Goal: Information Seeking & Learning: Learn about a topic

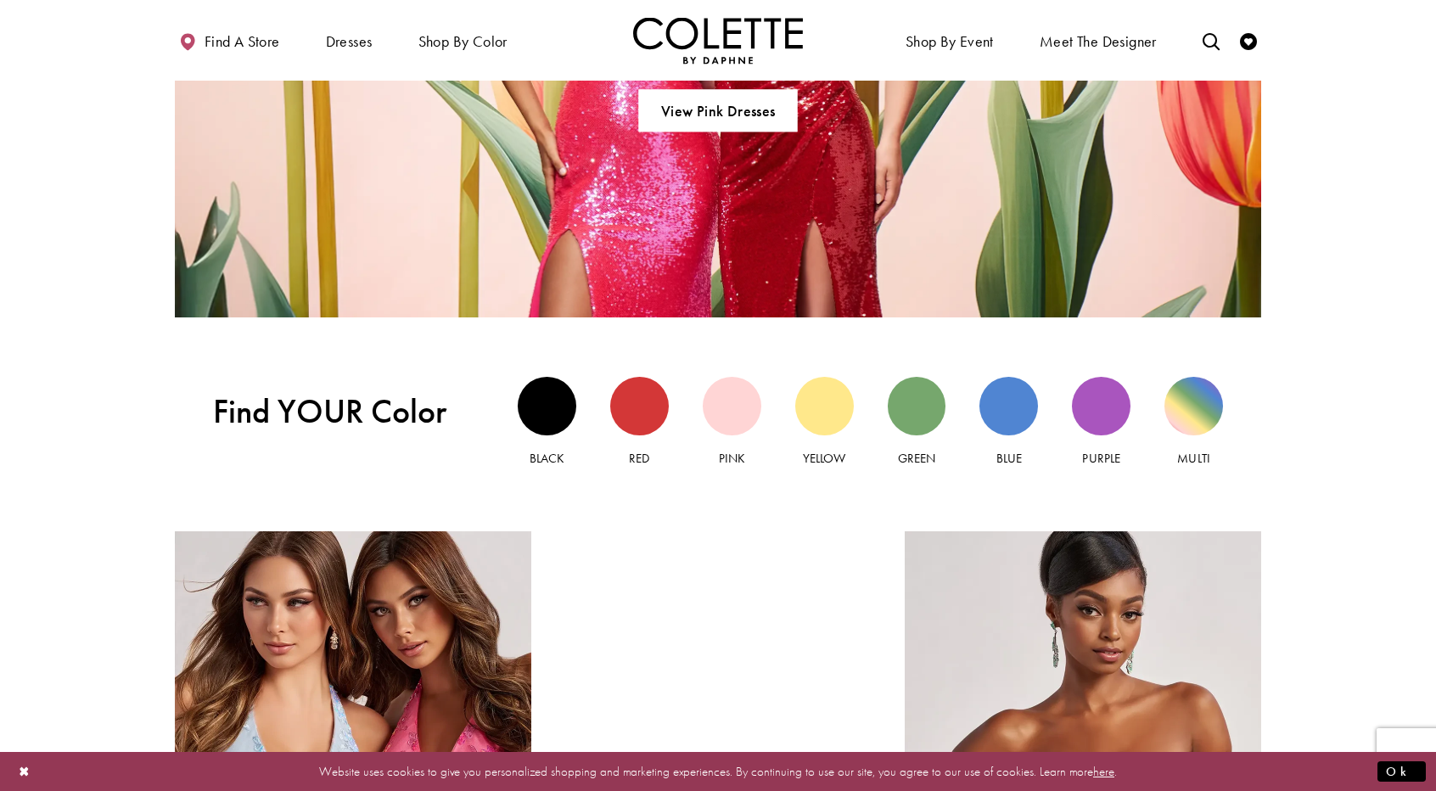
scroll to position [1697, 0]
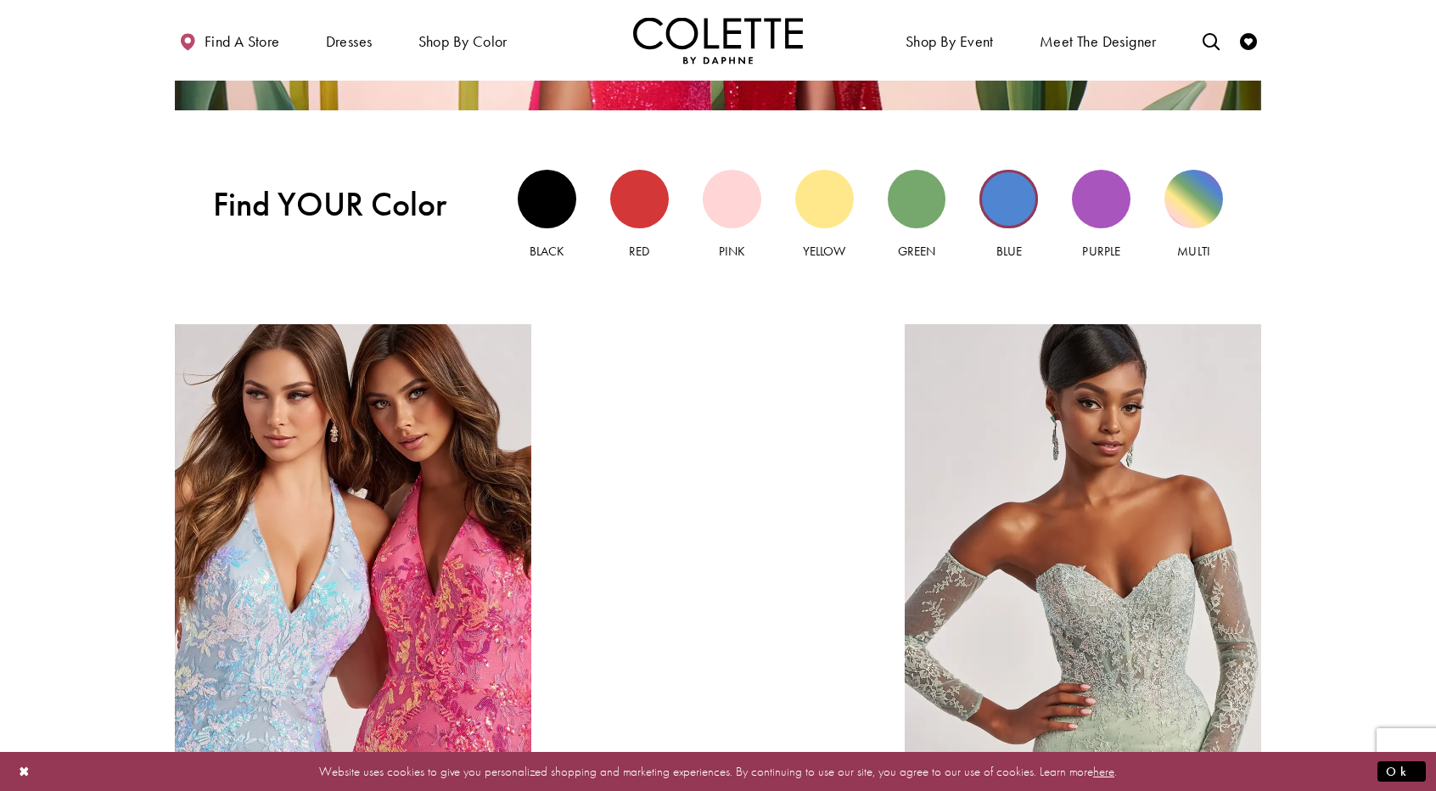
click at [998, 199] on div "Blue view" at bounding box center [1008, 199] width 59 height 59
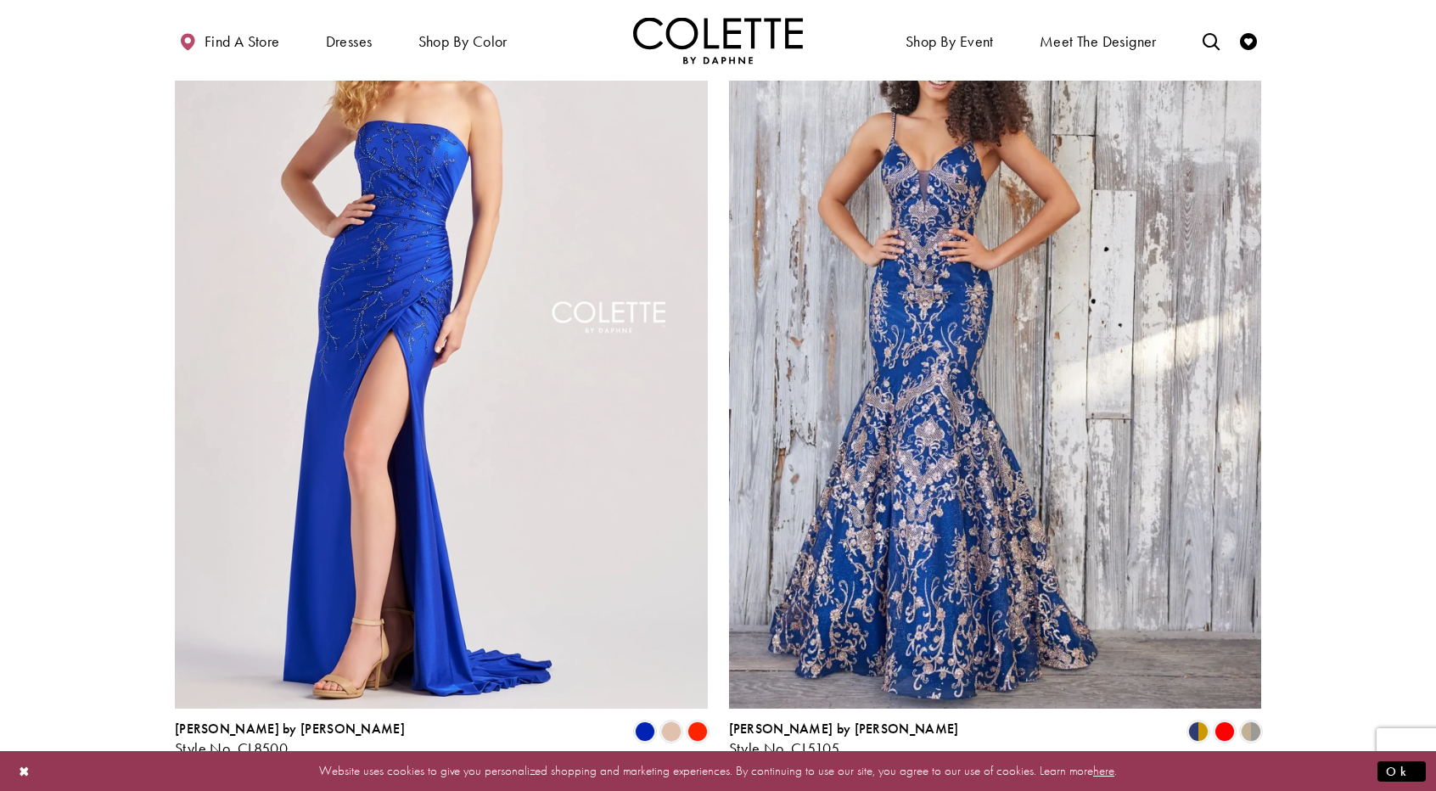
scroll to position [3225, 0]
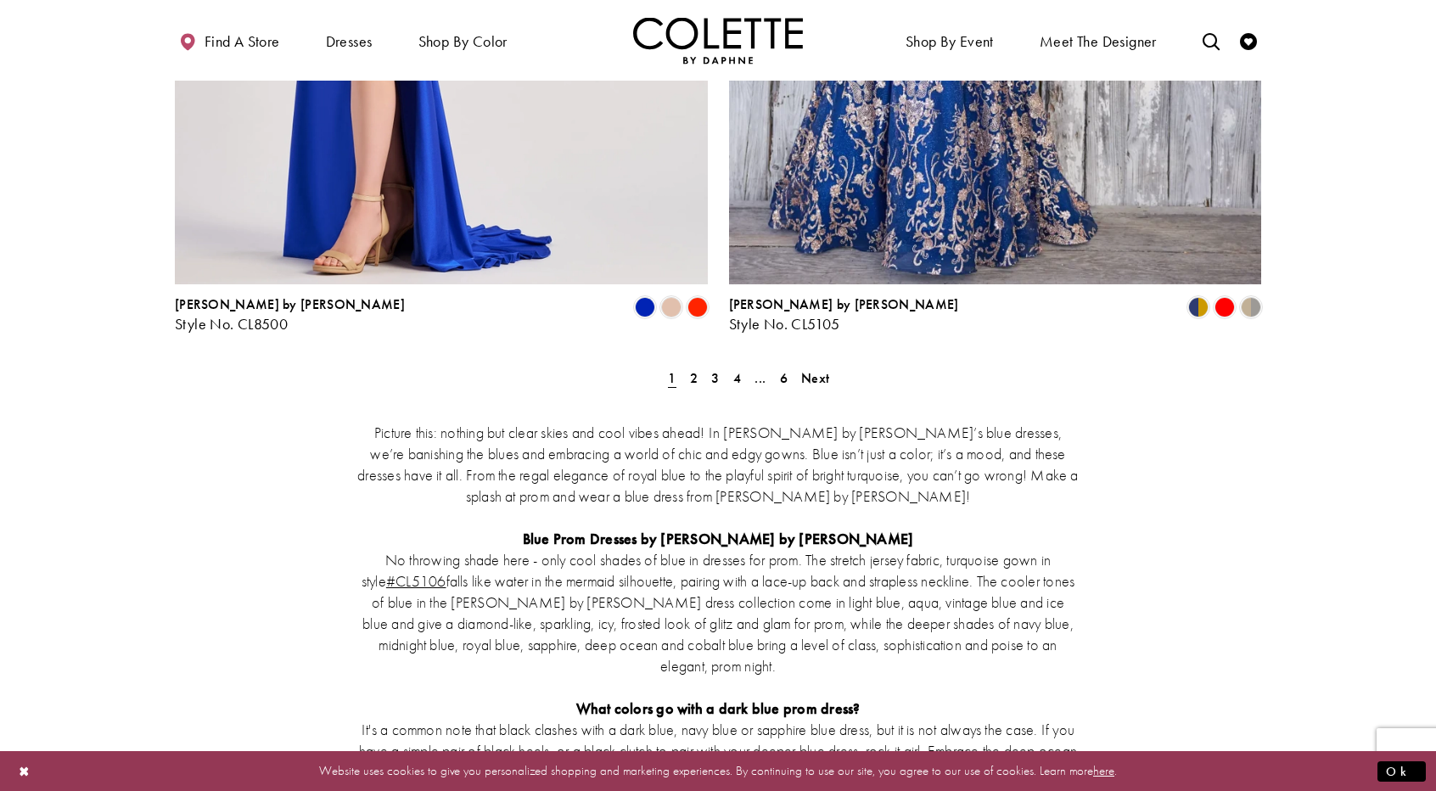
click at [699, 385] on div "Picture this: nothing but clear skies and cool vibes ahead! In Colette by Daphn…" at bounding box center [718, 717] width 1086 height 664
click at [692, 369] on span "2" at bounding box center [694, 378] width 8 height 18
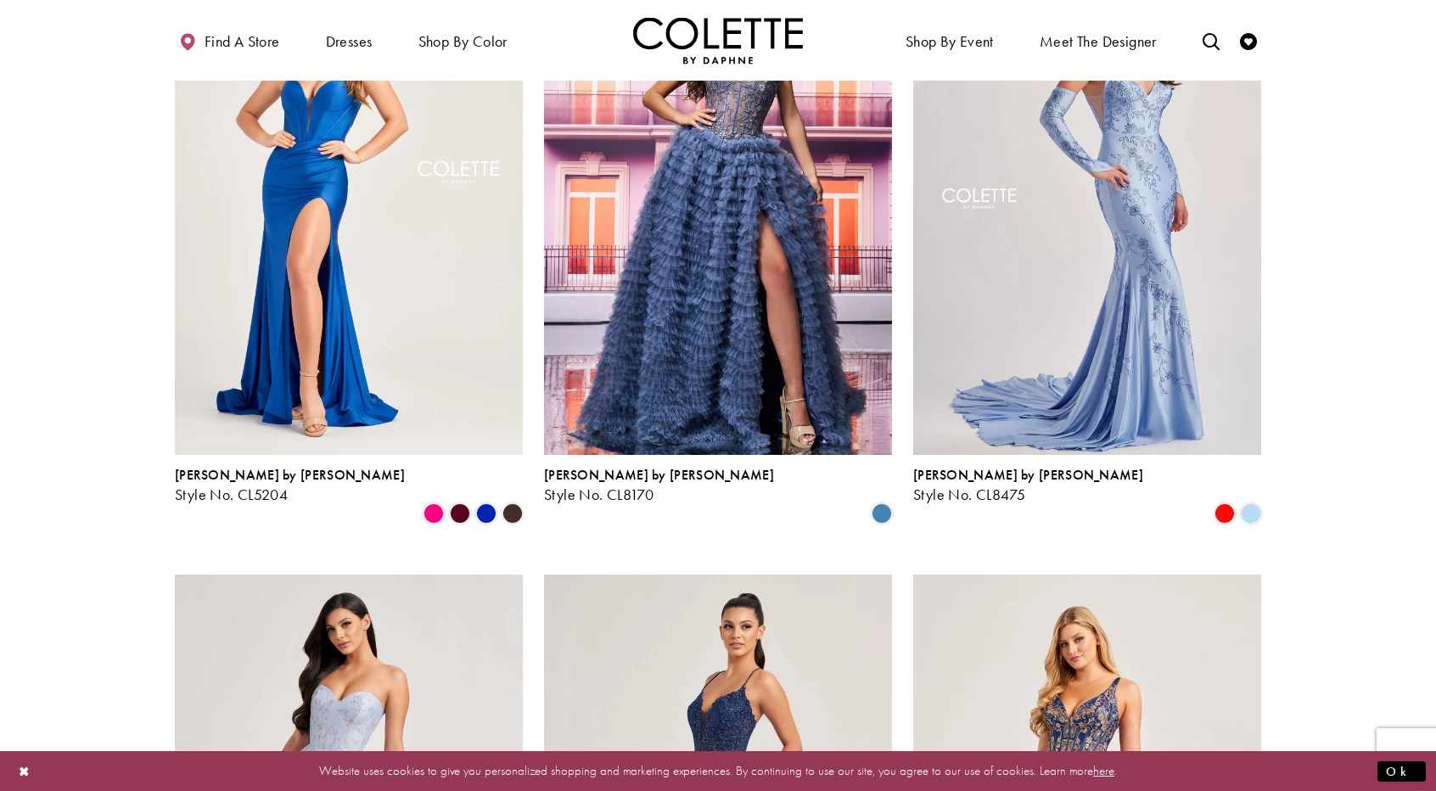
scroll to position [1704, 0]
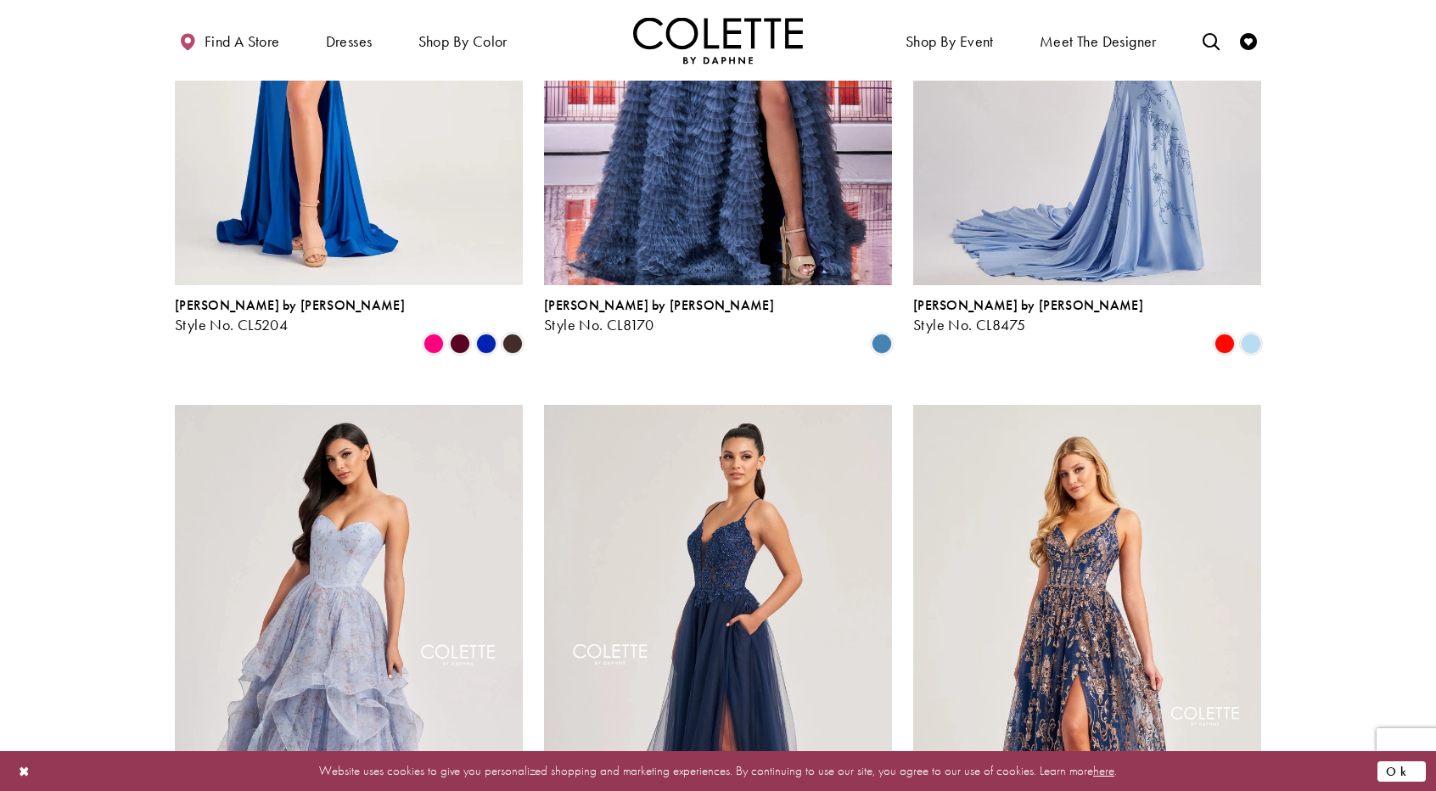
click at [1420, 777] on button "Ok" at bounding box center [1401, 770] width 48 height 21
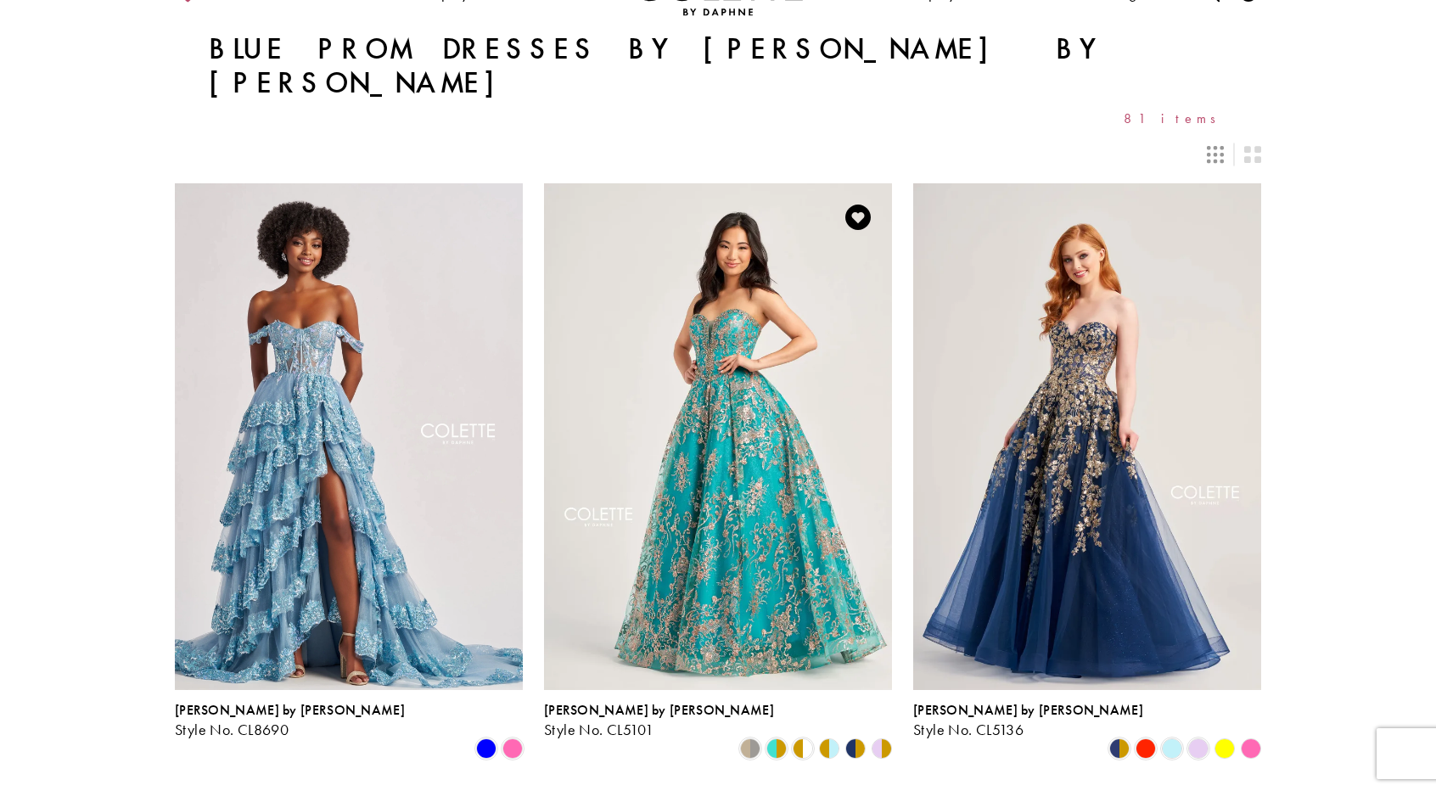
scroll to position [0, 0]
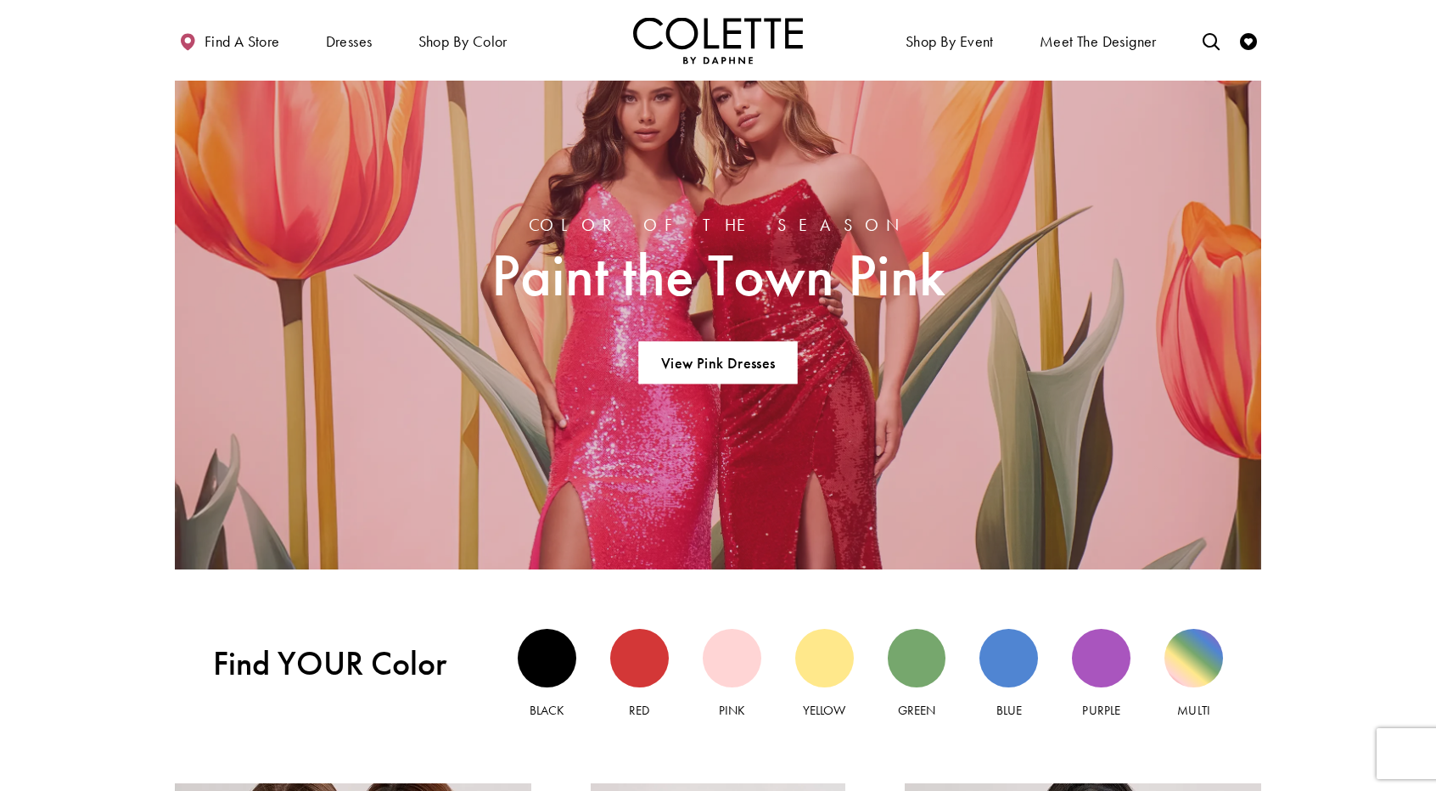
scroll to position [1273, 0]
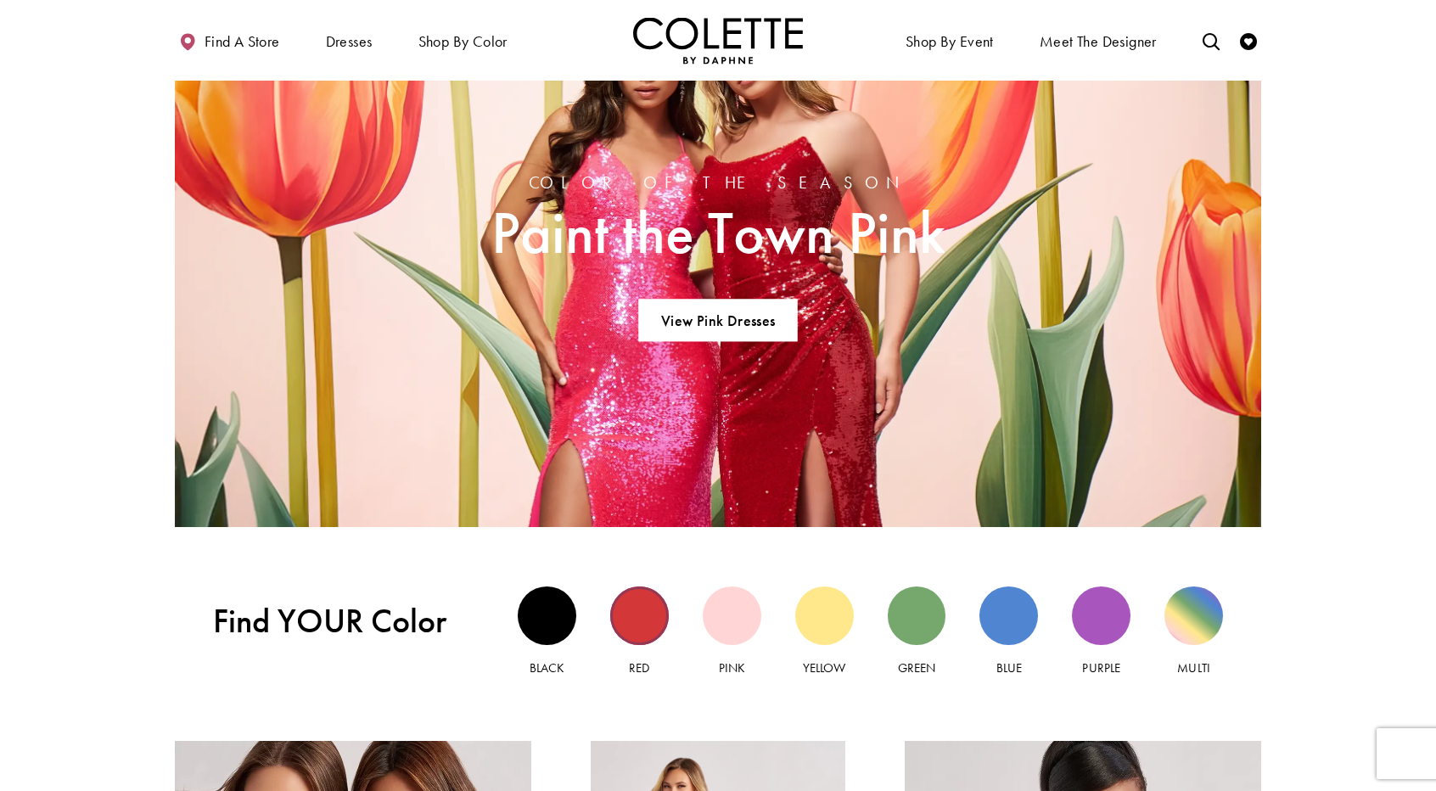
click at [645, 610] on div "Red view" at bounding box center [639, 615] width 59 height 59
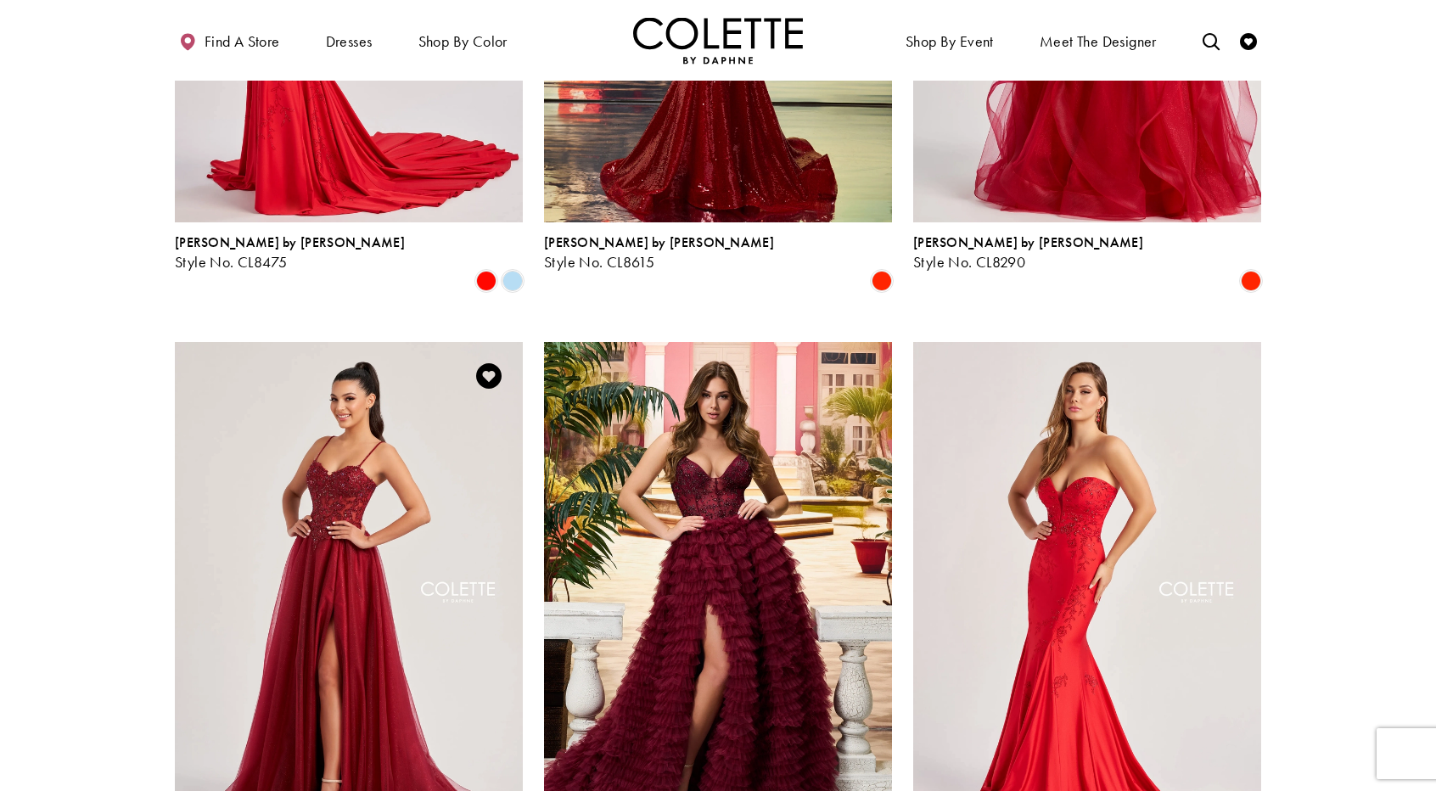
scroll to position [1932, 0]
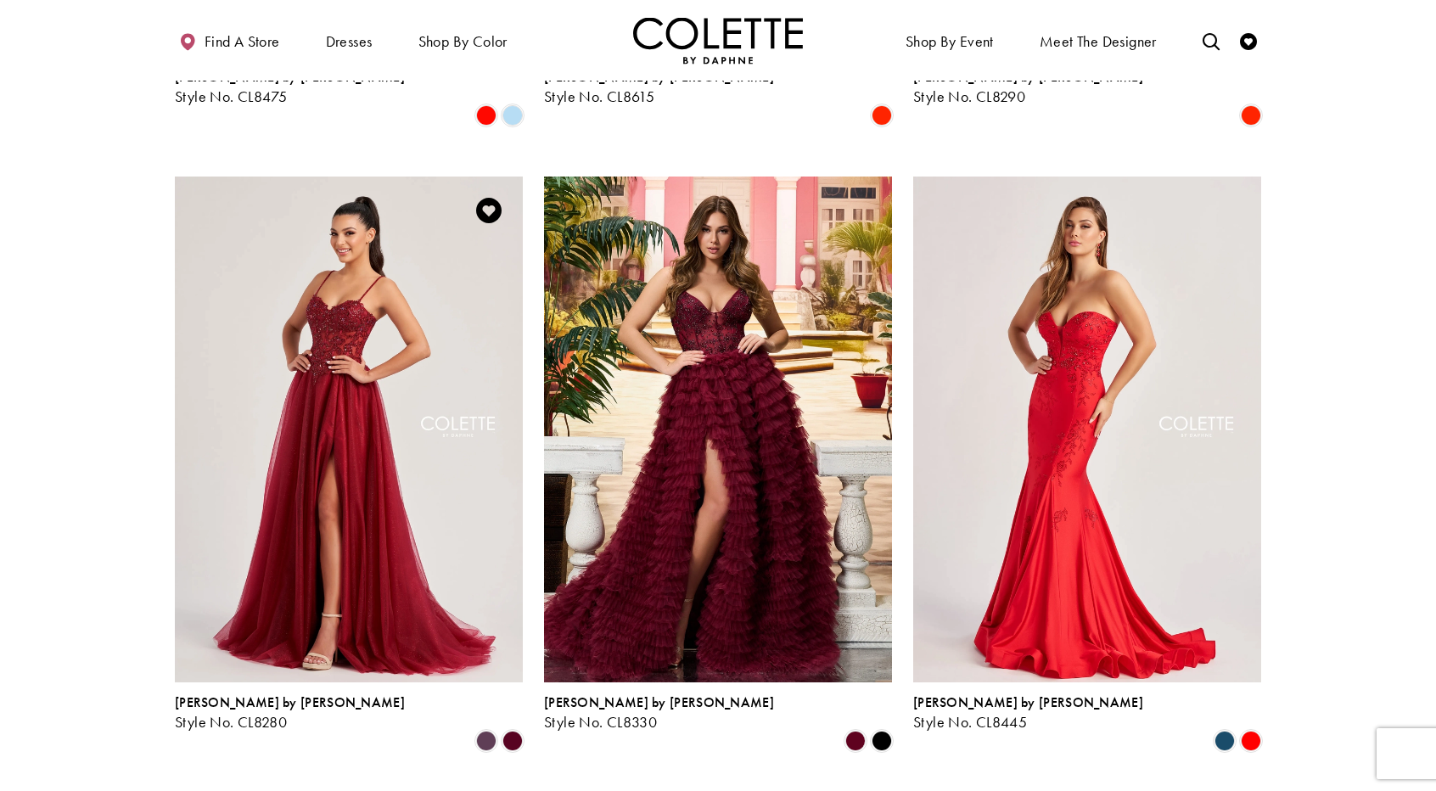
click at [372, 434] on img "Visit Colette by Daphne Style No. CL8280 Page" at bounding box center [349, 430] width 348 height 506
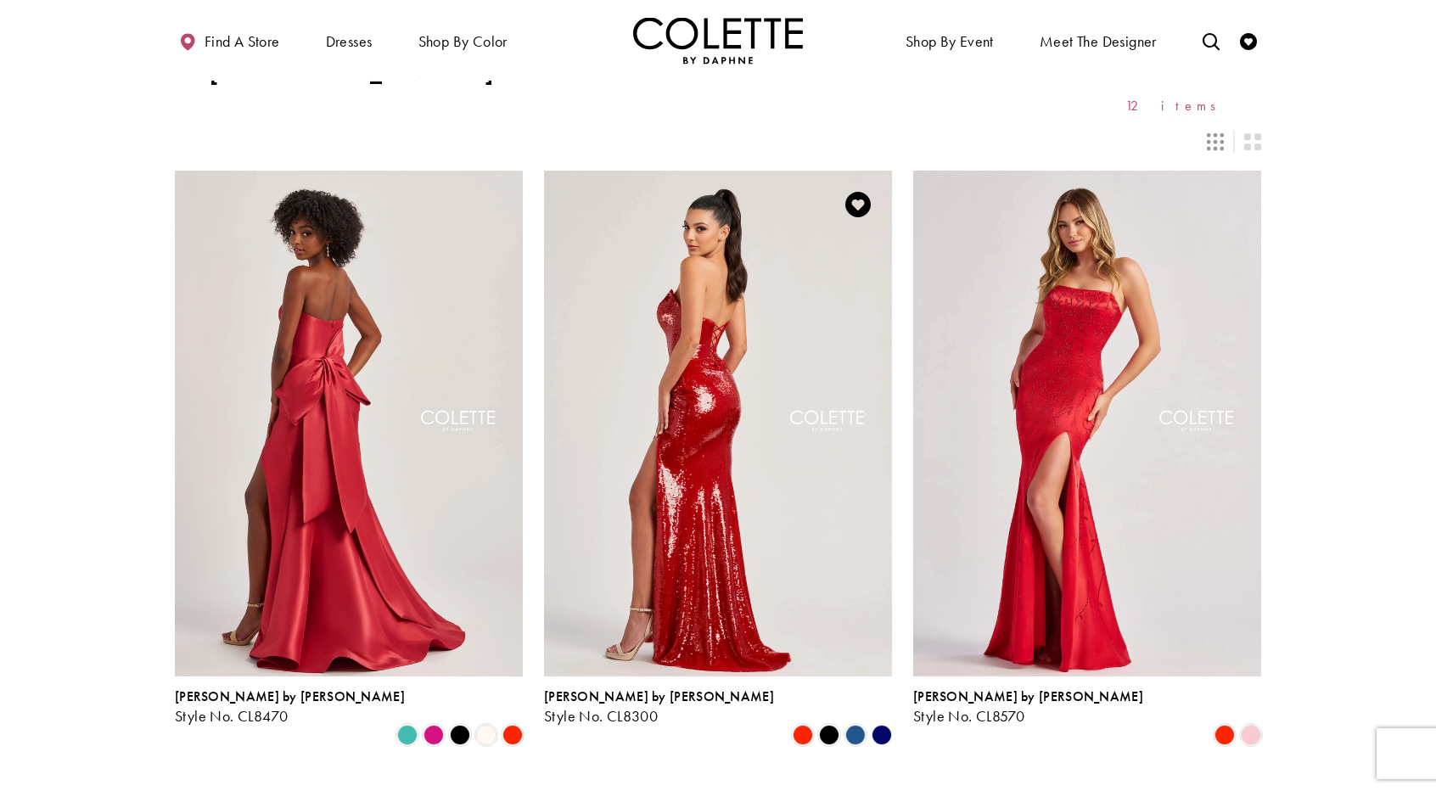
scroll to position [85, 0]
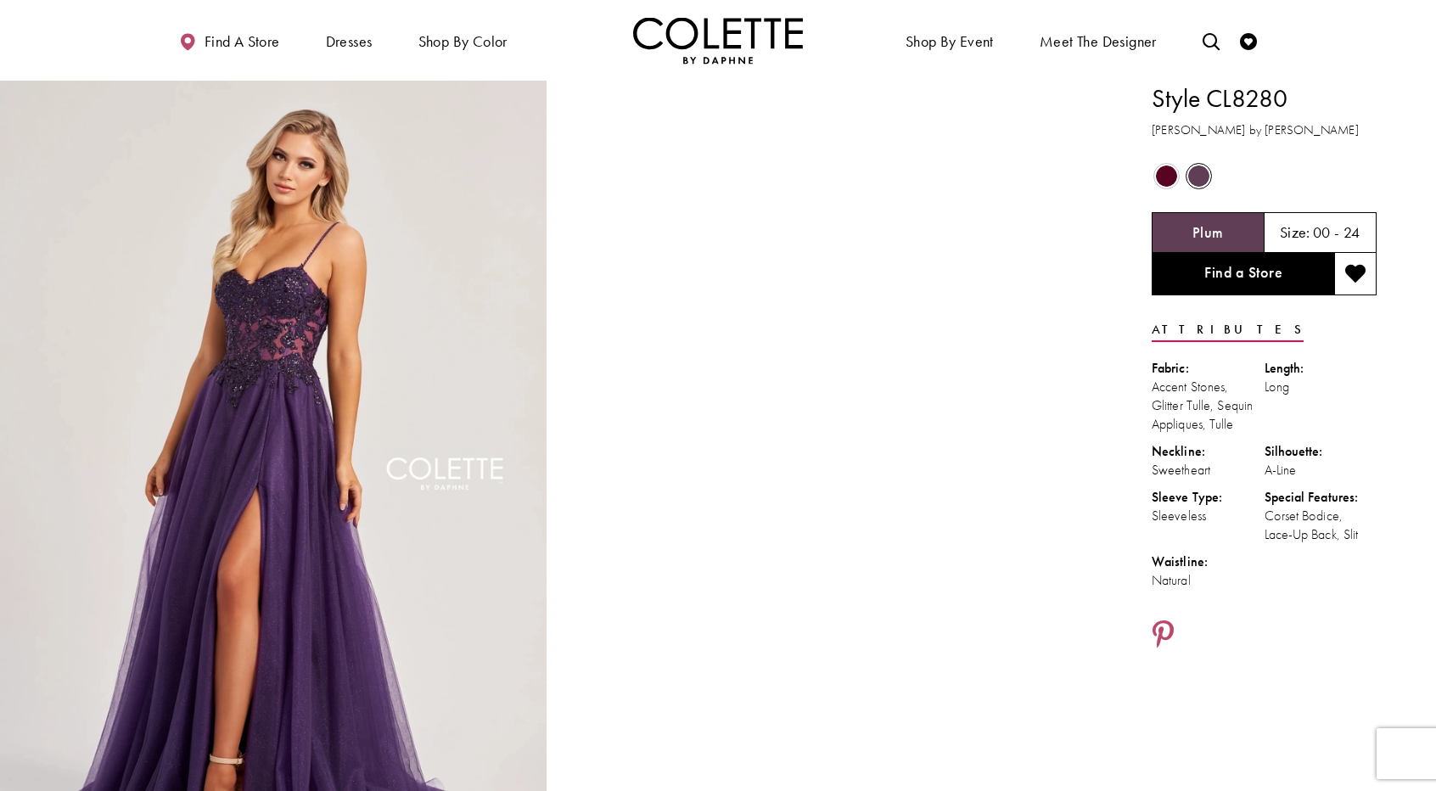
click at [1166, 170] on span "Product color controls state depends on size chosen" at bounding box center [1166, 175] width 21 height 21
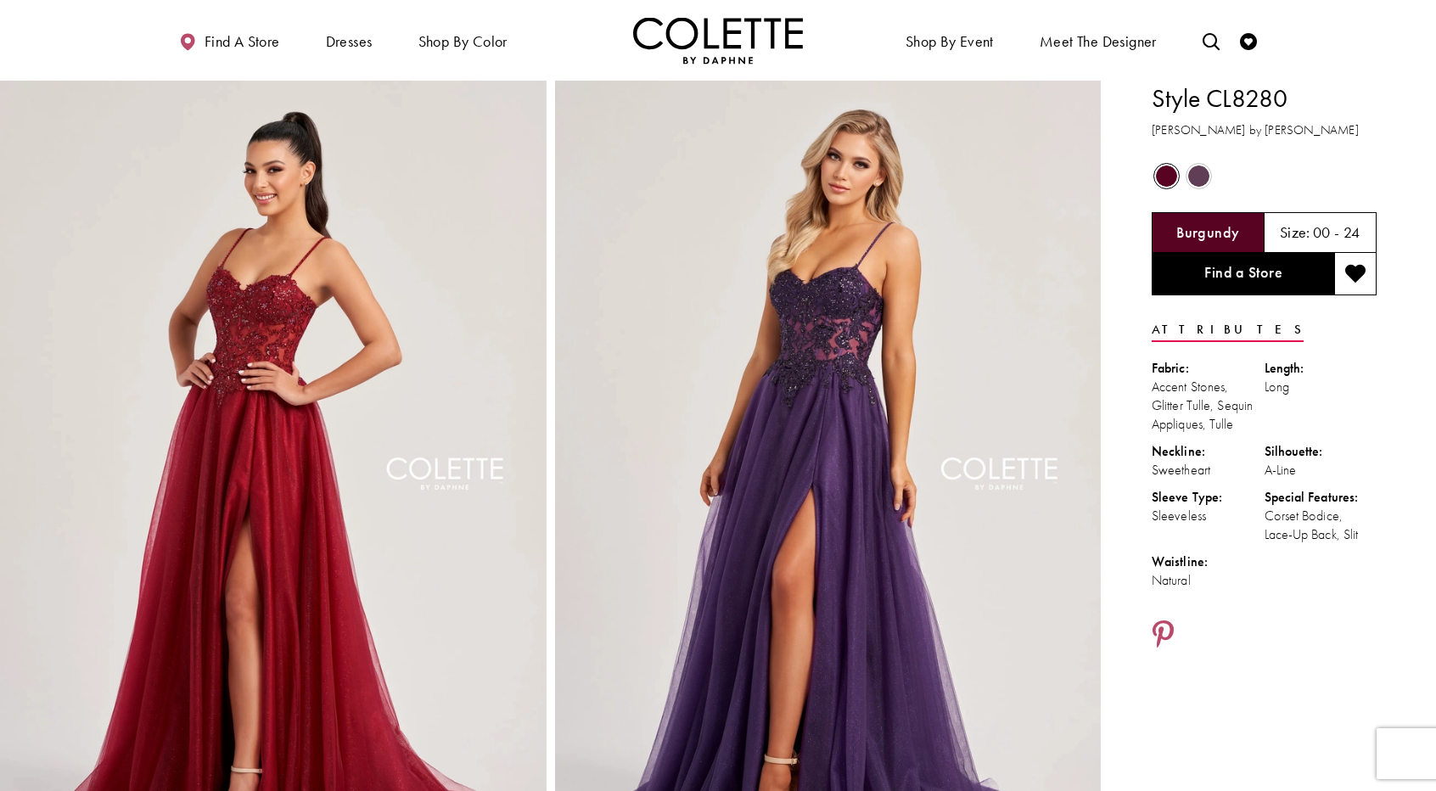
click at [1191, 221] on div "Burgundy" at bounding box center [1208, 232] width 113 height 41
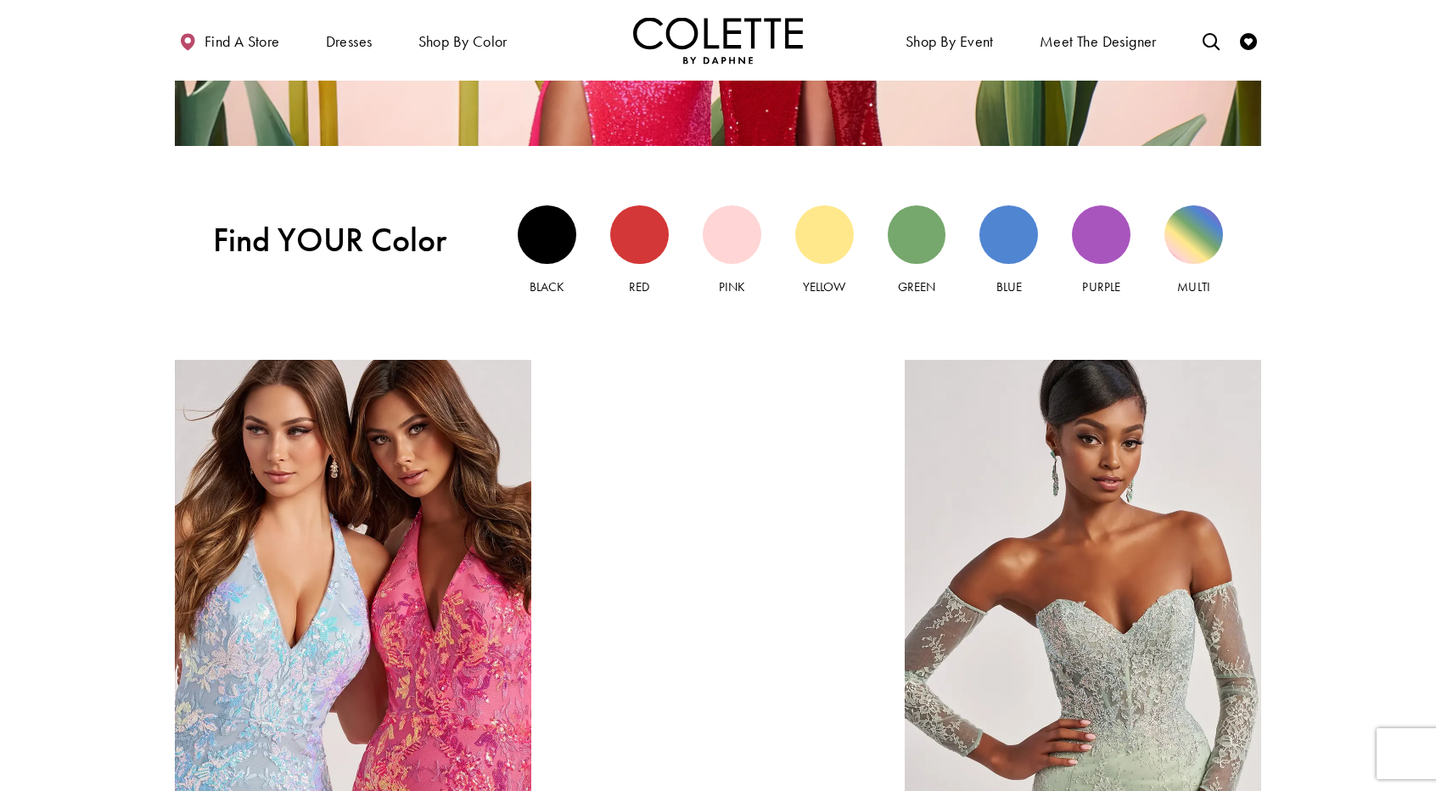
scroll to position [1399, 0]
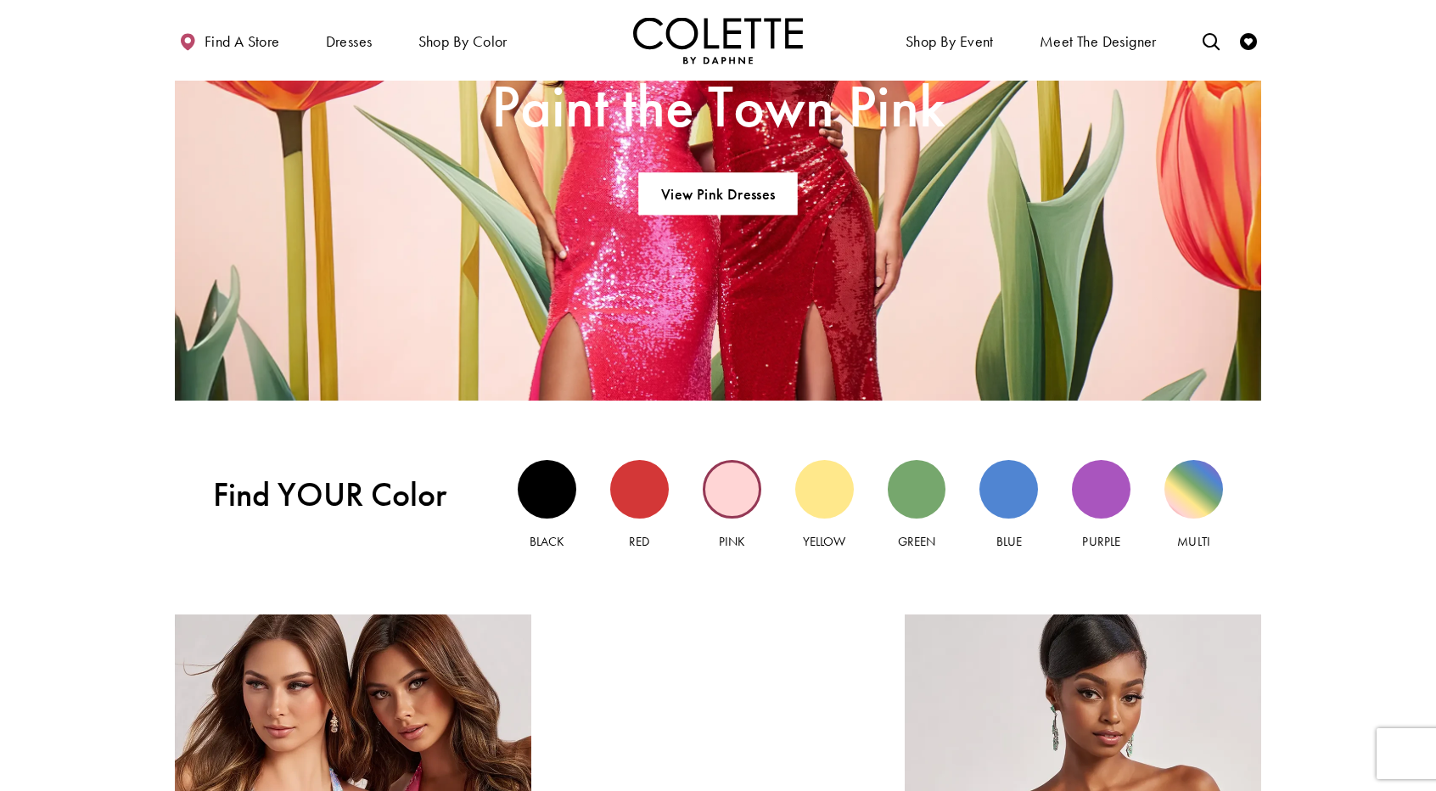
click at [730, 485] on div "Pink view" at bounding box center [732, 489] width 59 height 59
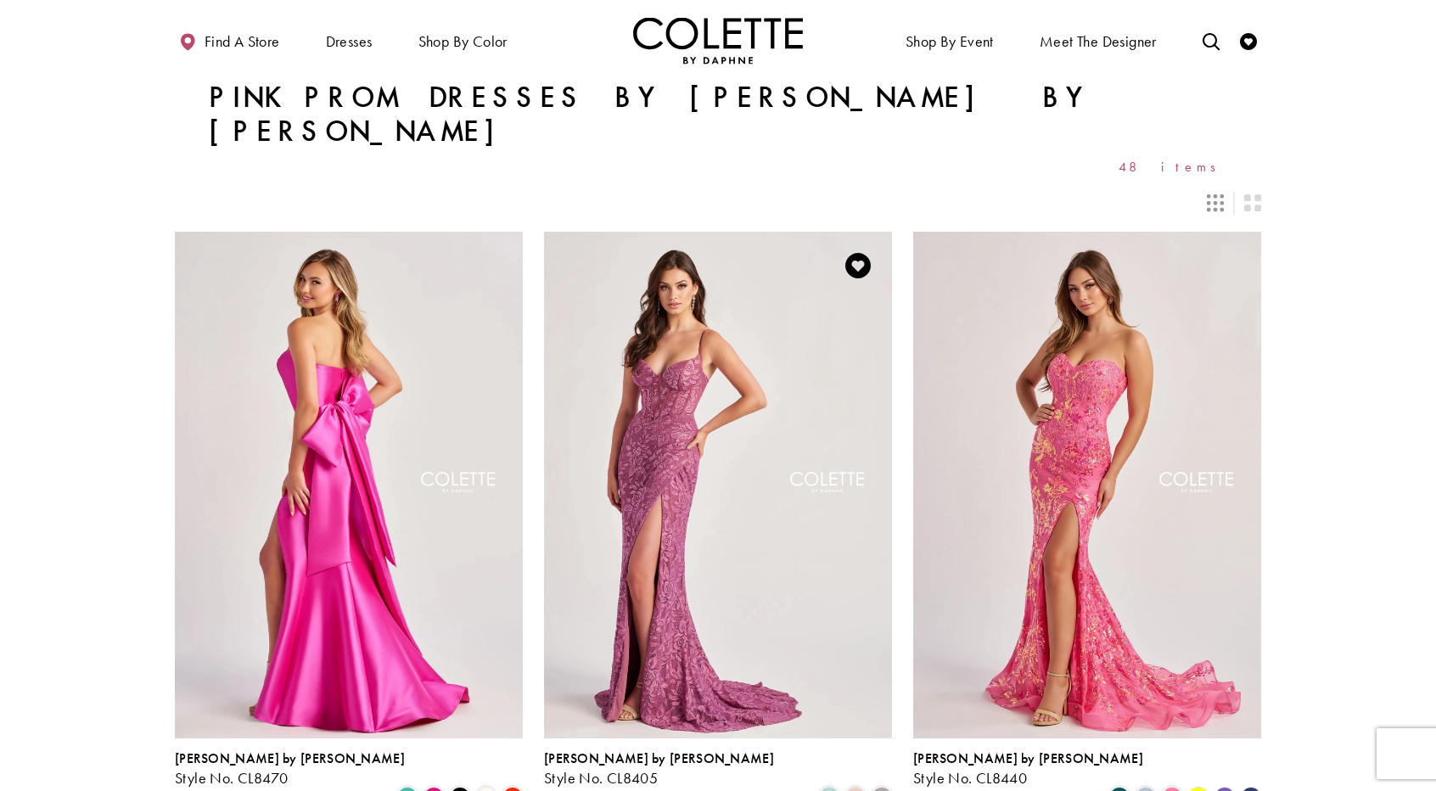
click at [676, 382] on img "Visit Colette by Daphne Style No. CL8405 Page" at bounding box center [718, 485] width 348 height 506
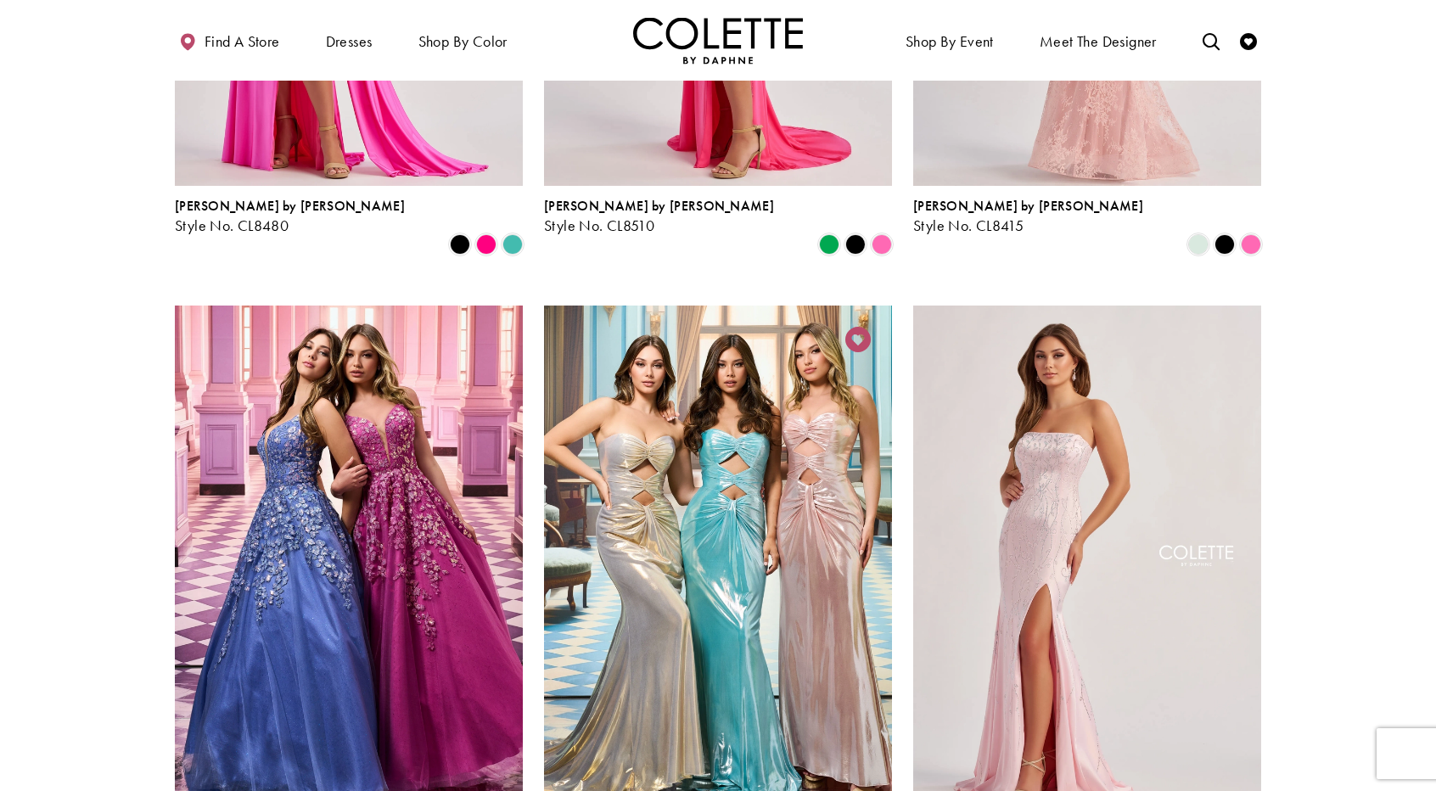
scroll to position [1188, 0]
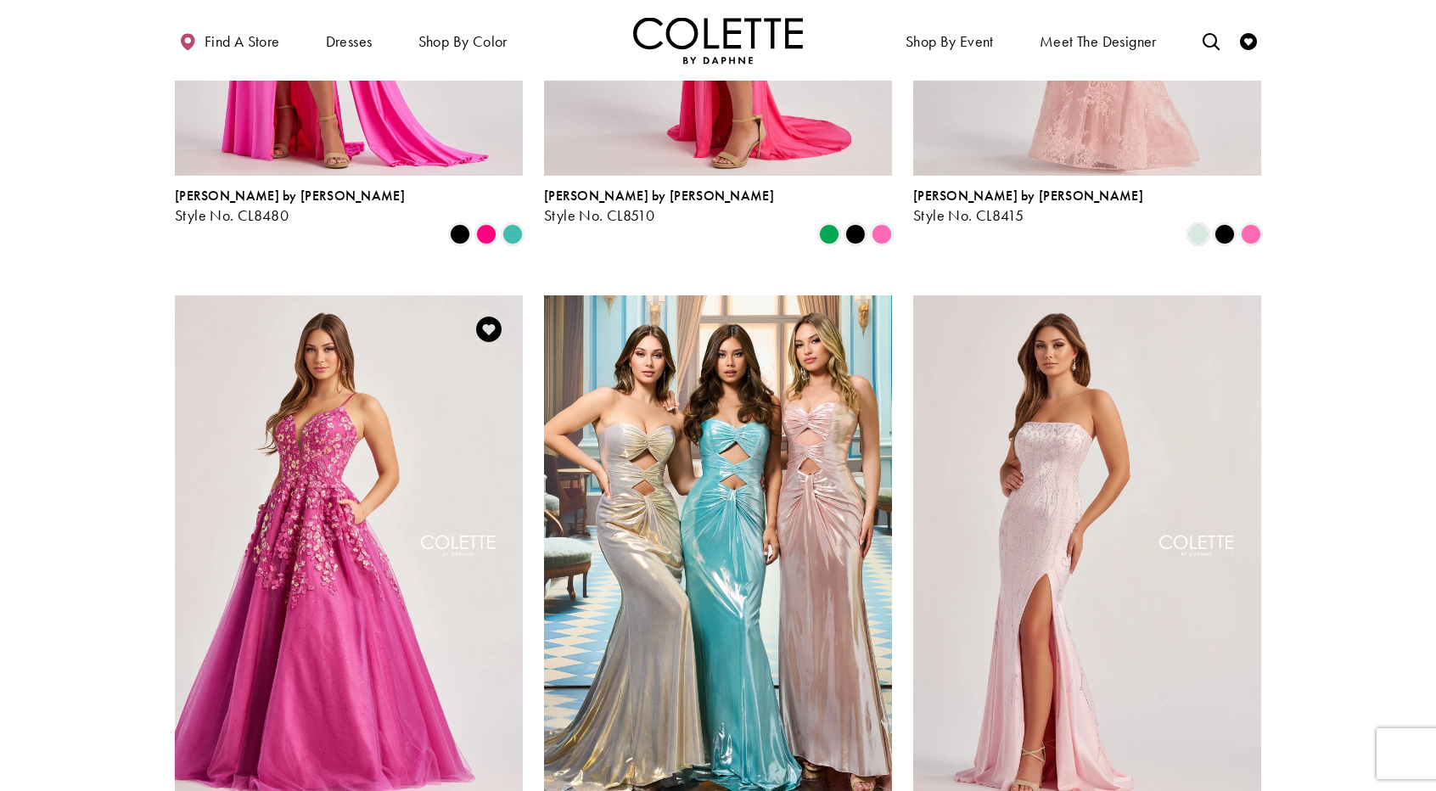
click at [384, 496] on img "Visit Colette by Daphne Style No. CL8420 Page" at bounding box center [349, 548] width 348 height 506
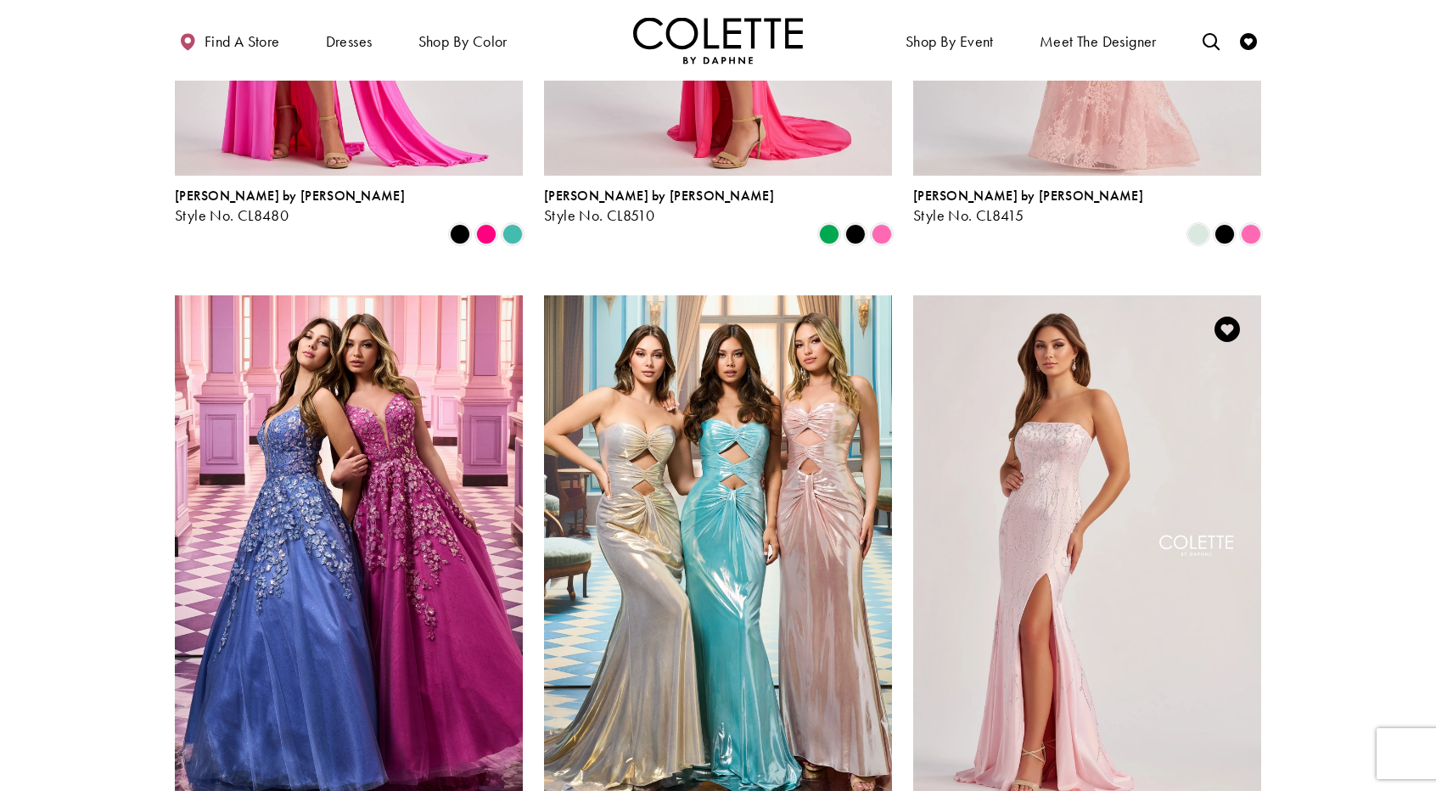
click at [1062, 400] on img "Visit Colette by Daphne Style No. CL8570 Page" at bounding box center [1087, 548] width 348 height 506
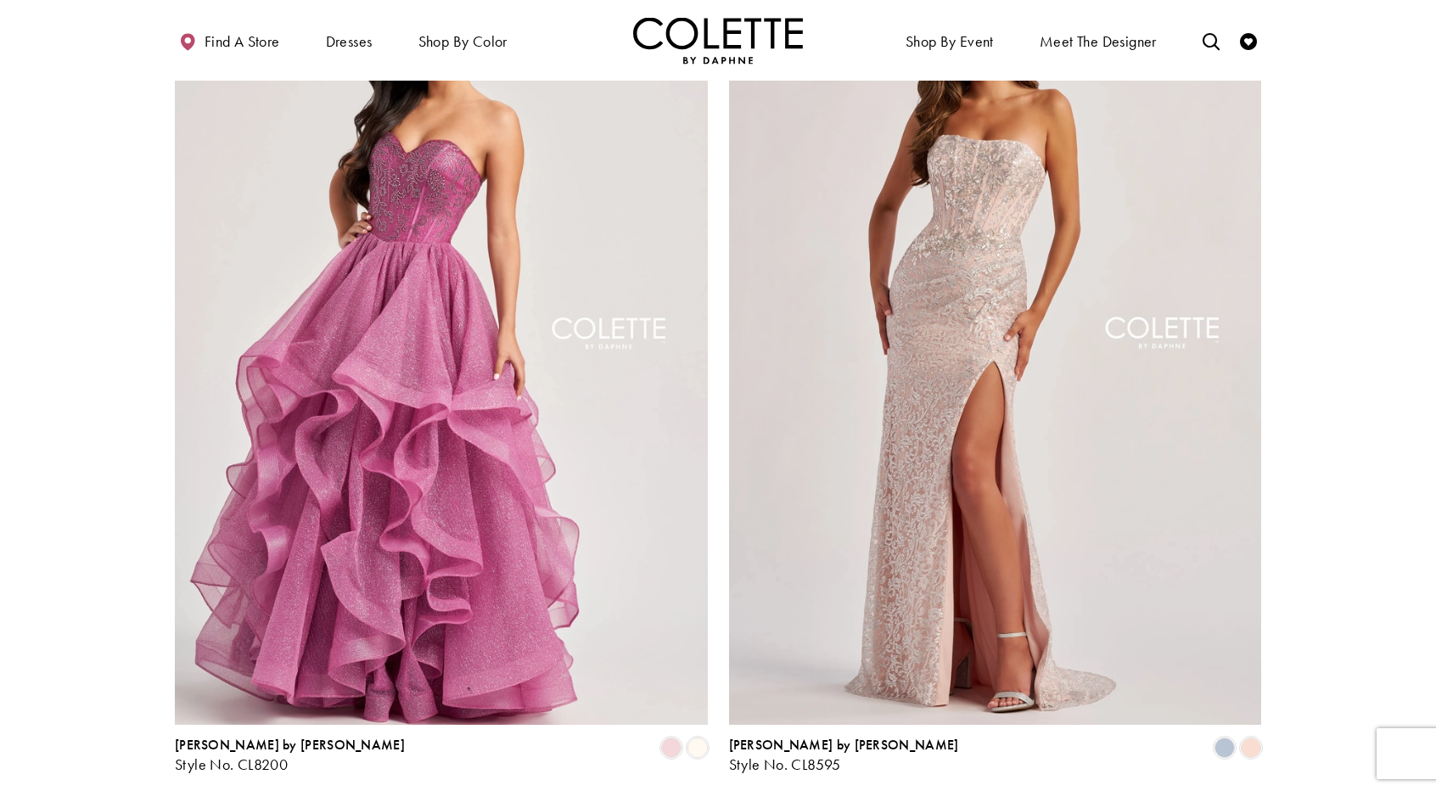
scroll to position [2970, 0]
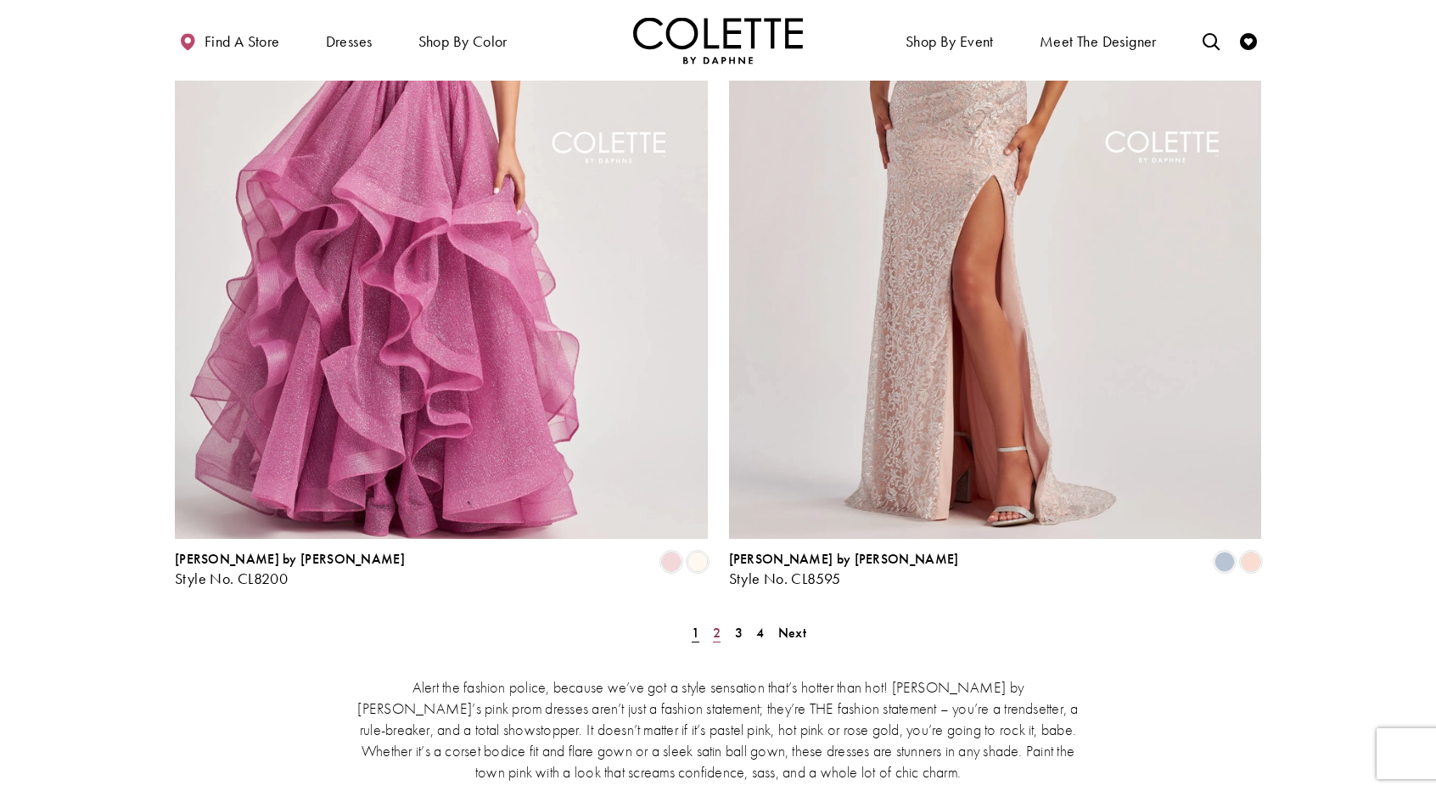
click at [714, 624] on span "2" at bounding box center [717, 633] width 8 height 18
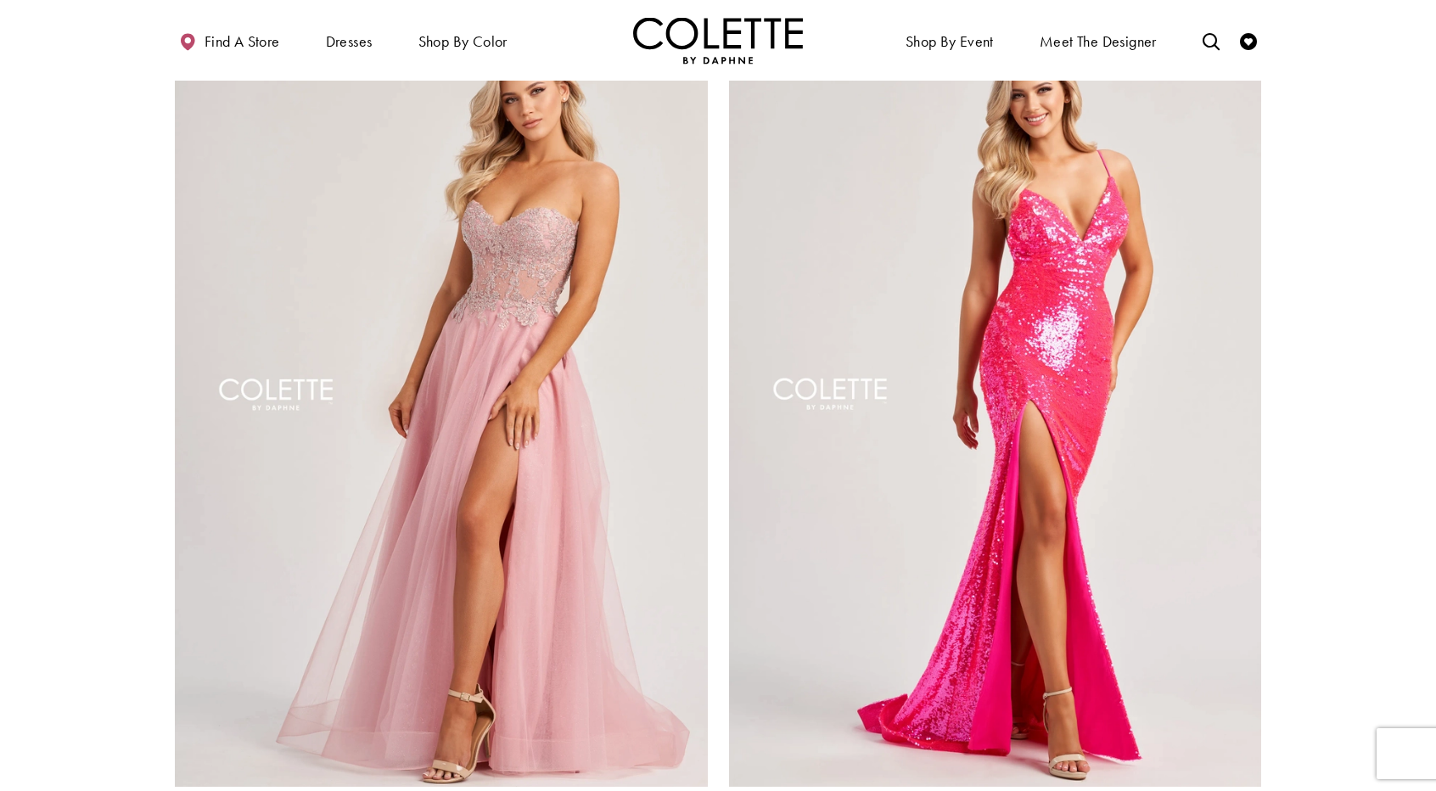
scroll to position [2383, 0]
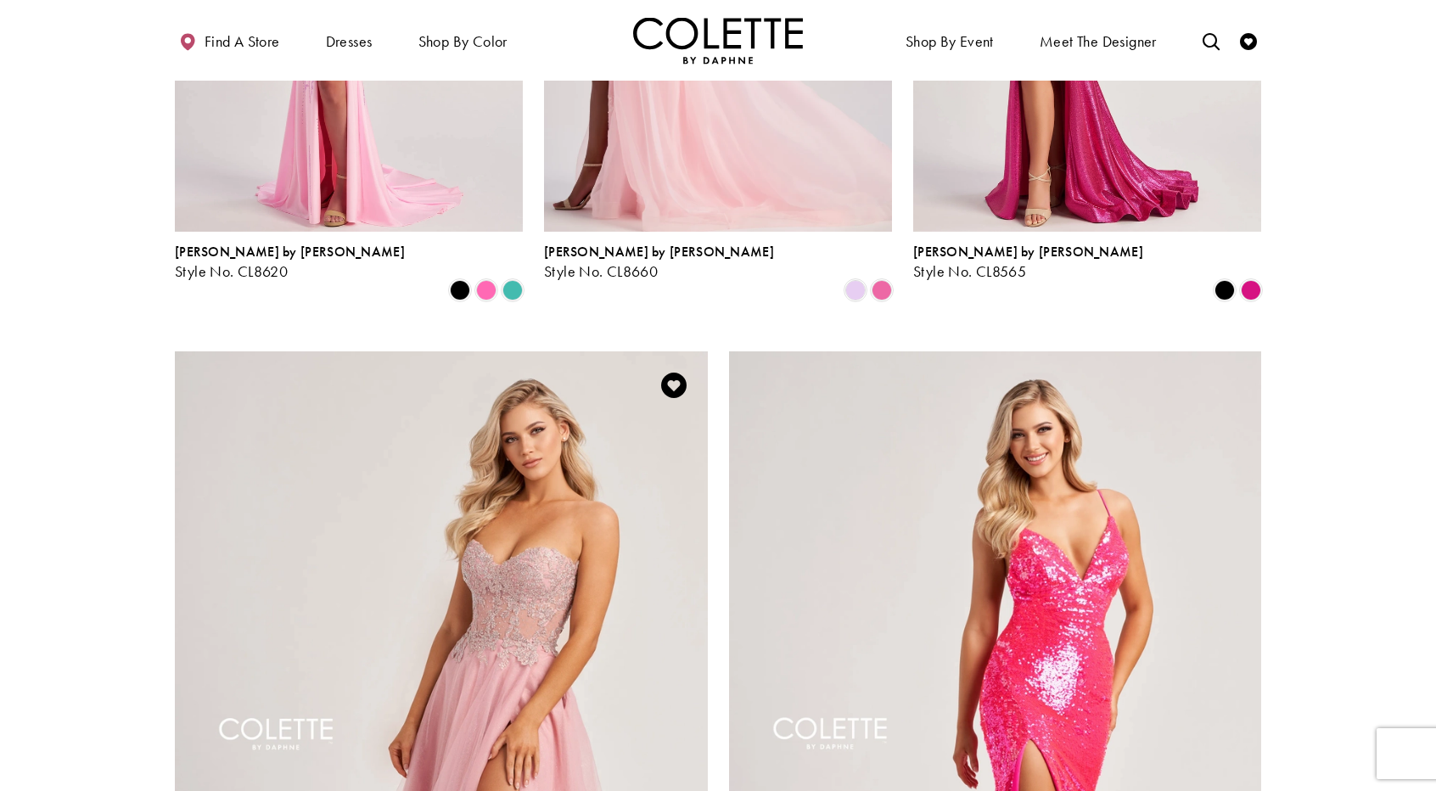
click at [562, 508] on img "Visit Colette by Daphne Style No. CL8110 Page" at bounding box center [441, 738] width 533 height 775
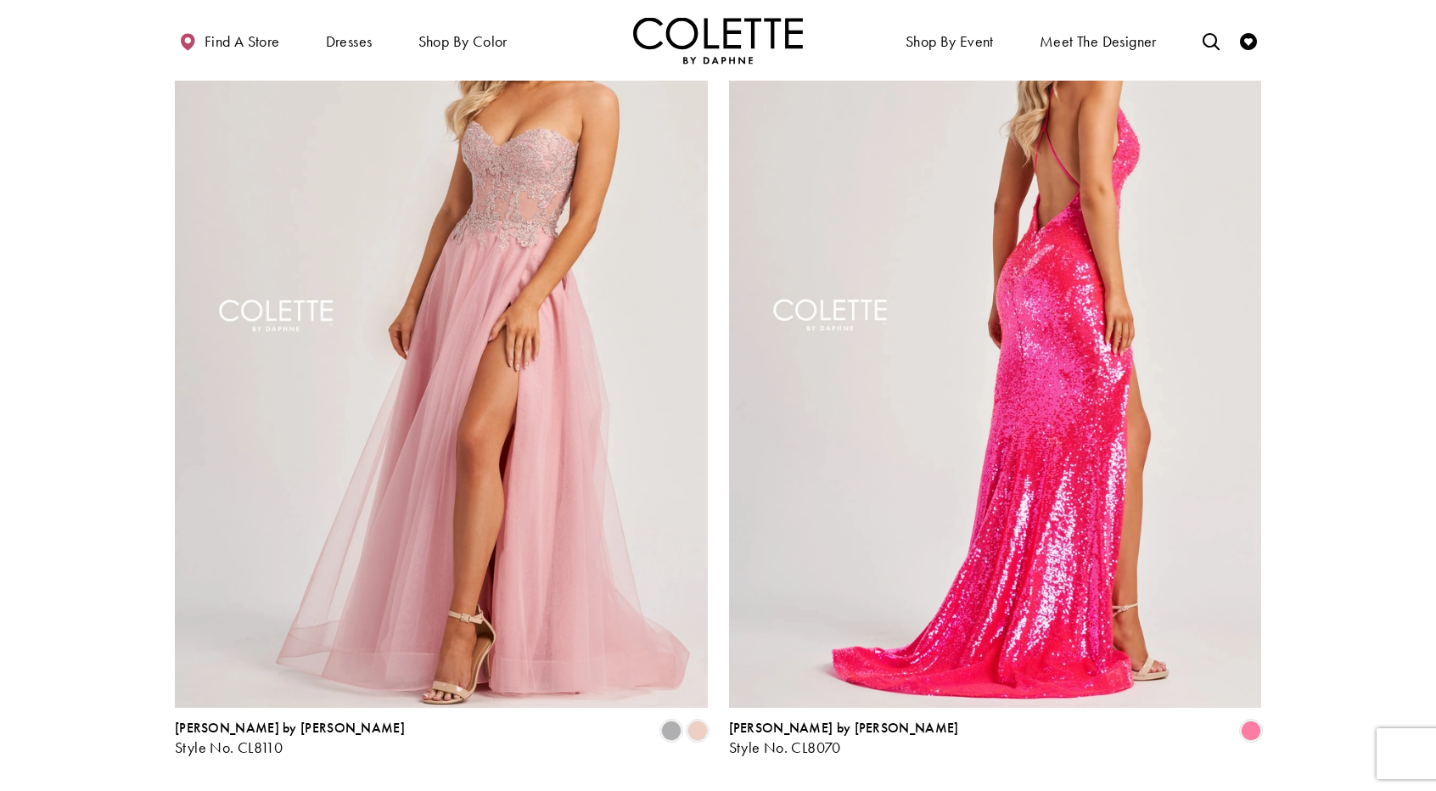
scroll to position [2892, 0]
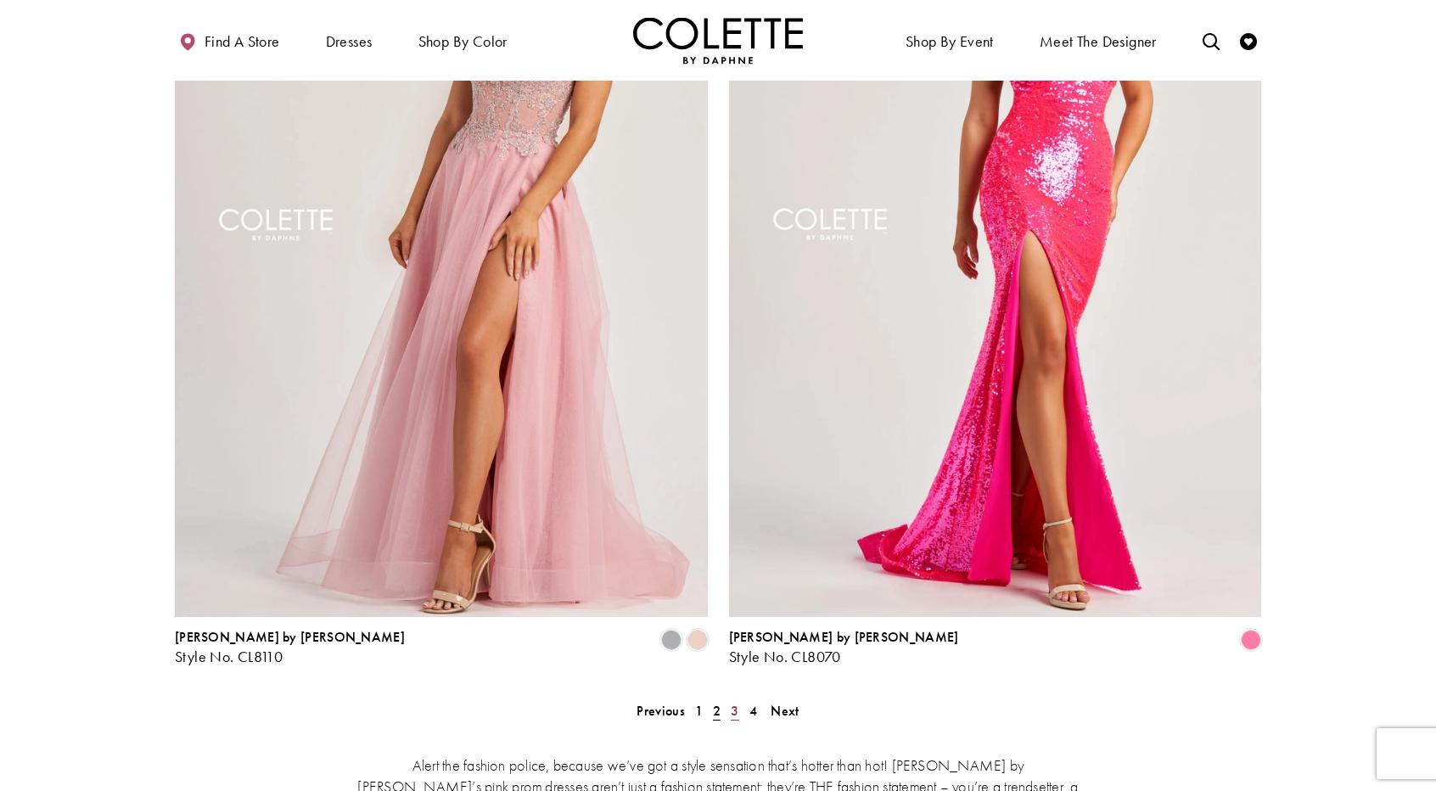
click at [735, 702] on span "3" at bounding box center [735, 711] width 8 height 18
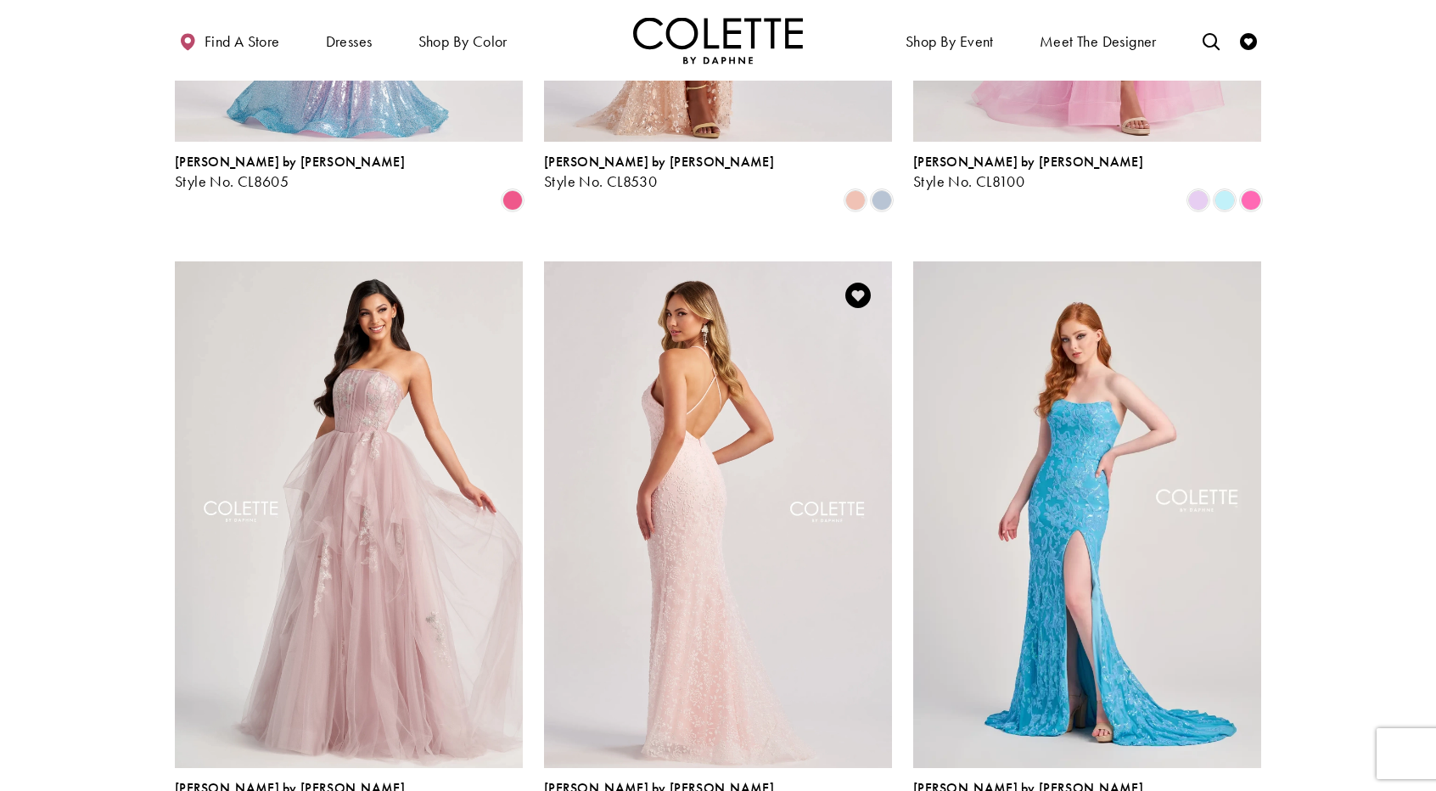
scroll to position [601, 0]
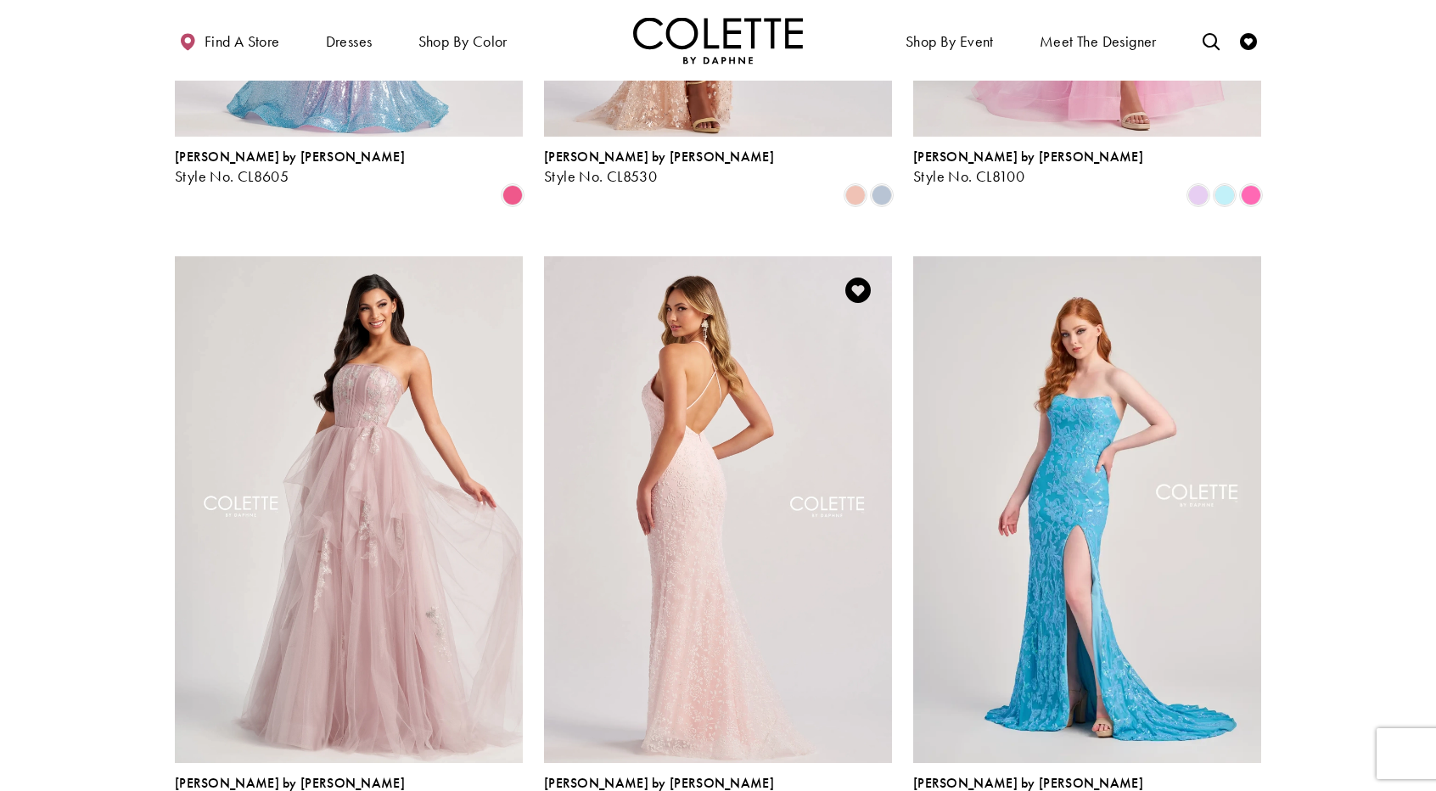
click at [683, 413] on img "Visit Colette by Daphne Style No. CL8655 Page" at bounding box center [718, 509] width 348 height 506
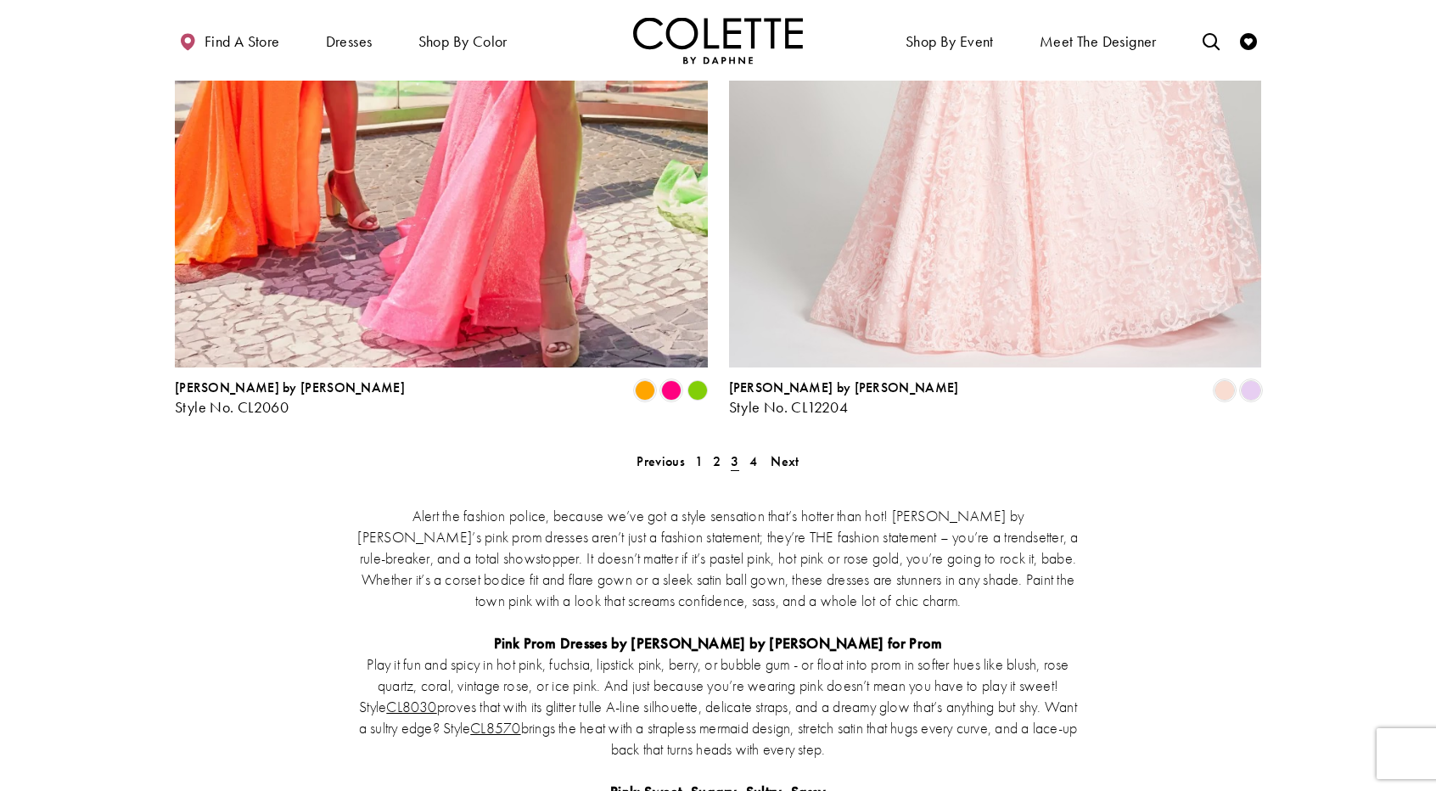
scroll to position [3147, 0]
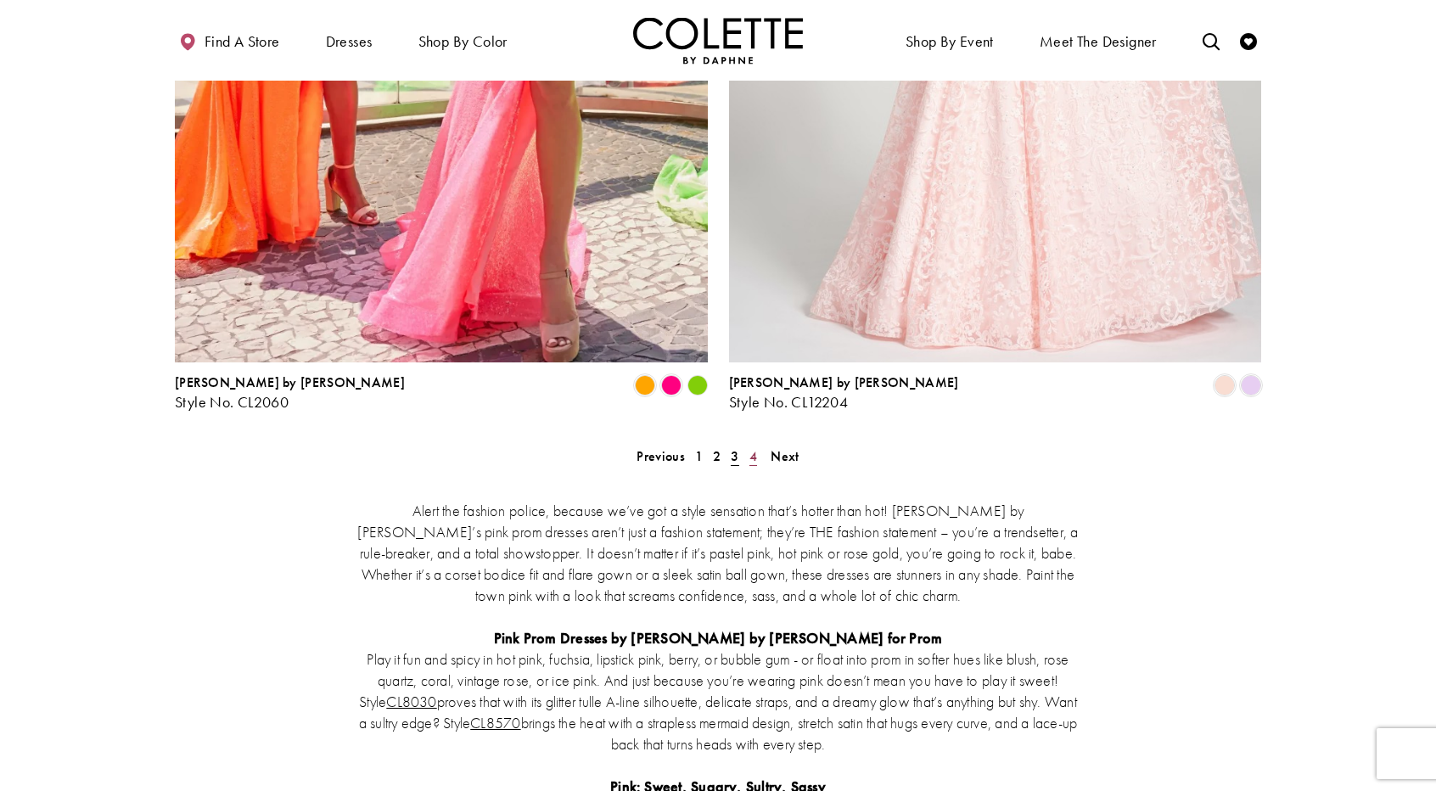
click at [754, 447] on span "4" at bounding box center [753, 456] width 8 height 18
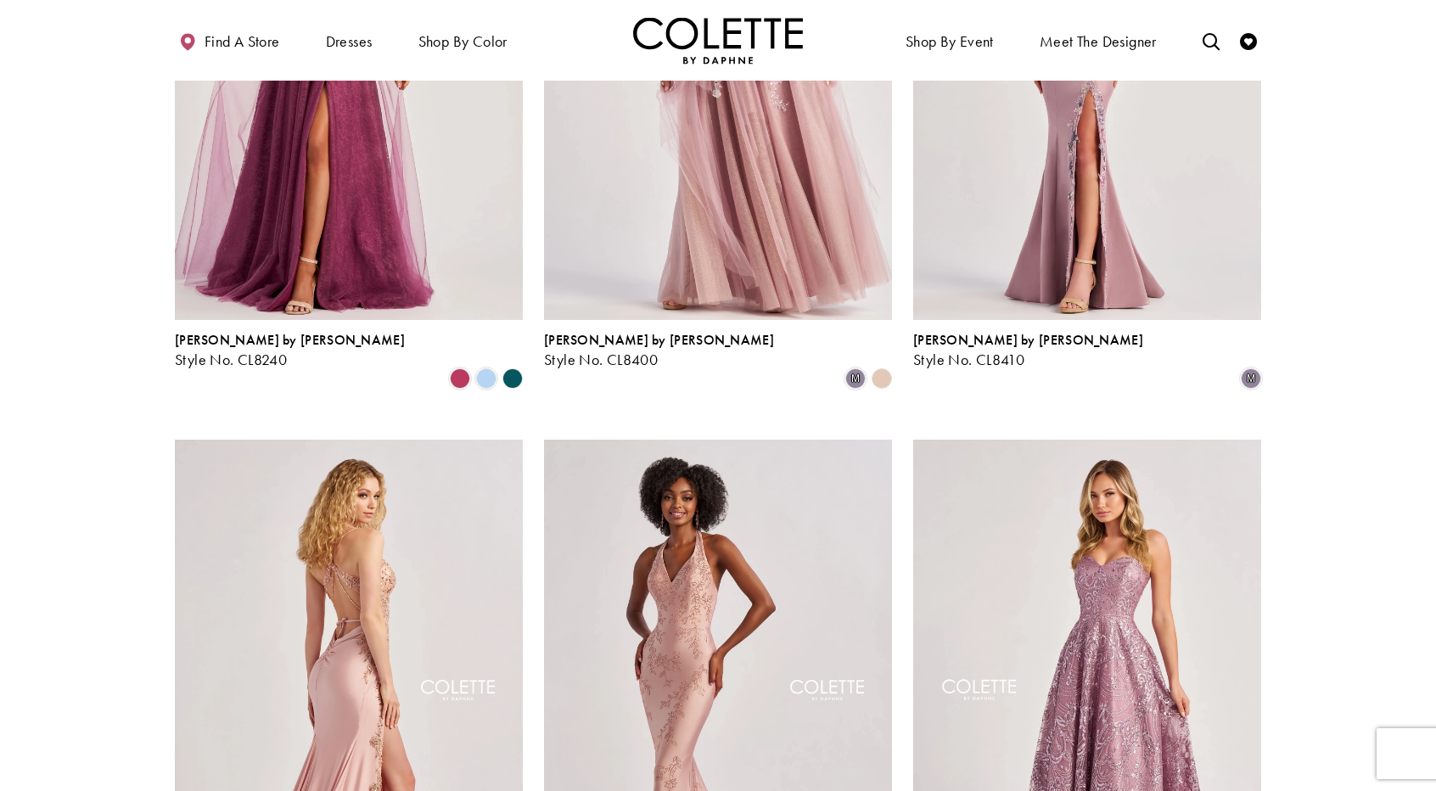
scroll to position [601, 0]
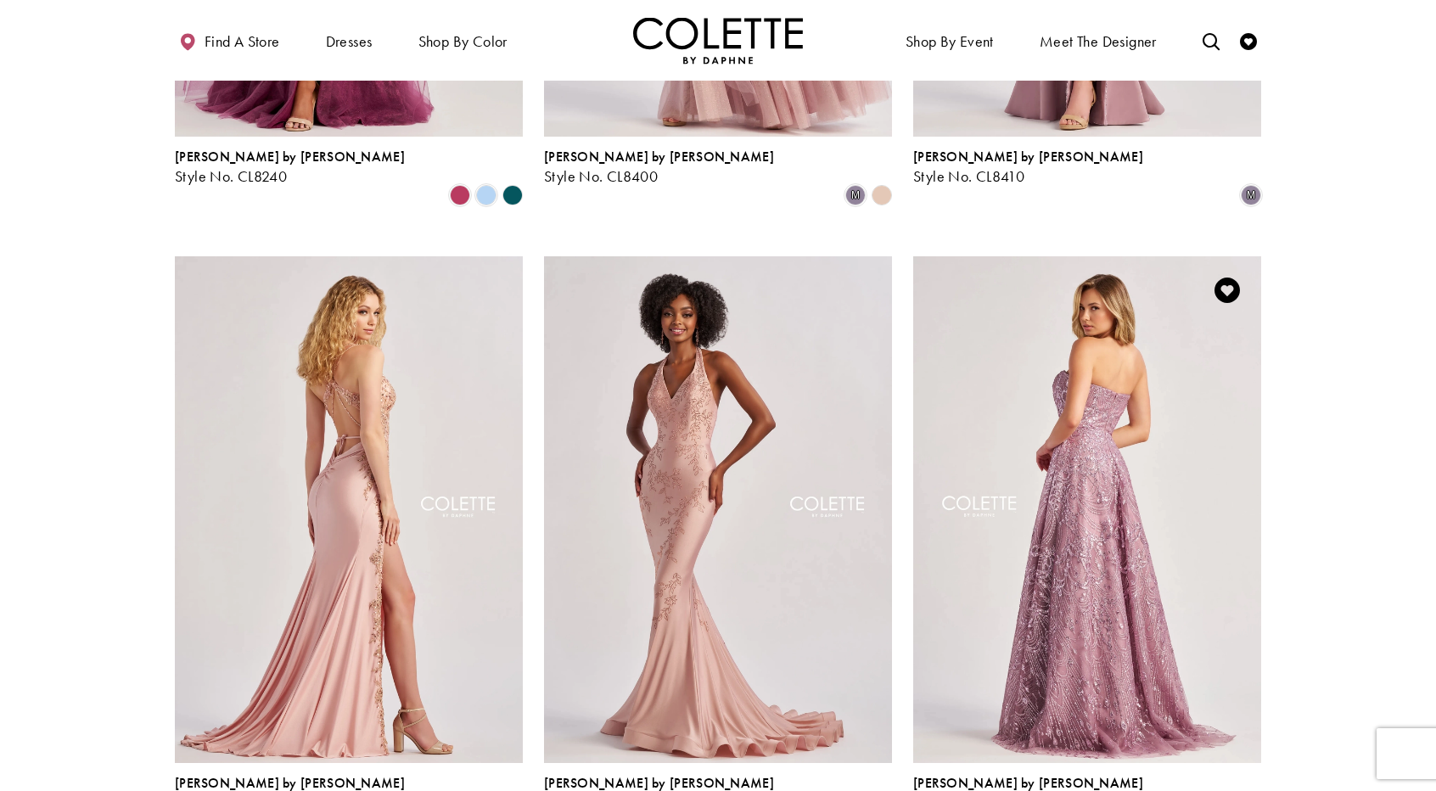
click at [1106, 549] on img "Visit Colette by Daphne Style No. CL8625 Page" at bounding box center [1087, 509] width 348 height 506
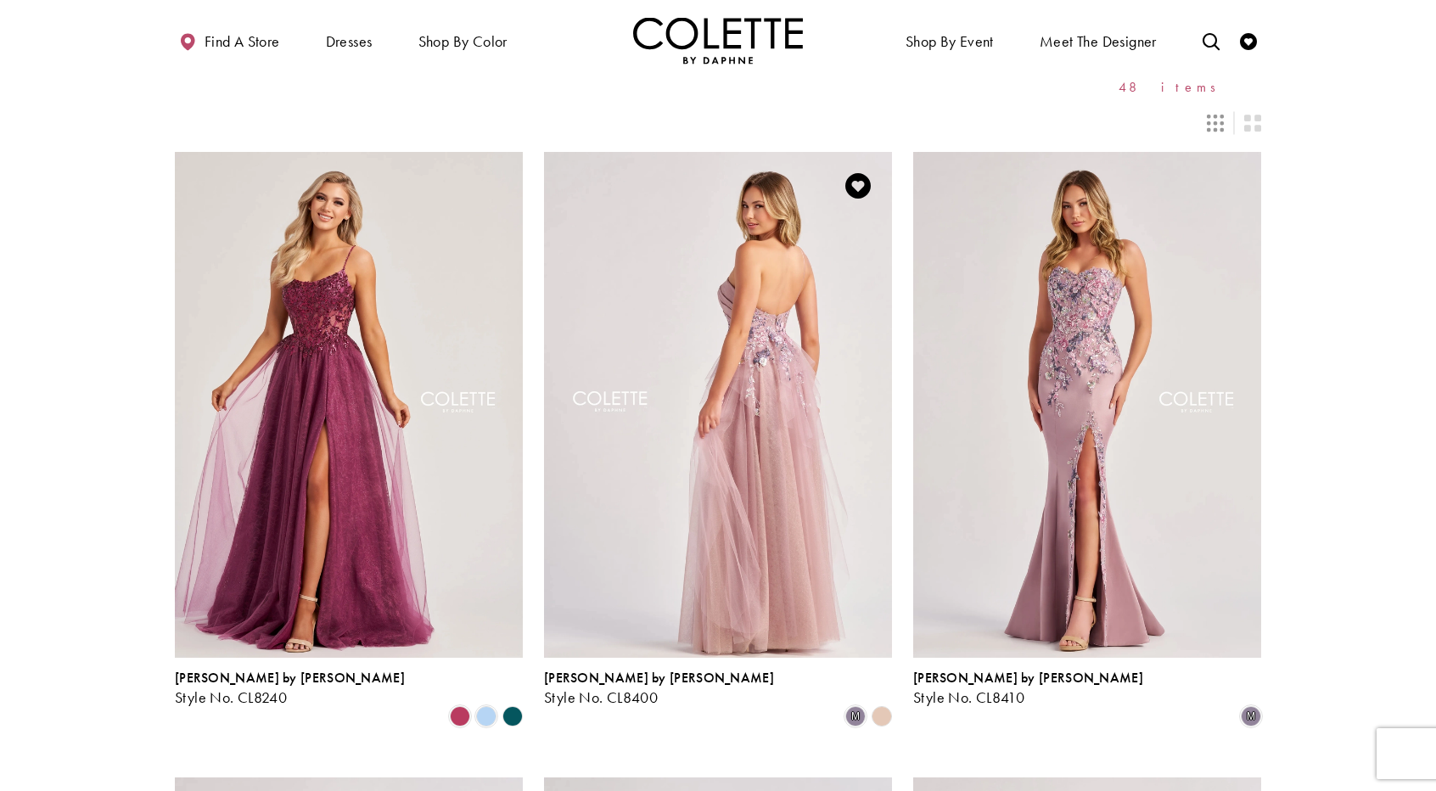
scroll to position [0, 0]
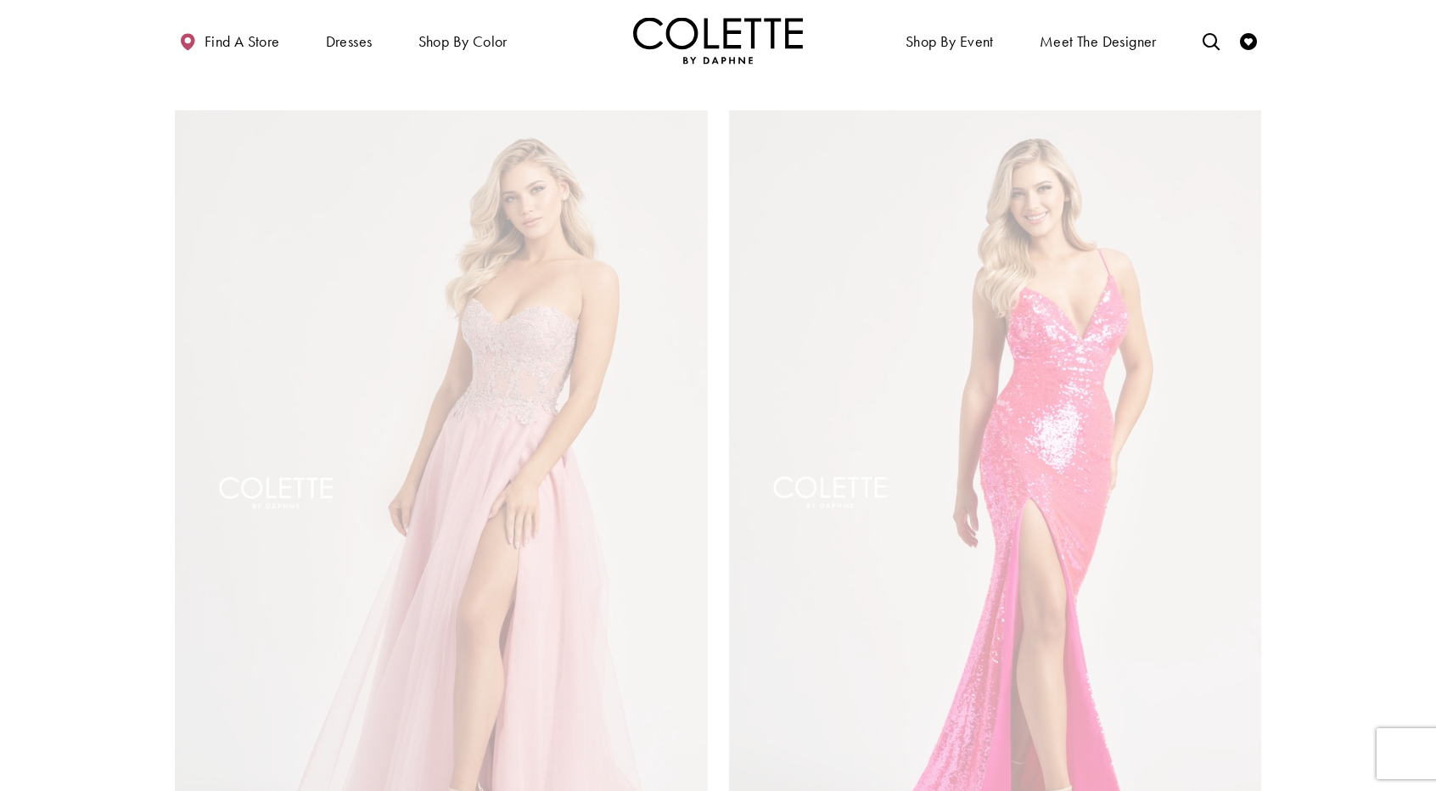
scroll to position [92, 0]
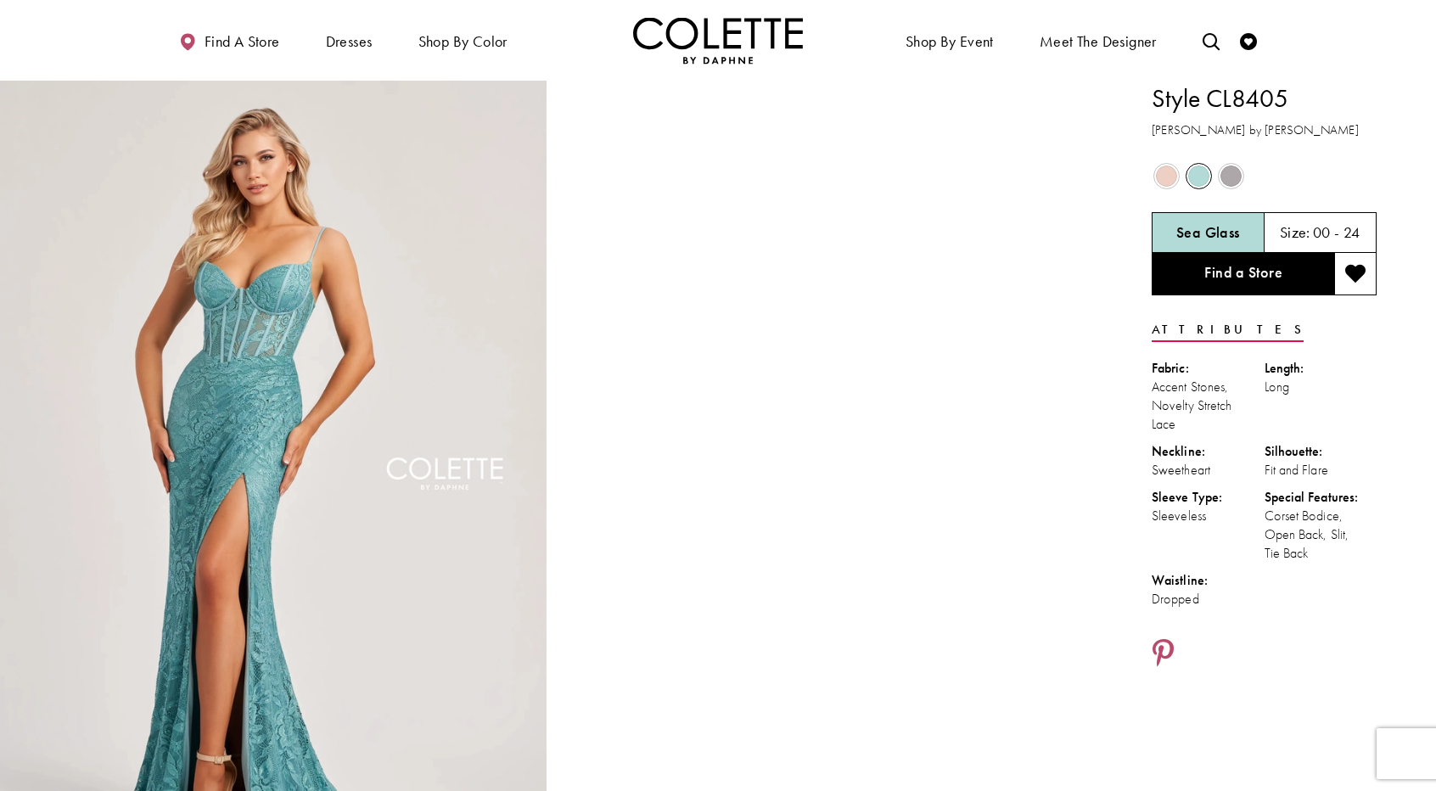
click at [1160, 177] on span "Product color controls state depends on size chosen" at bounding box center [1166, 175] width 21 height 21
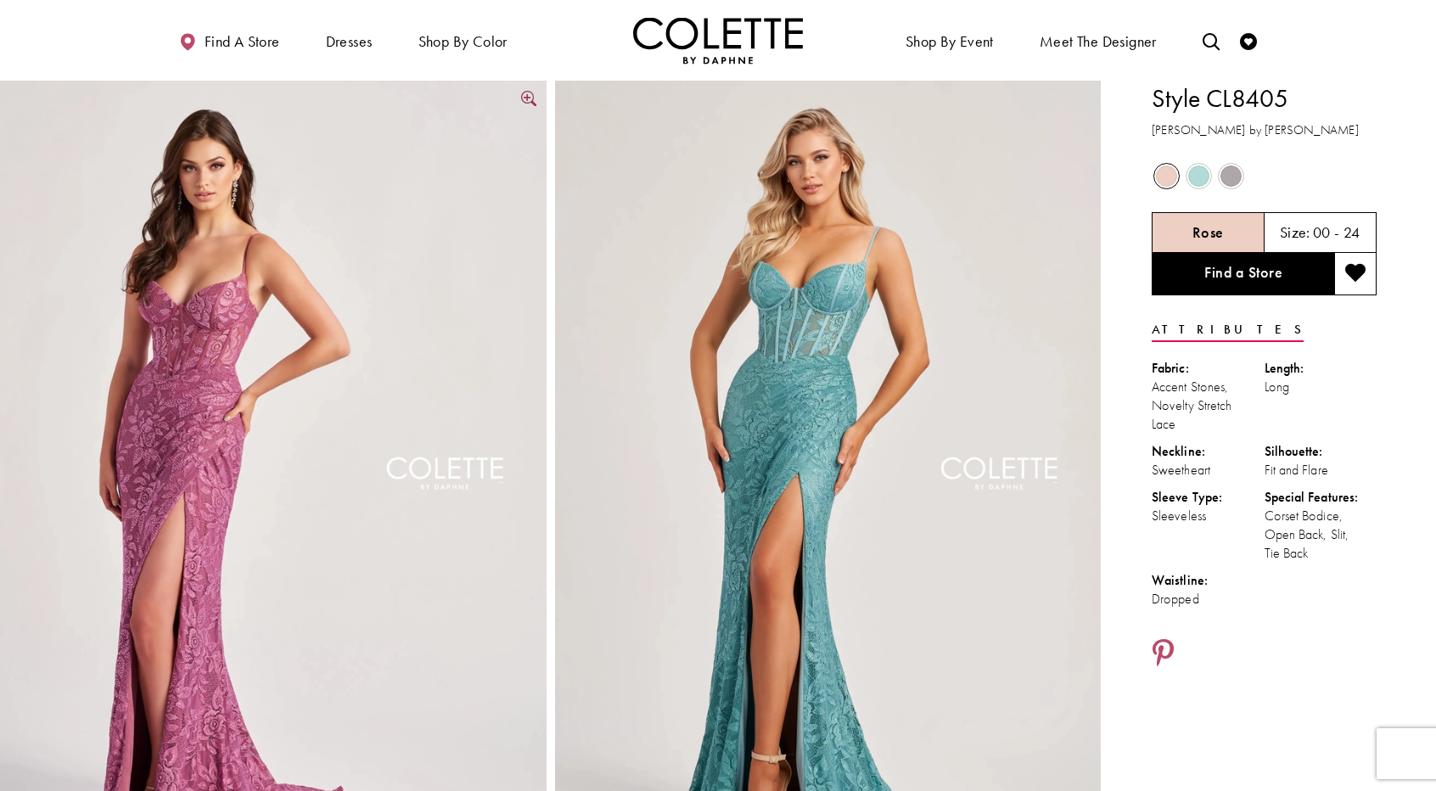
scroll to position [85, 0]
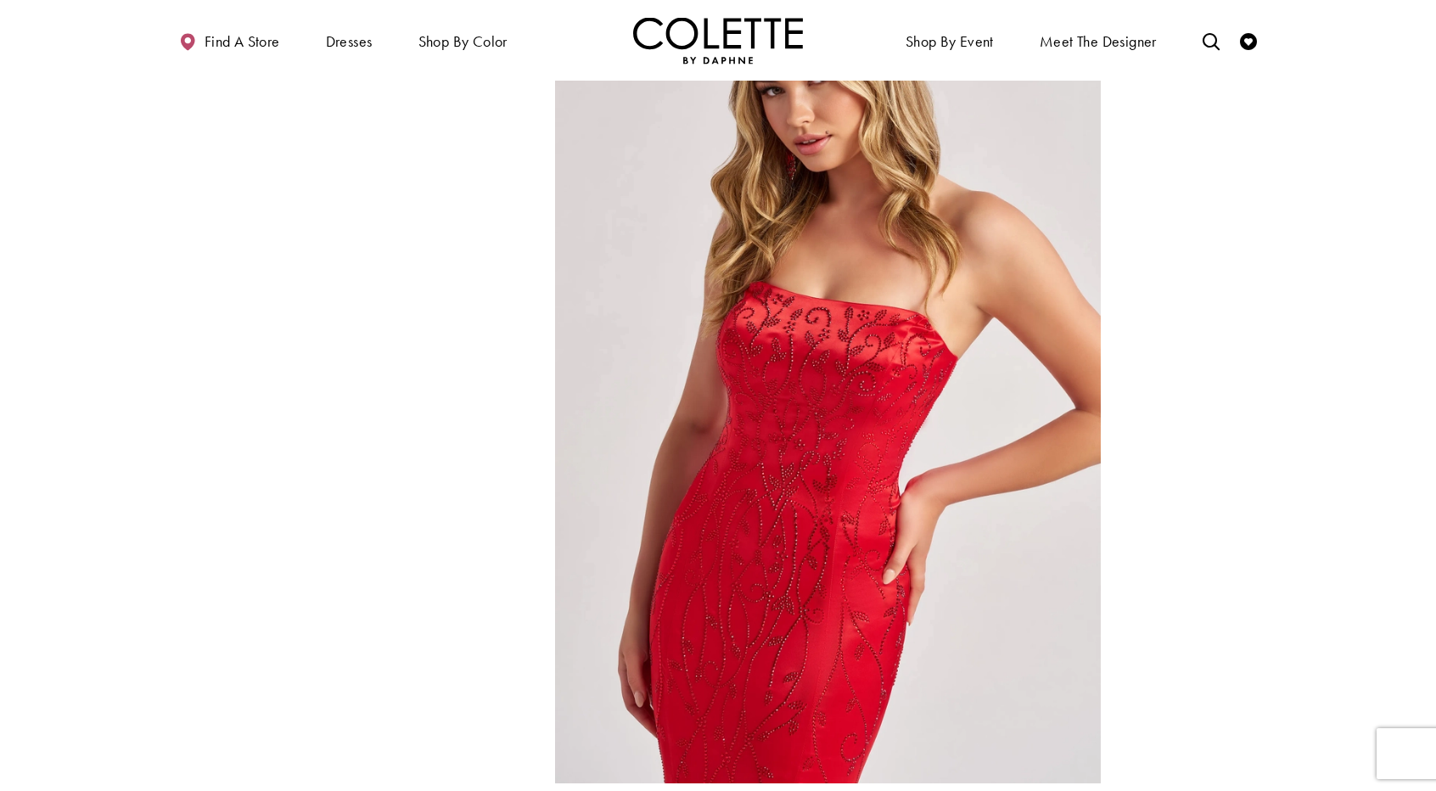
scroll to position [1952, 0]
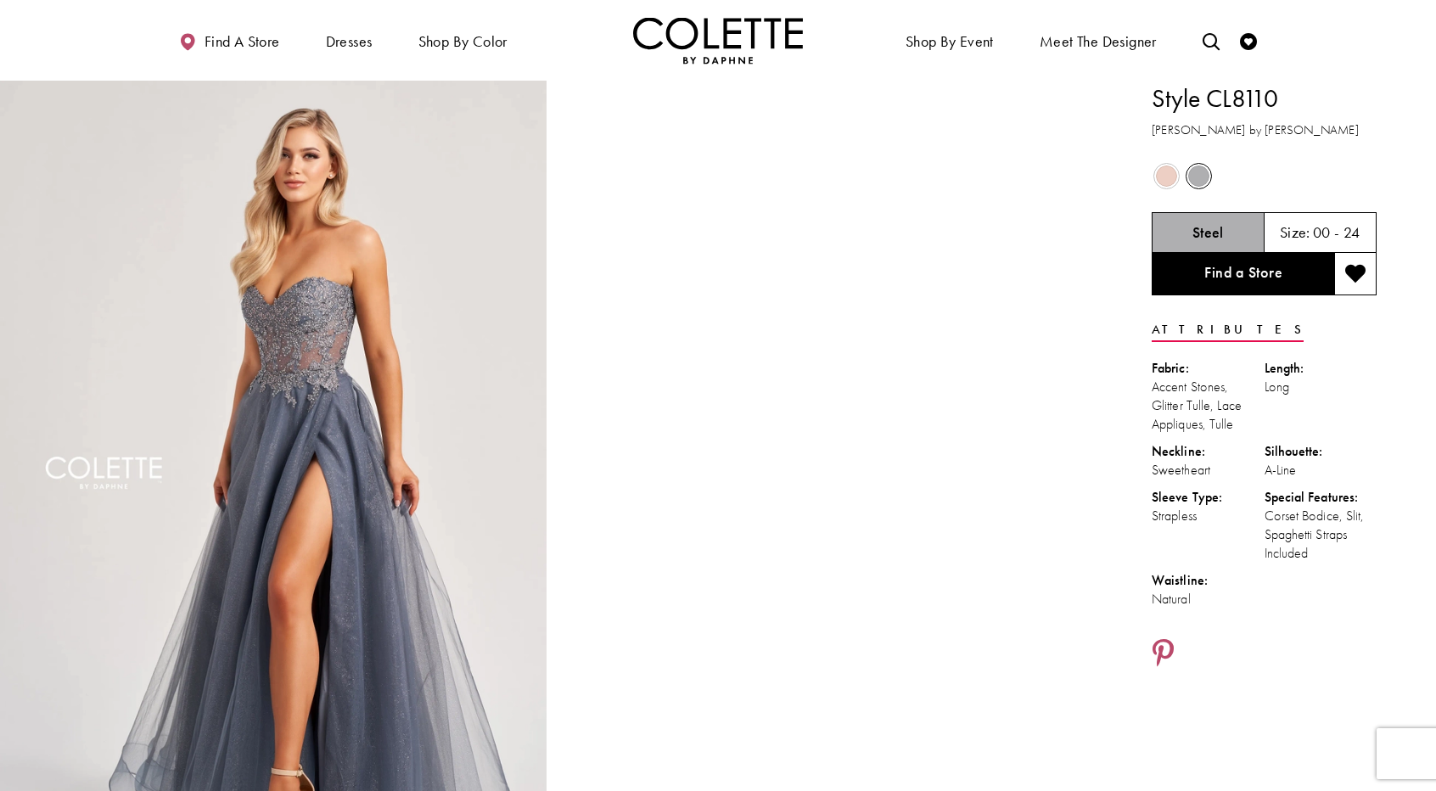
click at [1169, 169] on span "Product color controls state depends on size chosen" at bounding box center [1166, 175] width 21 height 21
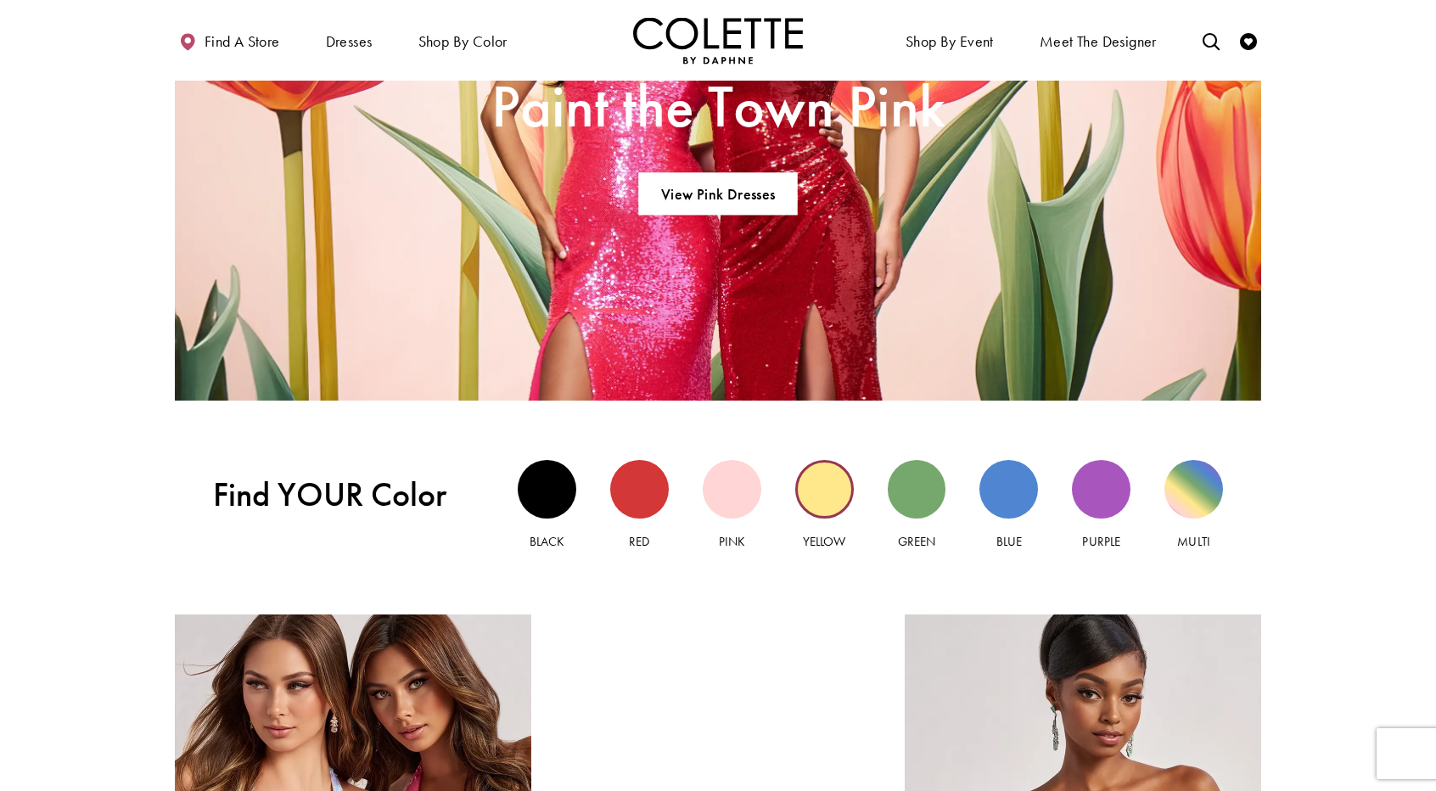
click at [810, 485] on div "Yellow view" at bounding box center [824, 489] width 59 height 59
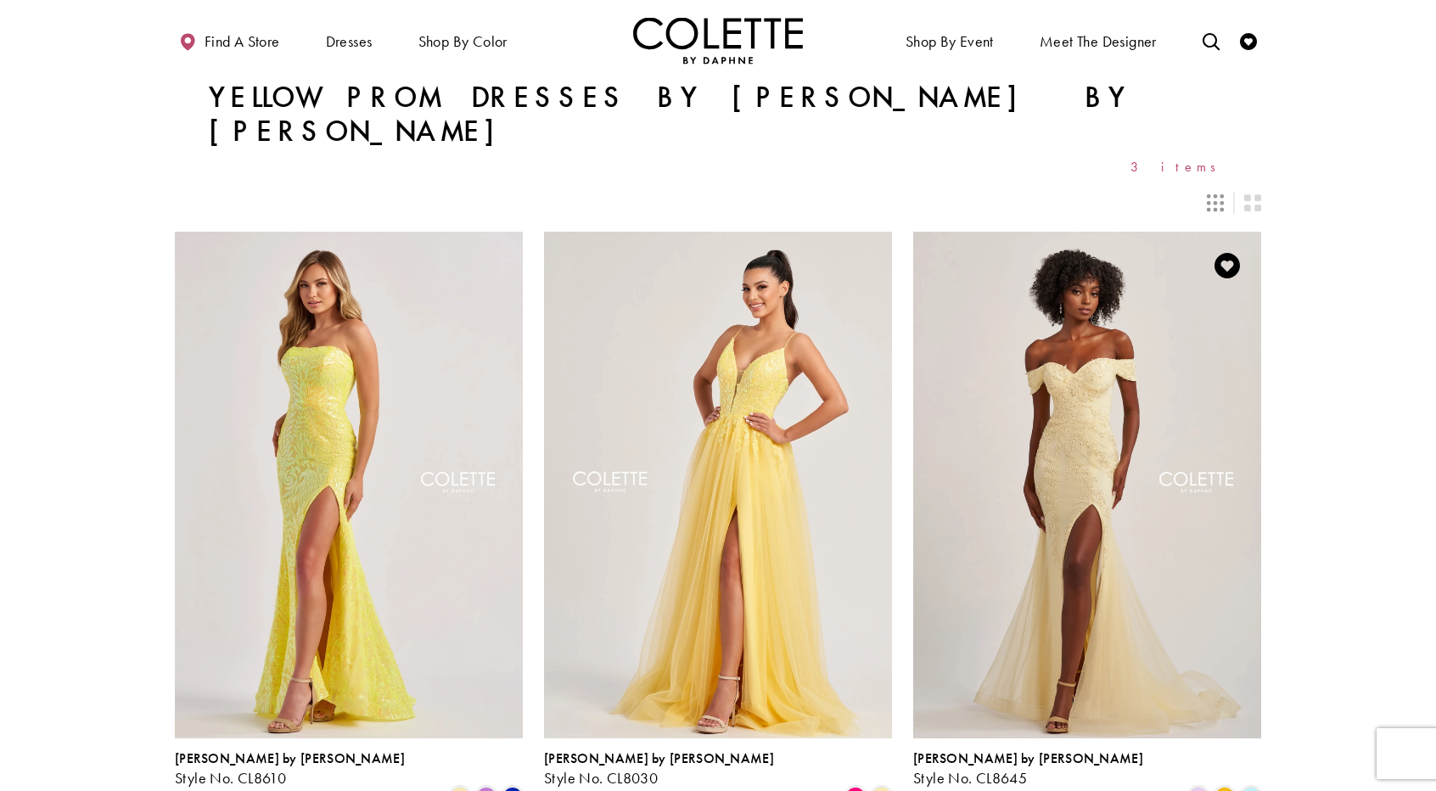
click at [1117, 395] on img "Visit Colette by Daphne Style No. CL8645 Page" at bounding box center [1087, 485] width 348 height 506
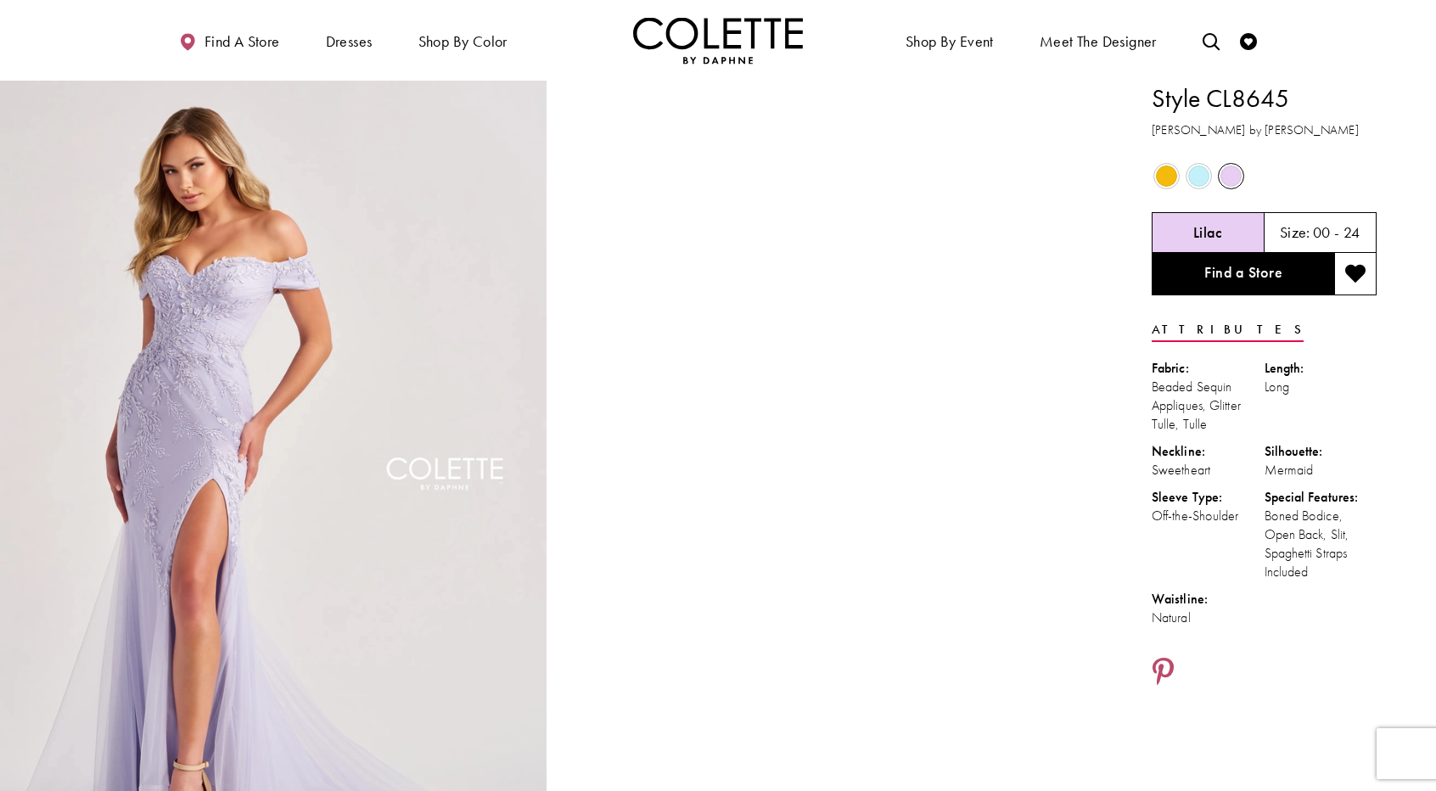
click at [1191, 176] on span "Product color controls state depends on size chosen" at bounding box center [1198, 175] width 21 height 21
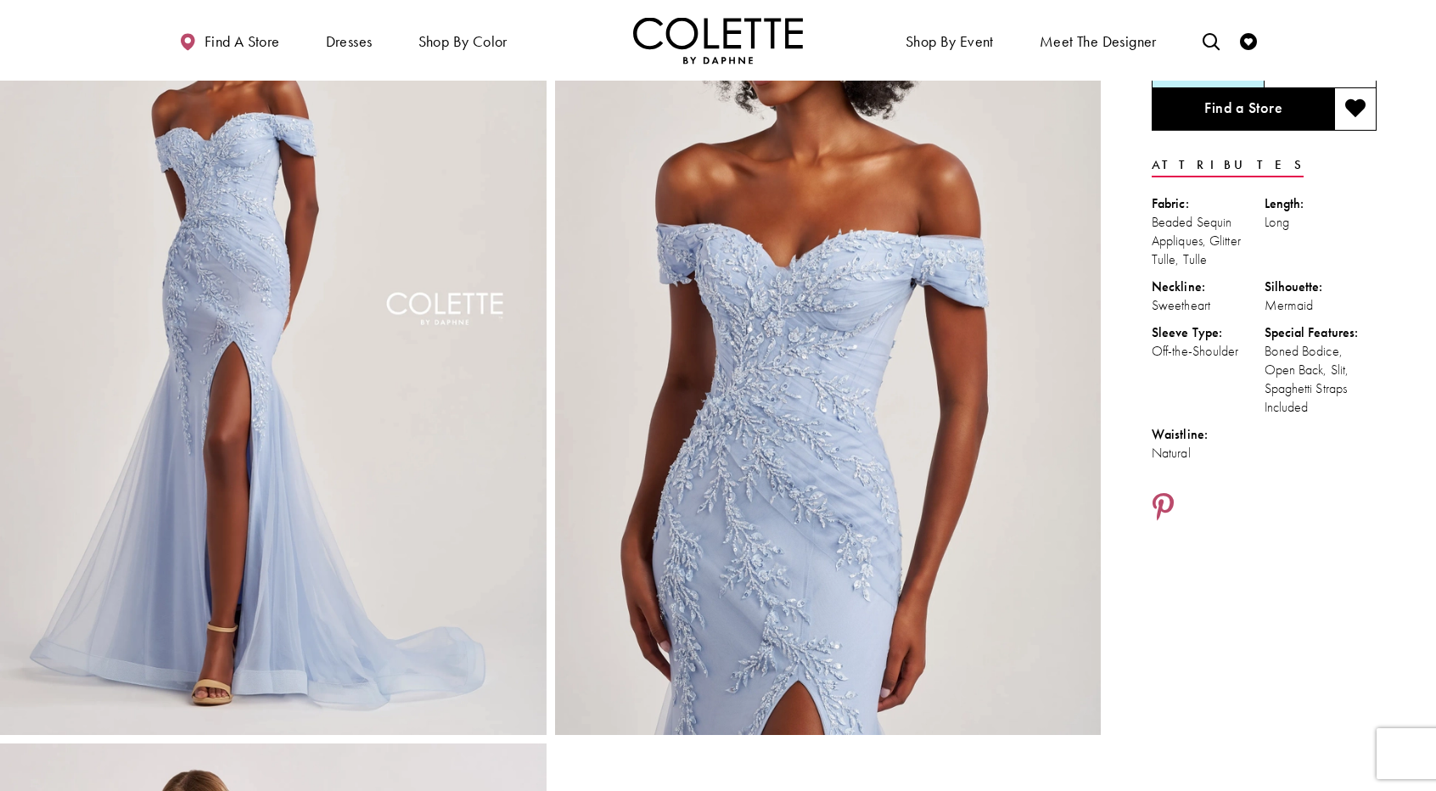
scroll to position [170, 0]
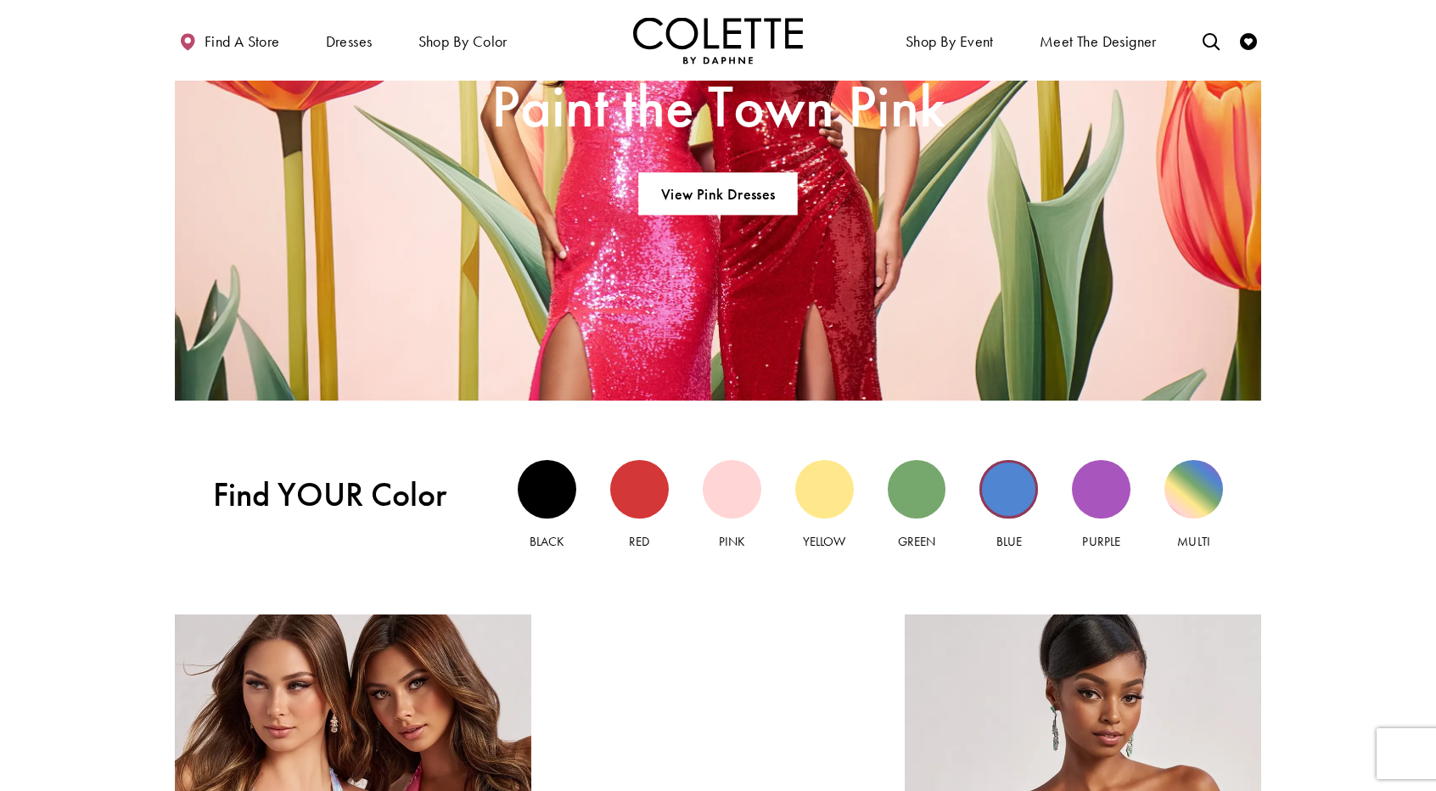
click at [1003, 482] on div "Blue view" at bounding box center [1008, 489] width 59 height 59
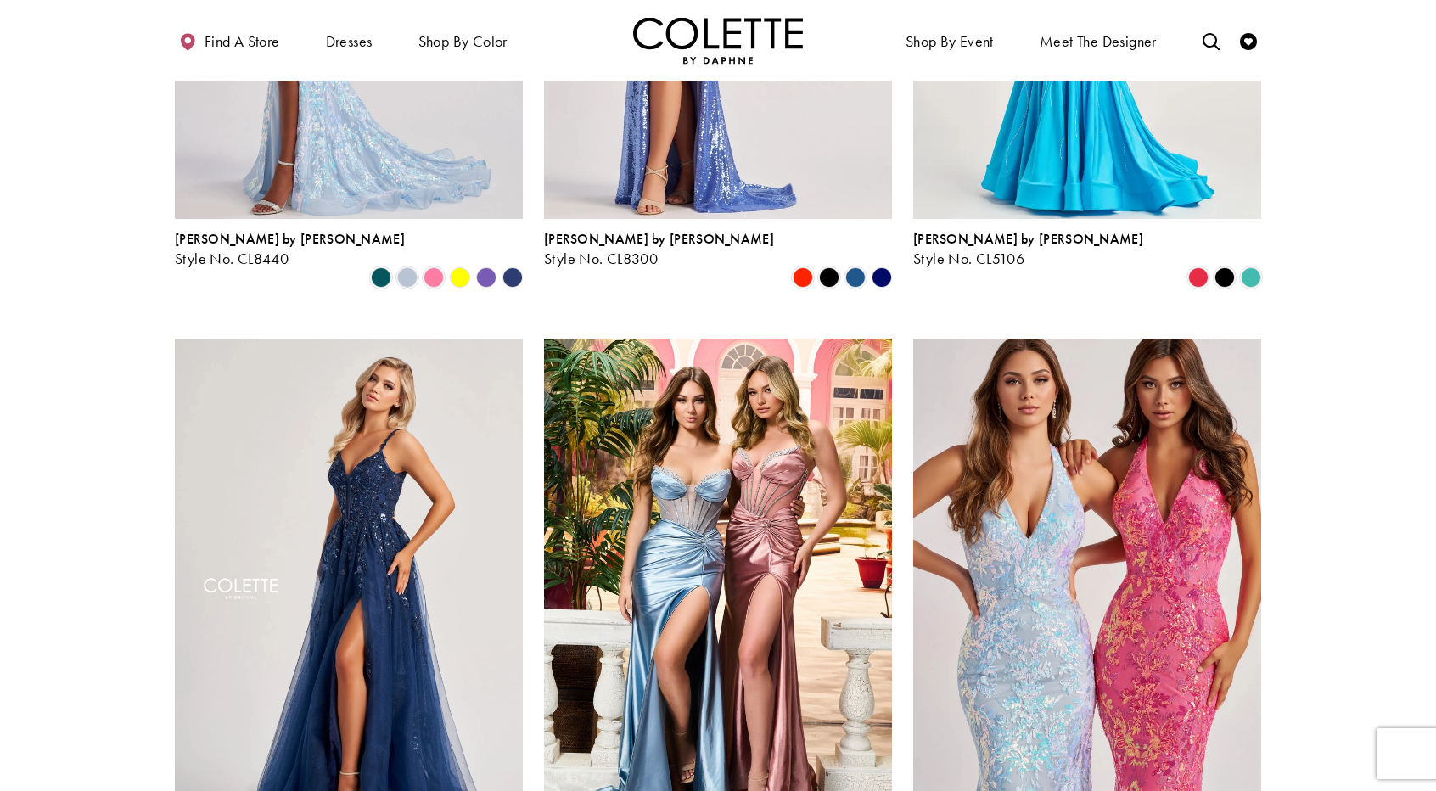
scroll to position [594, 0]
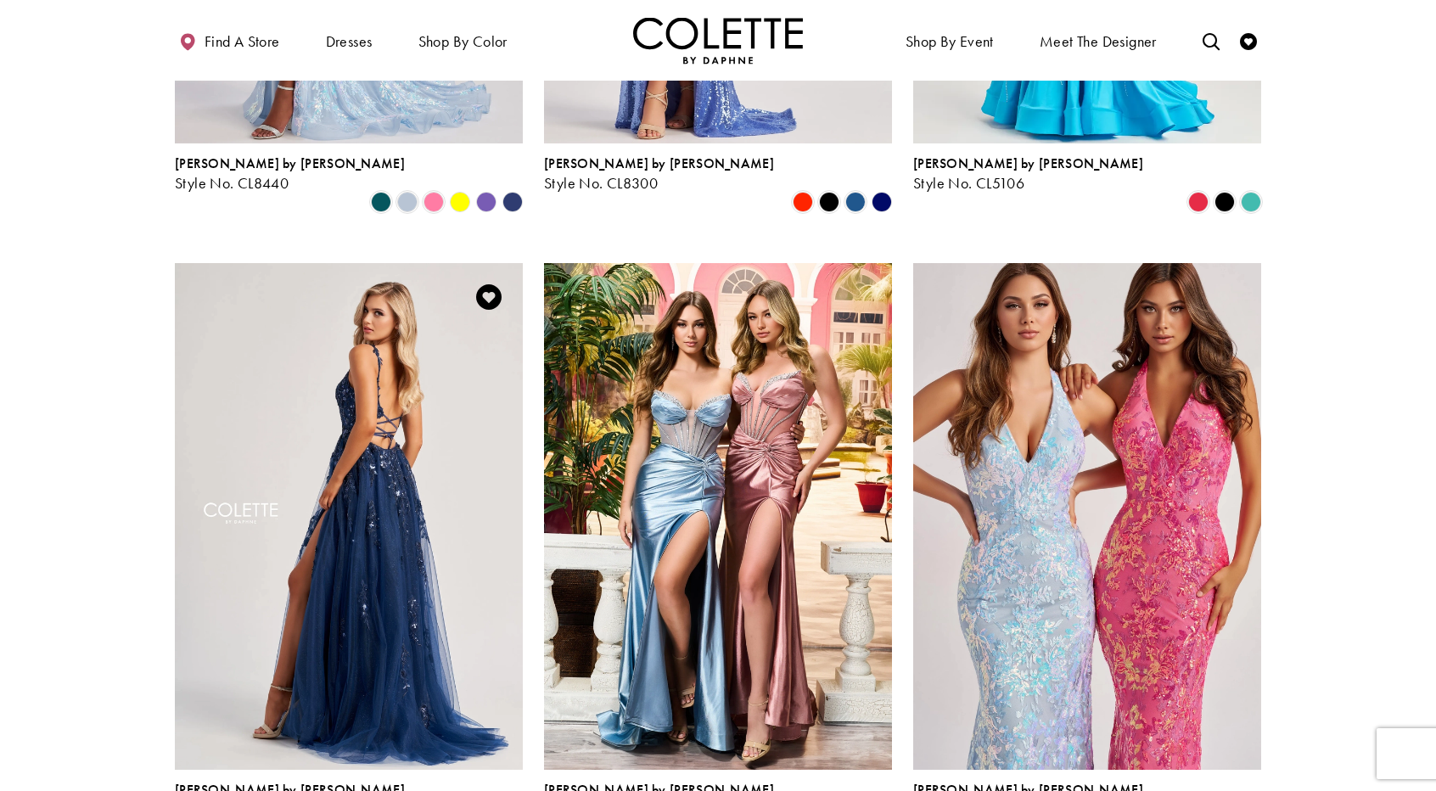
click at [378, 447] on img "Visit Colette by Daphne Style No. CL8060 Page" at bounding box center [349, 516] width 348 height 506
click at [367, 435] on img "Visit Colette by Daphne Style No. CL8060 Page" at bounding box center [349, 516] width 348 height 506
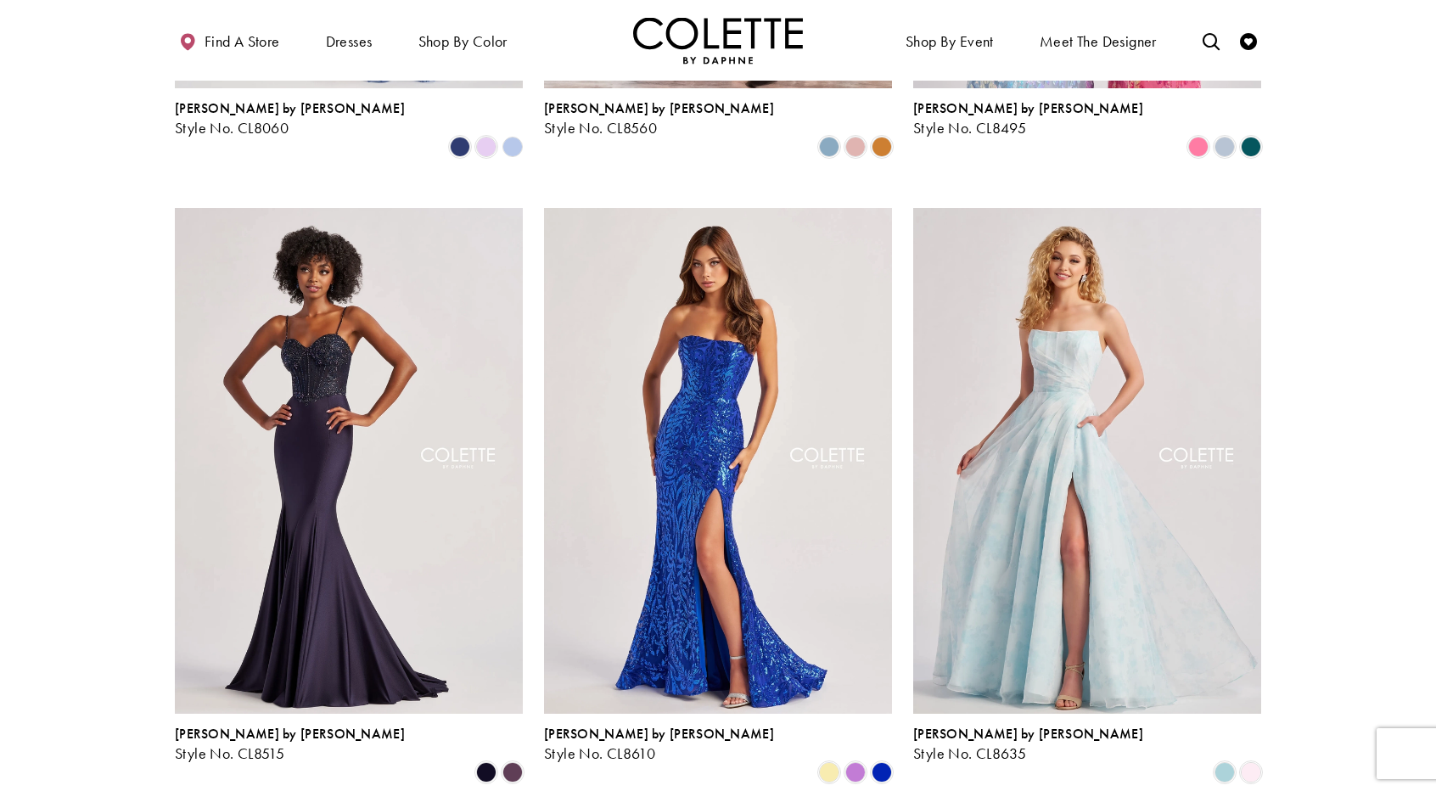
scroll to position [1103, 0]
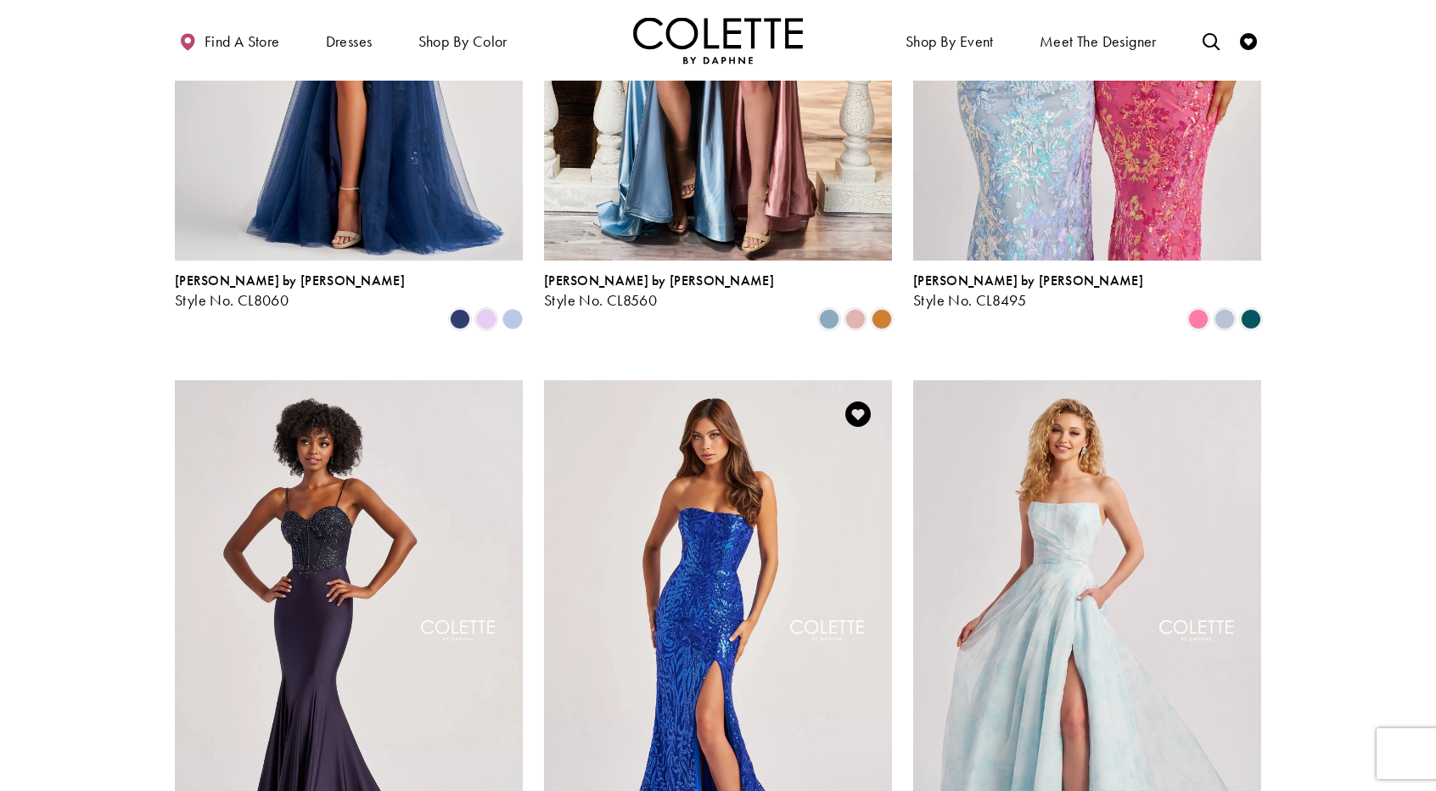
click at [704, 465] on img "Visit Colette by Daphne Style No. CL8610 Page" at bounding box center [718, 633] width 348 height 506
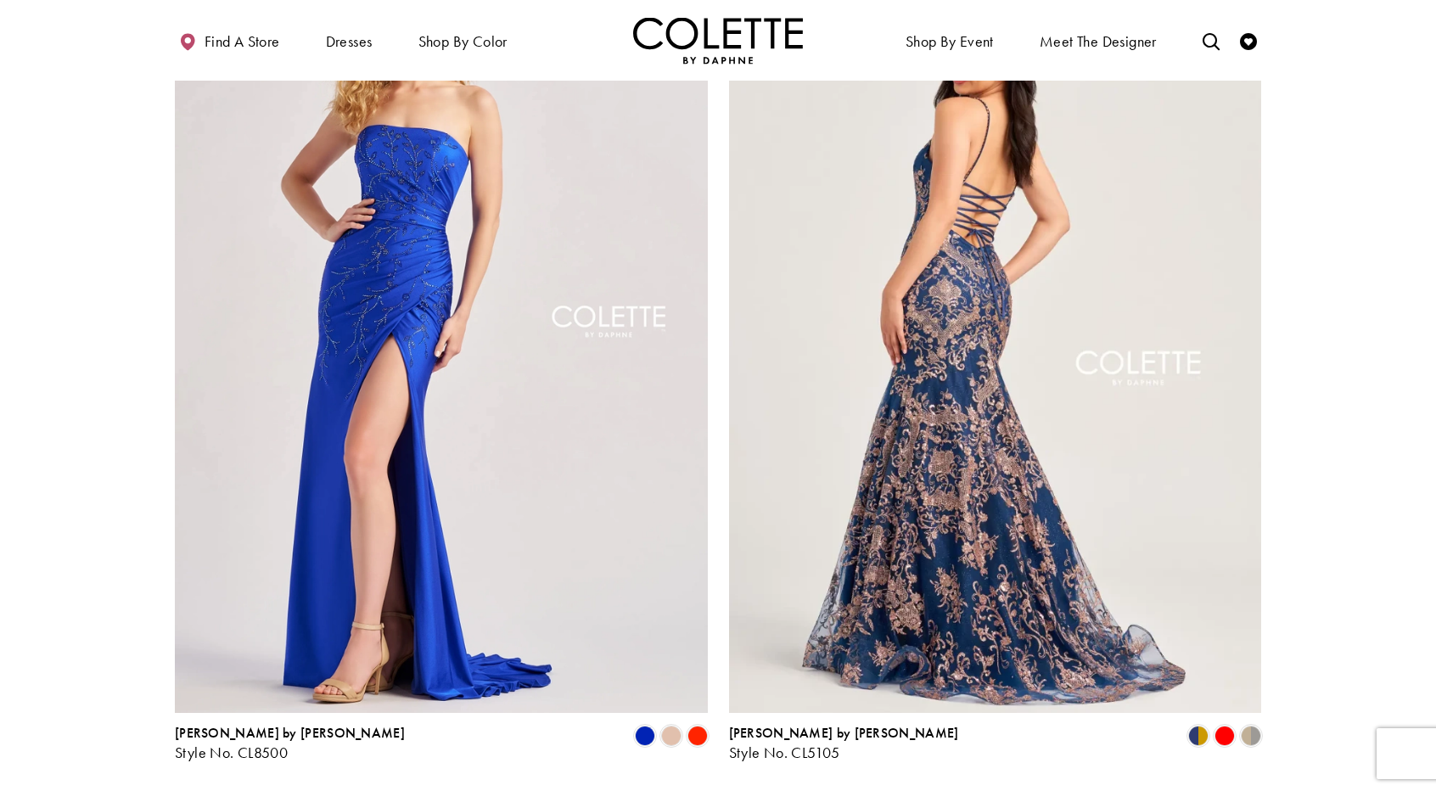
scroll to position [2801, 0]
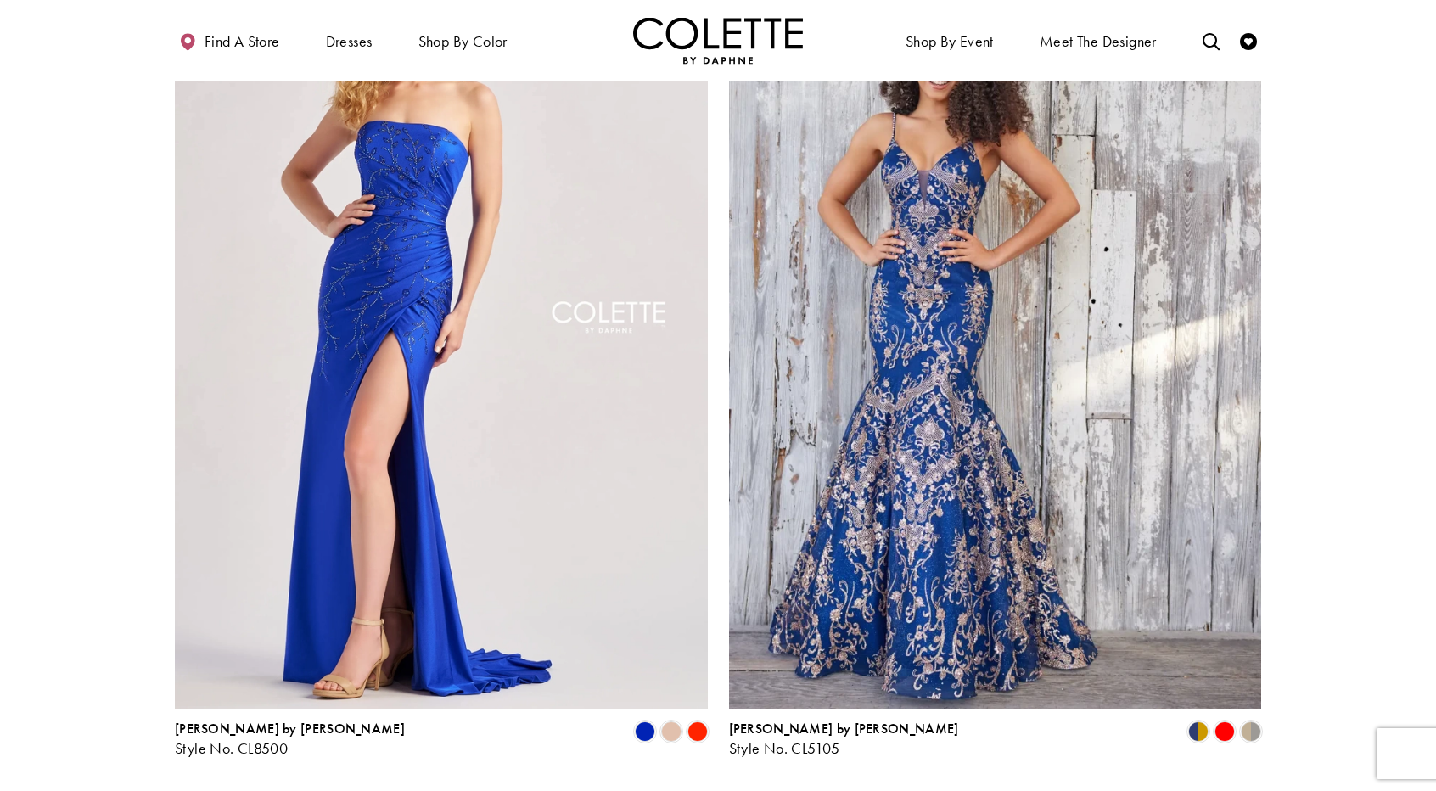
click at [698, 790] on link "2" at bounding box center [694, 802] width 18 height 25
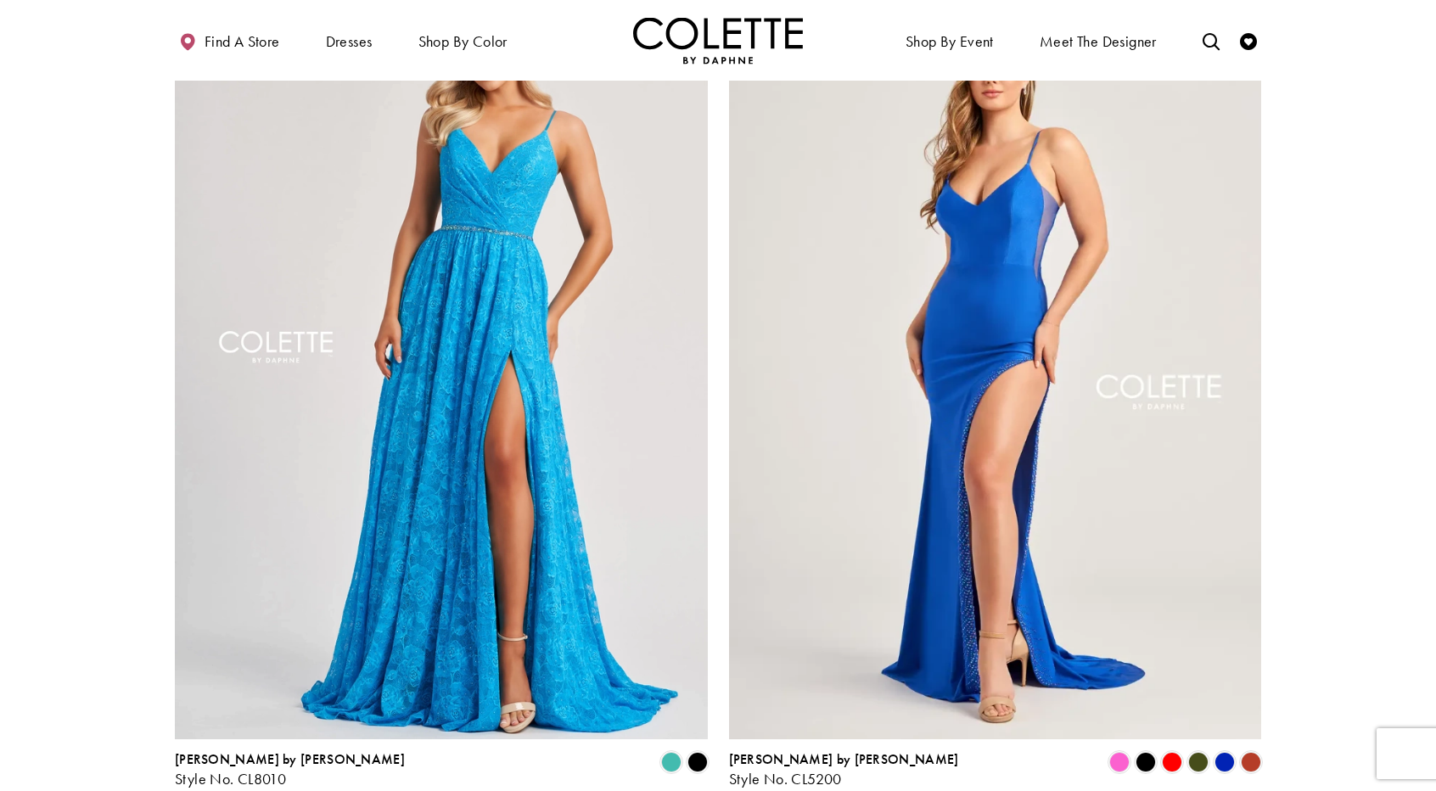
scroll to position [2807, 0]
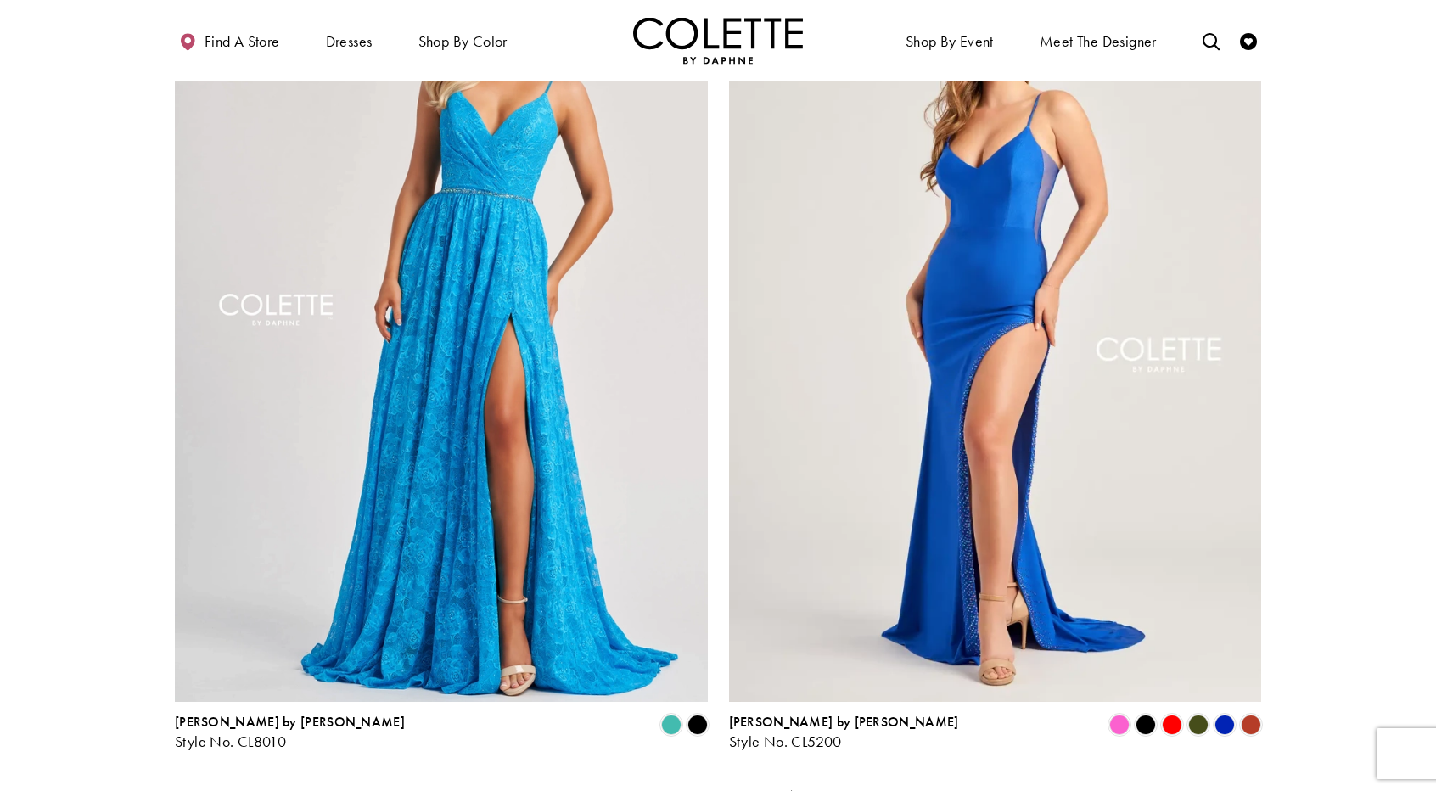
click at [732, 787] on span "4" at bounding box center [734, 796] width 8 height 18
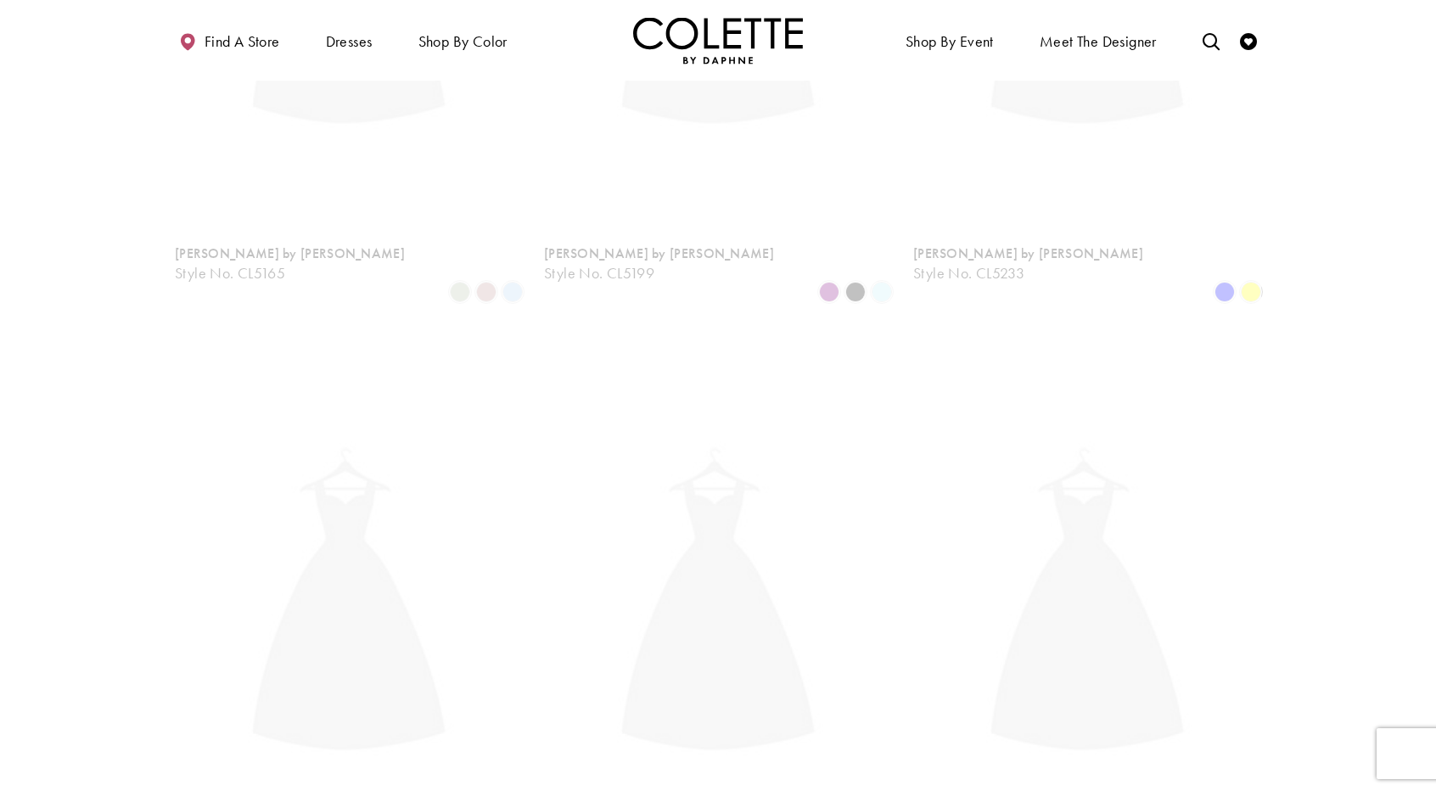
scroll to position [92, 0]
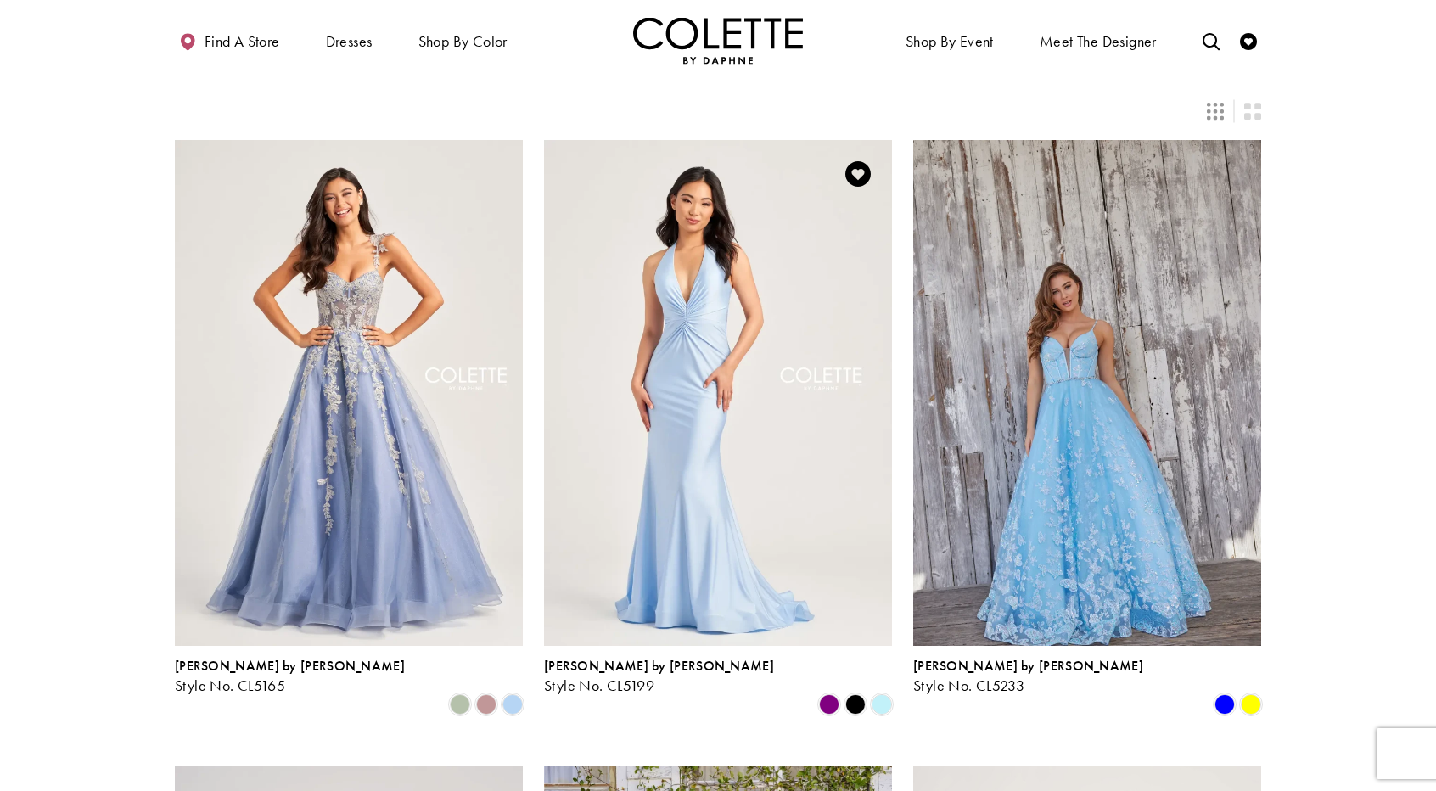
click at [664, 401] on img "Visit Colette by Daphne Style No. CL5199 Page" at bounding box center [718, 393] width 348 height 506
click at [407, 463] on img "Visit Colette by Daphne Style No. CL5165 Page" at bounding box center [349, 393] width 348 height 506
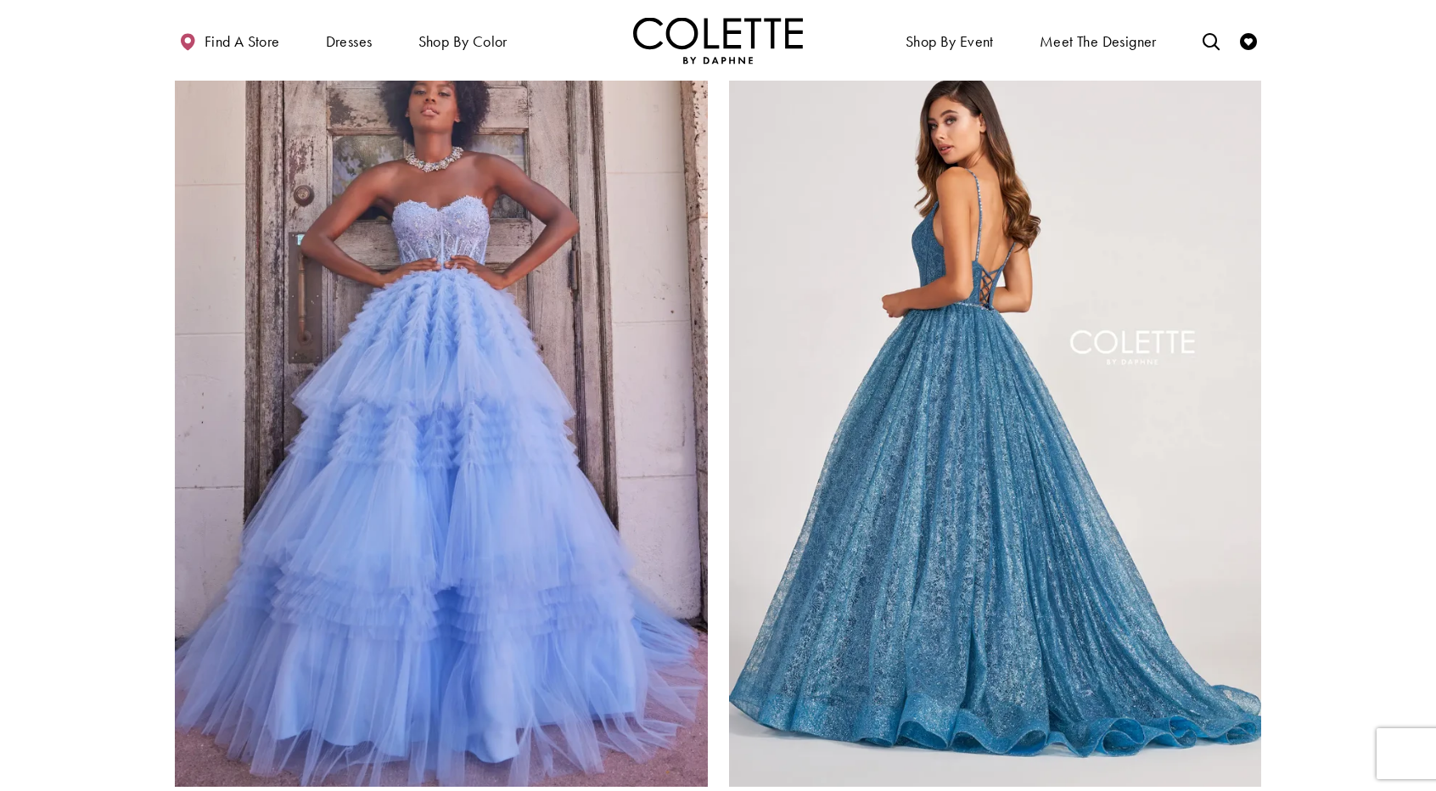
scroll to position [2977, 0]
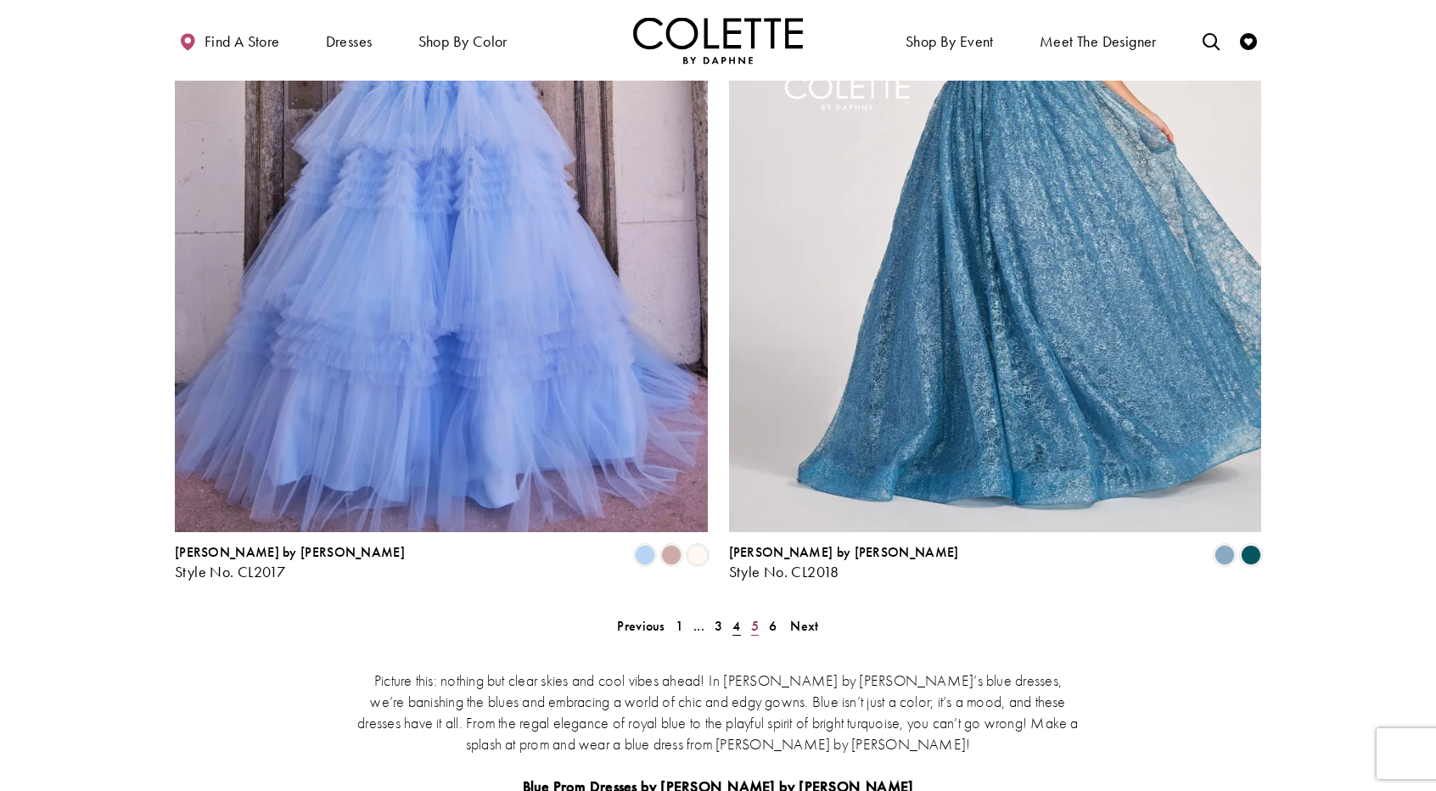
click at [757, 617] on span "5" at bounding box center [755, 626] width 8 height 18
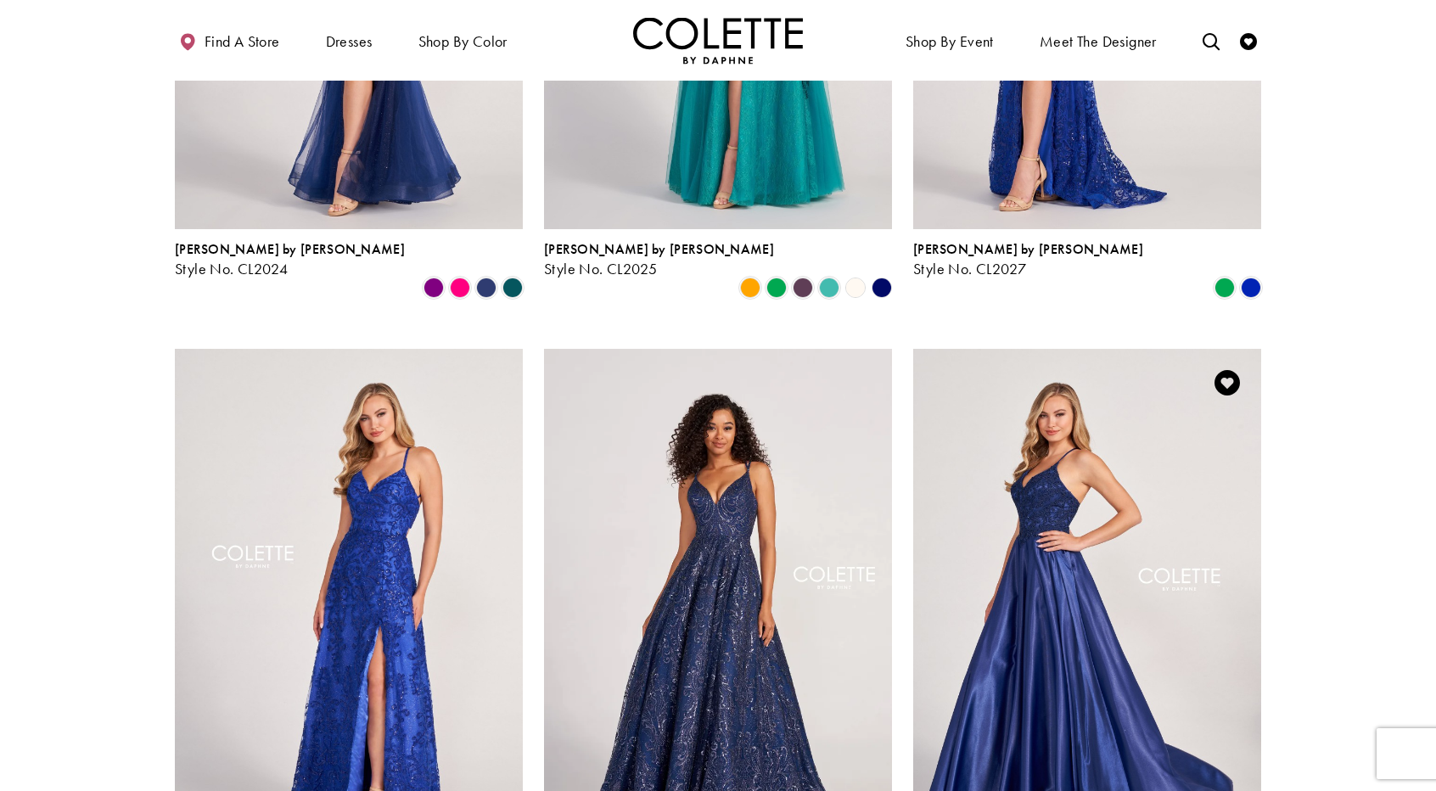
scroll to position [1195, 0]
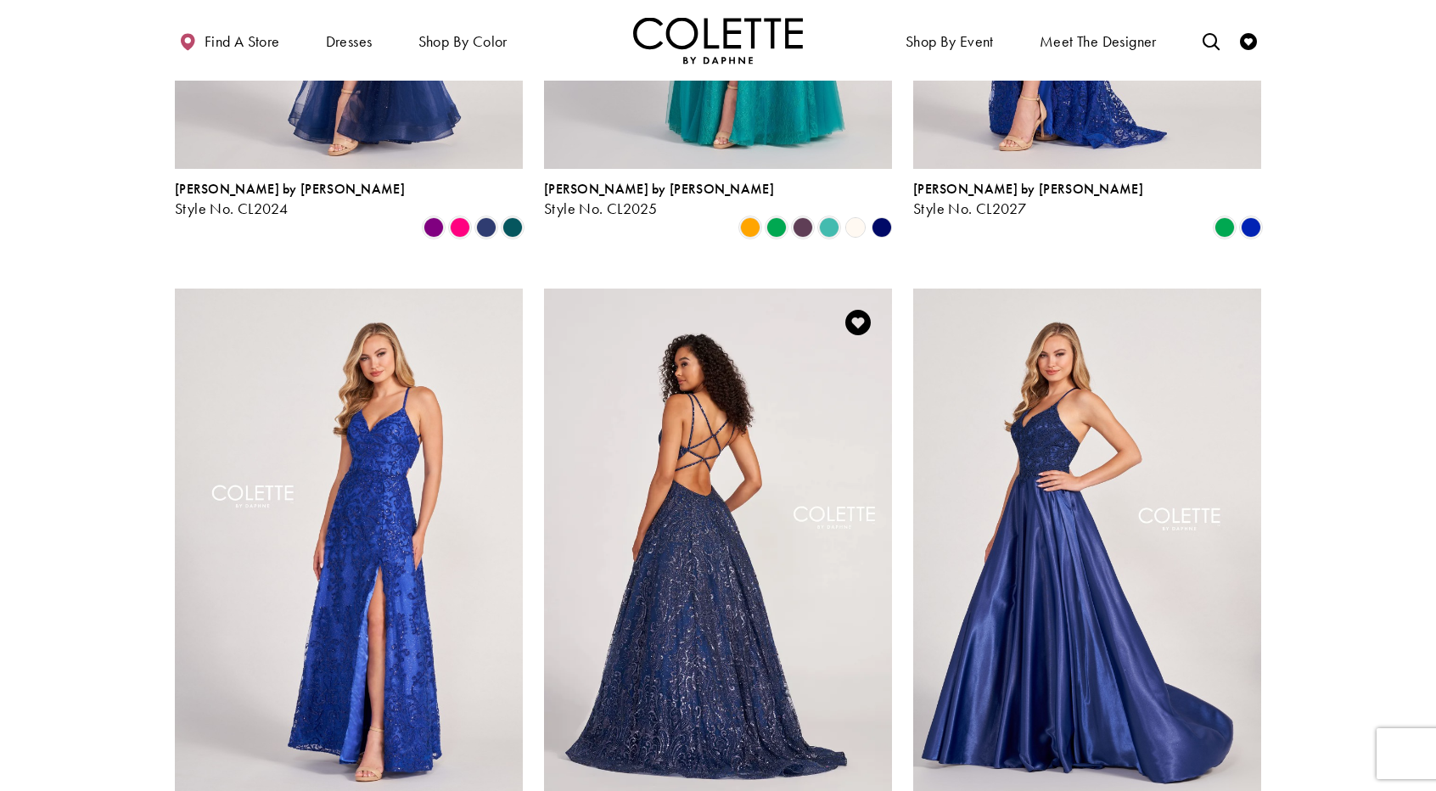
click at [755, 588] on img "Visit Colette by Daphne Style No. CL2030 Page" at bounding box center [718, 542] width 348 height 506
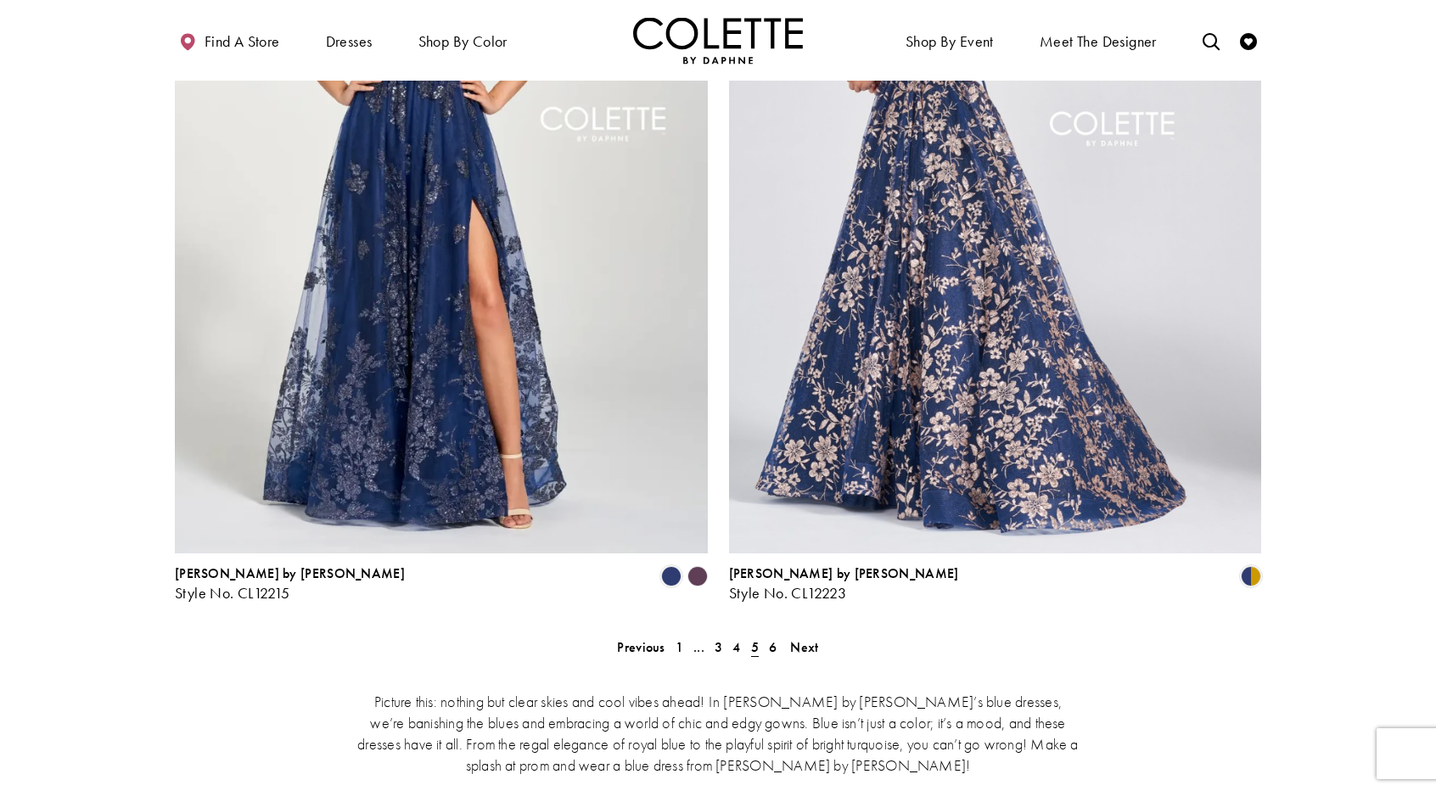
scroll to position [3147, 0]
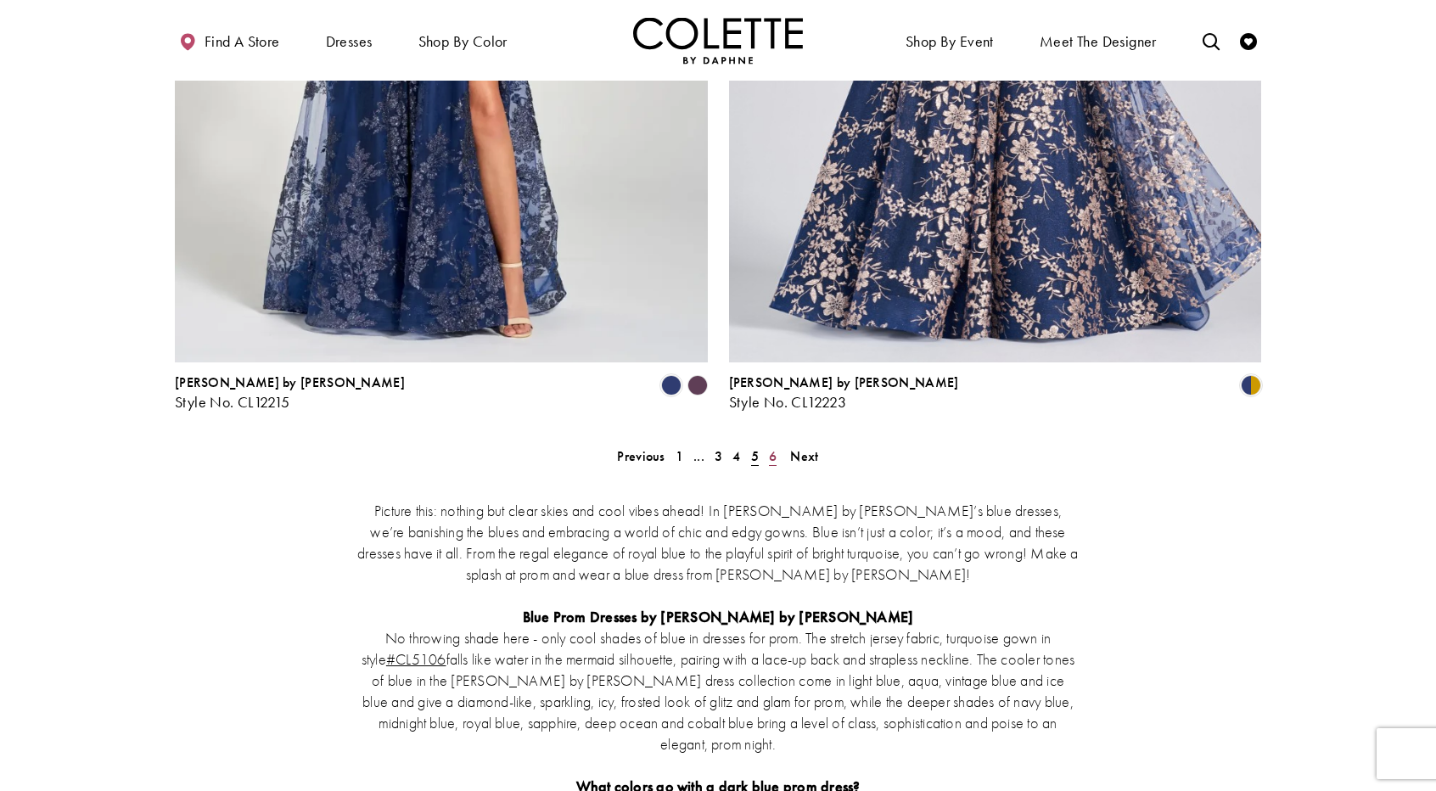
click at [770, 447] on span "6" at bounding box center [773, 456] width 8 height 18
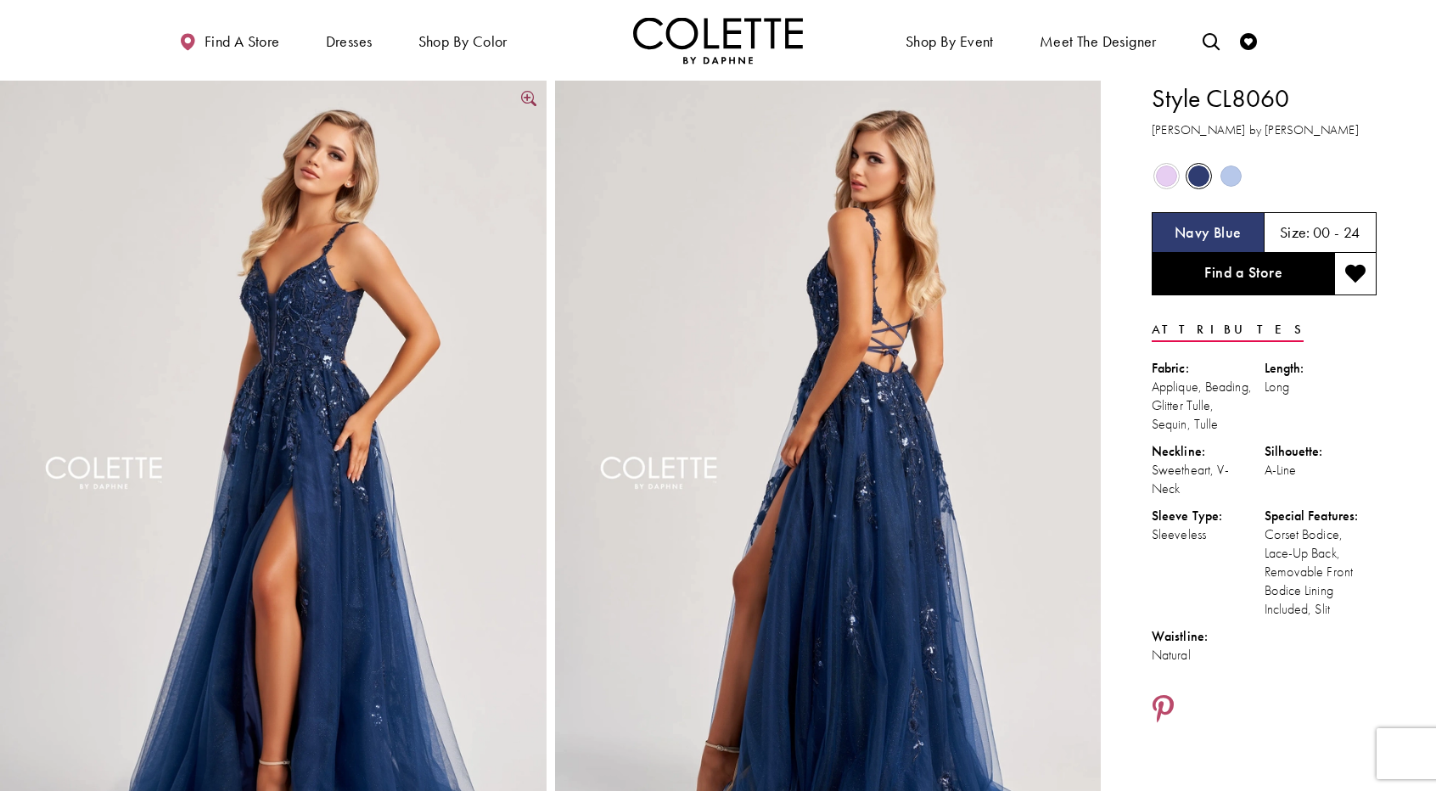
click at [524, 103] on link "Full size Style CL8060 Colette by Daphne #0 default Navy Blue frontface vertica…" at bounding box center [273, 490] width 547 height 819
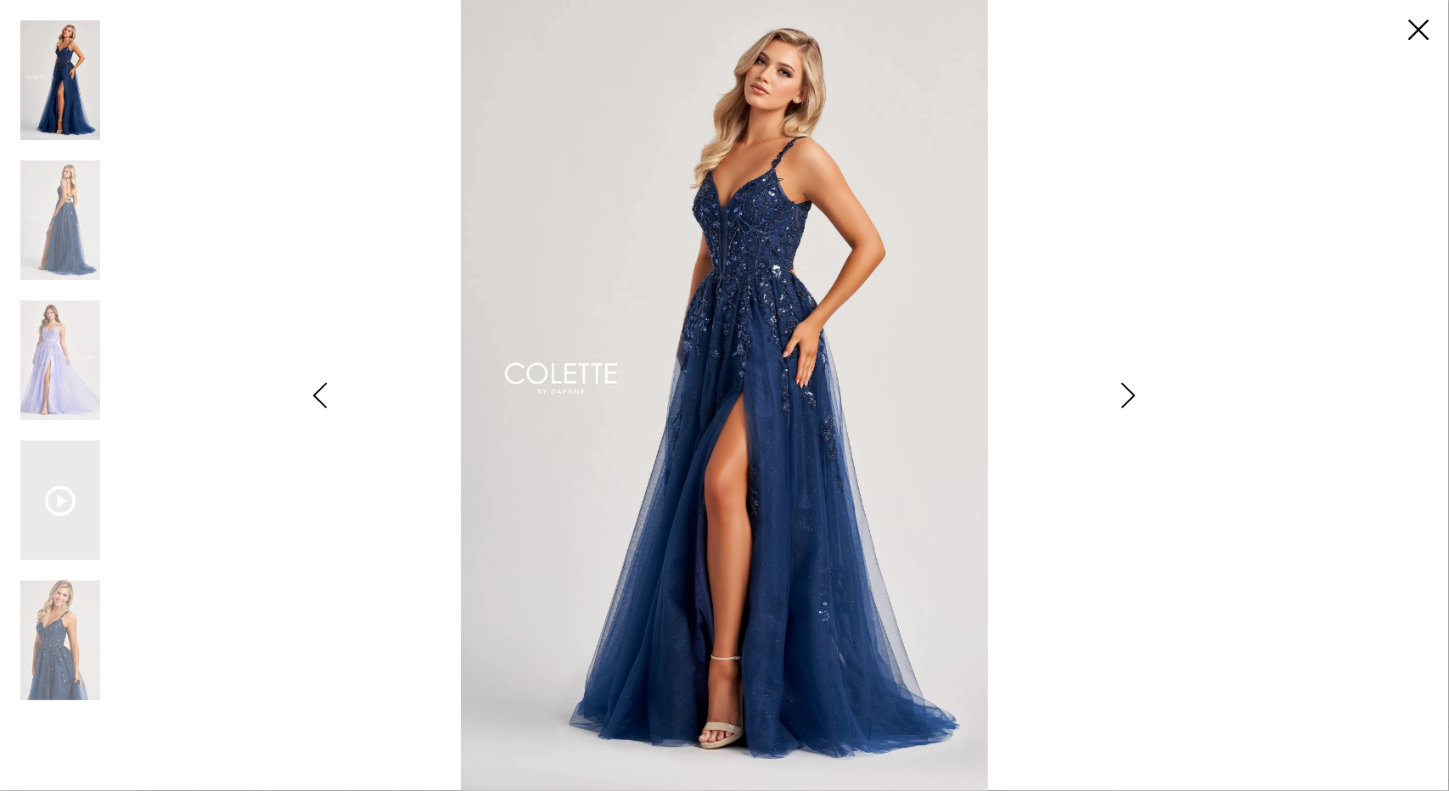
click at [1102, 446] on img "Scroll List" at bounding box center [723, 395] width 765 height 791
click at [949, 436] on img "Scroll List" at bounding box center [723, 395] width 765 height 791
drag, startPoint x: 944, startPoint y: 433, endPoint x: 934, endPoint y: 429, distance: 11.0
click at [940, 432] on img "Scroll List" at bounding box center [723, 395] width 765 height 791
click at [934, 429] on img "Scroll List" at bounding box center [723, 395] width 765 height 791
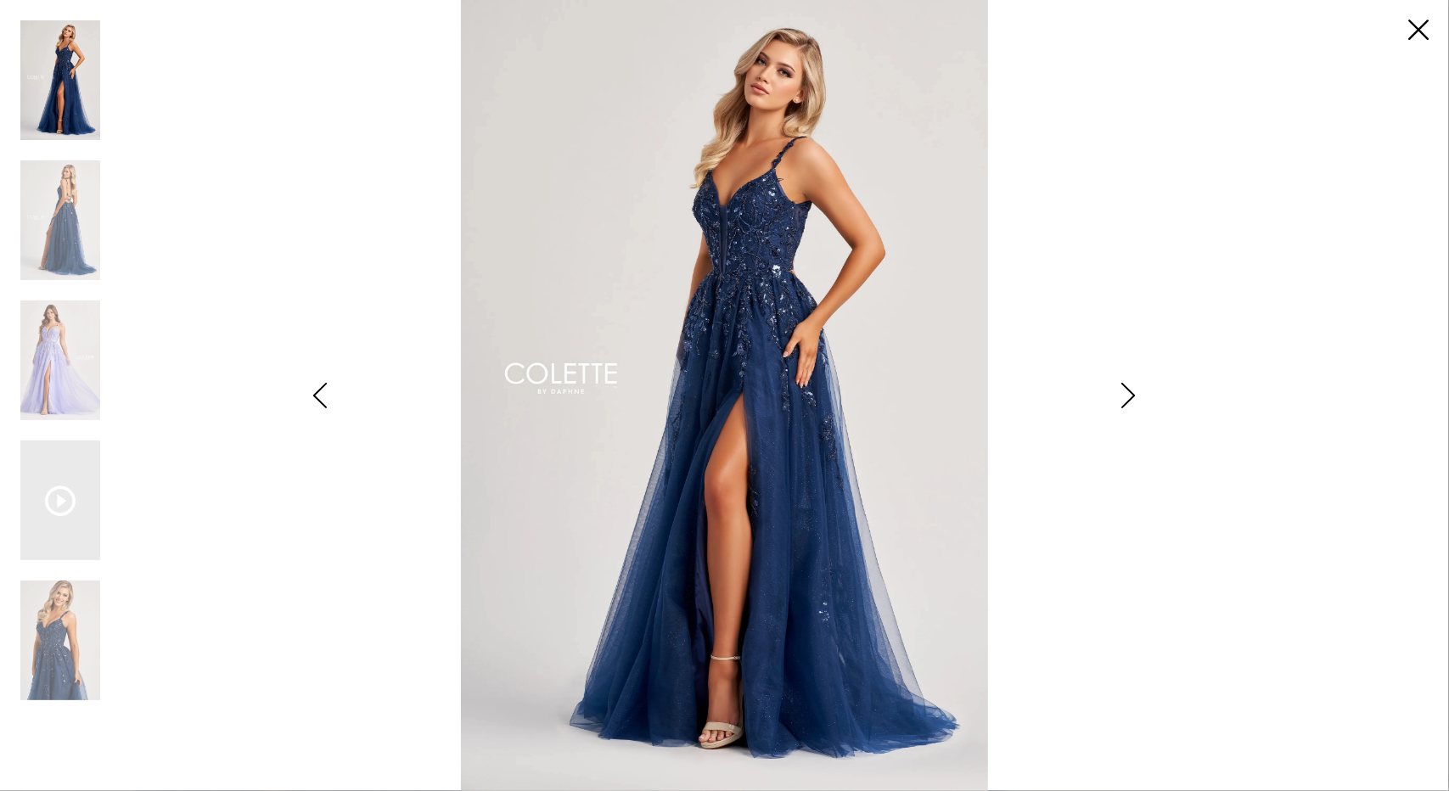
click at [1130, 392] on icon "Style CL8060 Colette by Daphne Views dialog" at bounding box center [1128, 395] width 42 height 25
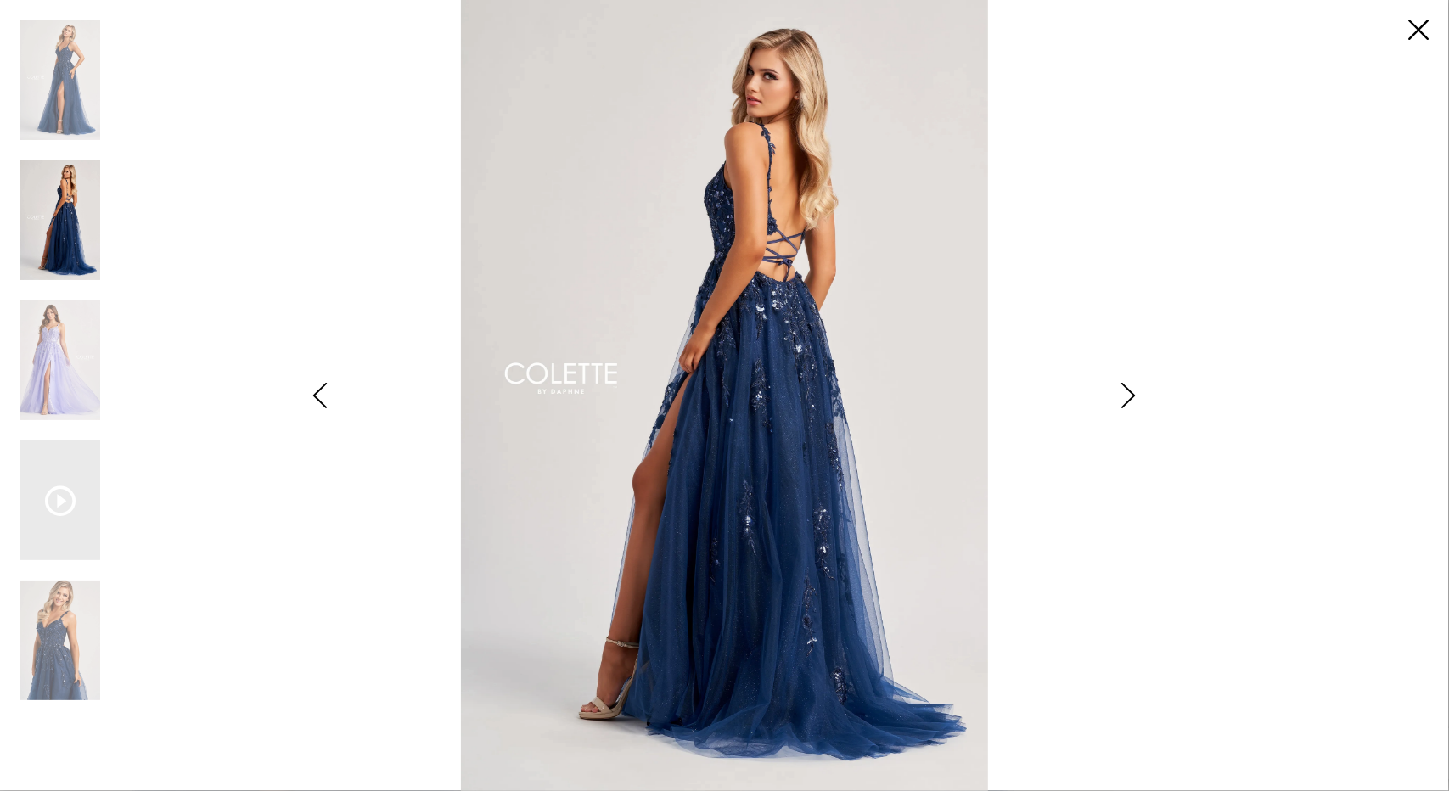
click at [1130, 391] on icon "Style CL8060 Colette by Daphne Views dialog" at bounding box center [1128, 395] width 42 height 25
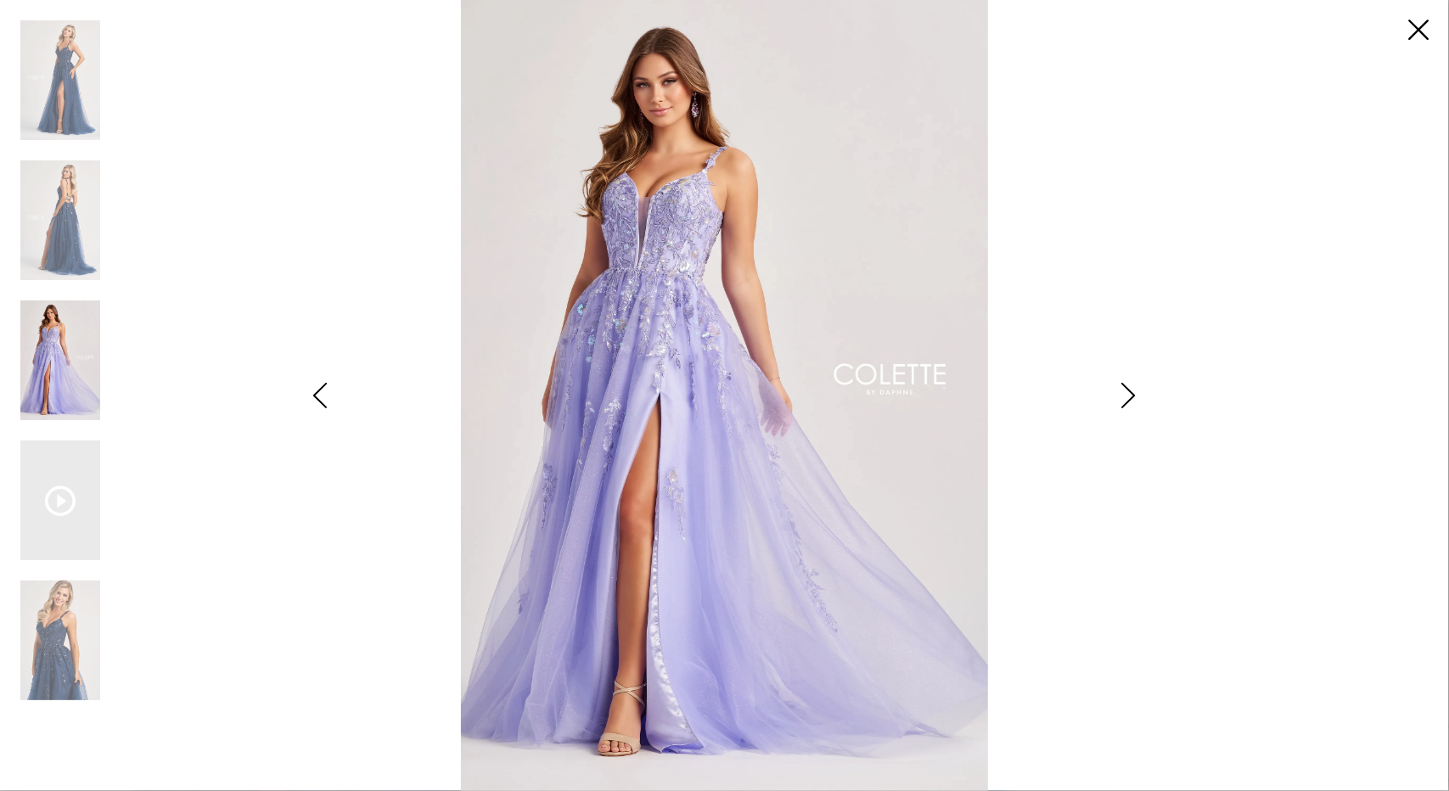
click at [321, 400] on icon "Style CL8060 Colette by Daphne Views dialog" at bounding box center [320, 395] width 42 height 25
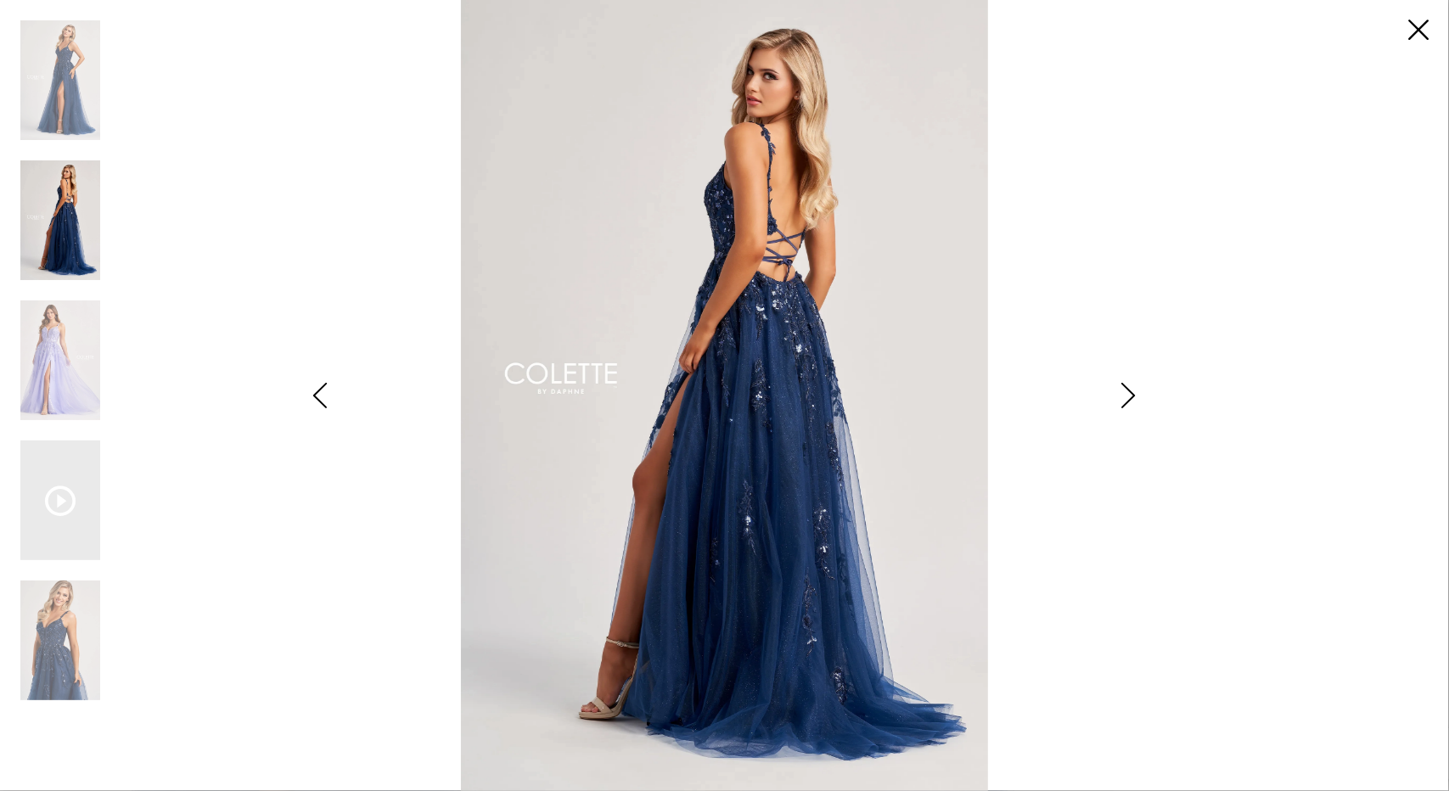
click at [321, 394] on icon "Style CL8060 Colette by Daphne Views dialog" at bounding box center [320, 395] width 42 height 25
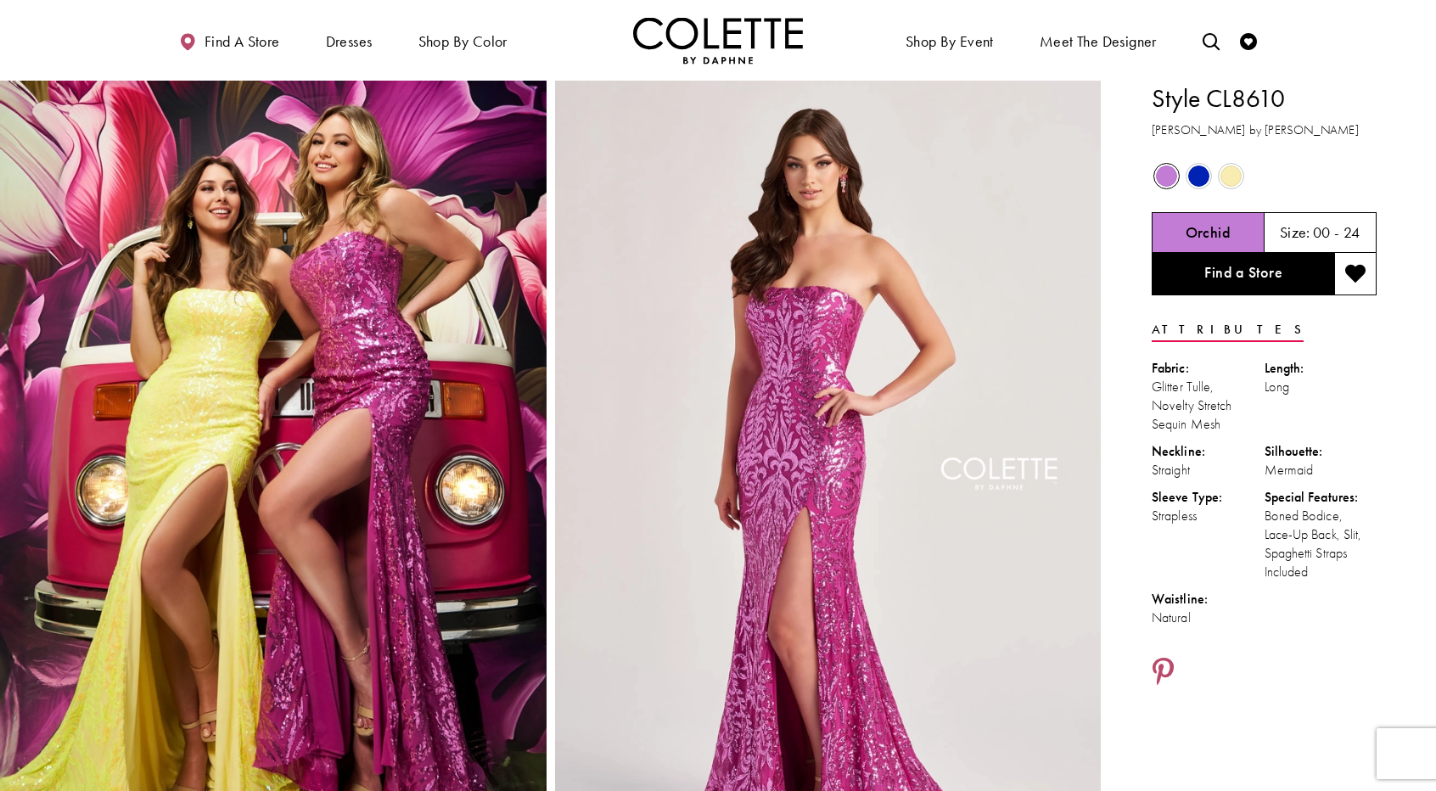
click at [1201, 166] on span "Product color controls state depends on size chosen" at bounding box center [1198, 175] width 21 height 21
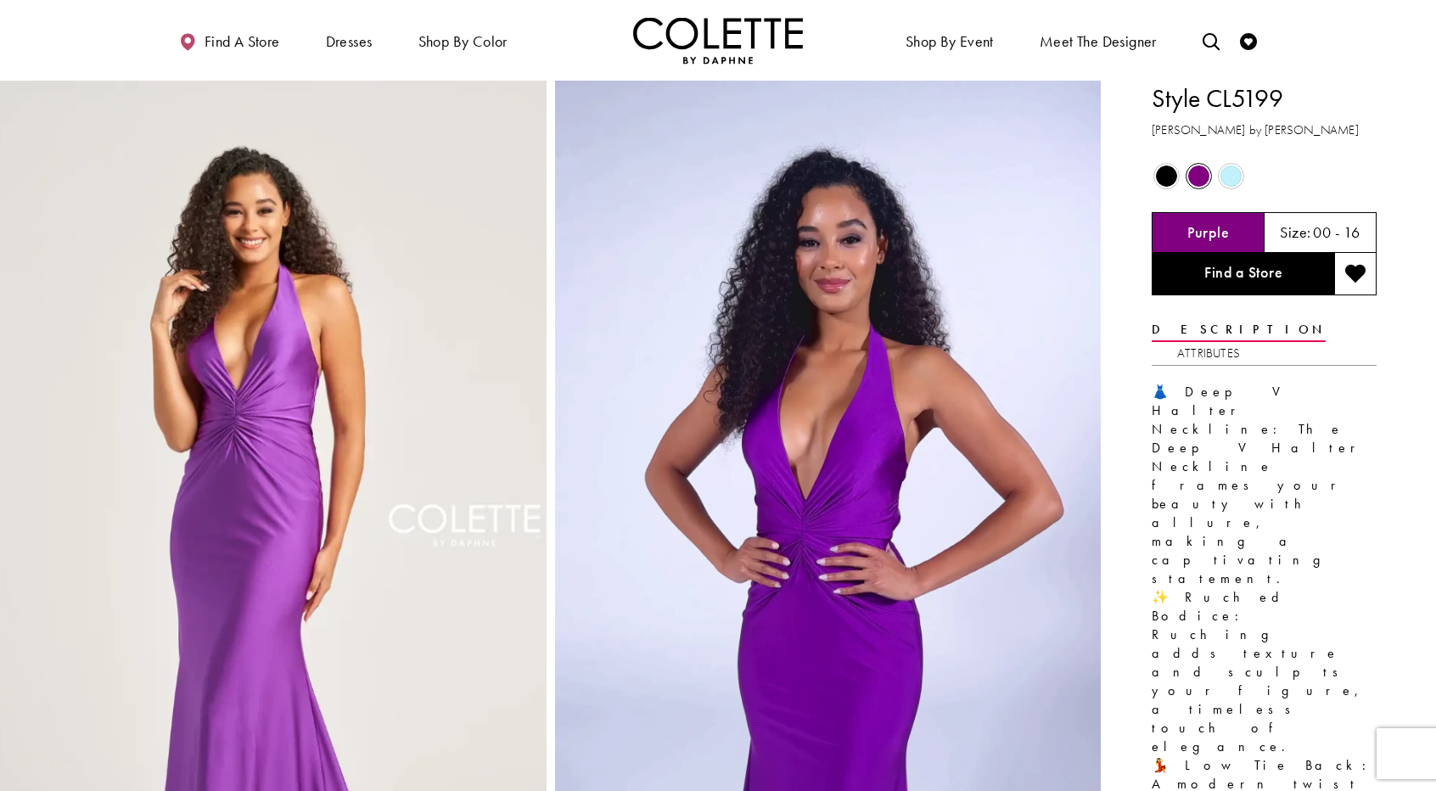
click at [1160, 169] on span "Product color controls state depends on size chosen" at bounding box center [1166, 175] width 21 height 21
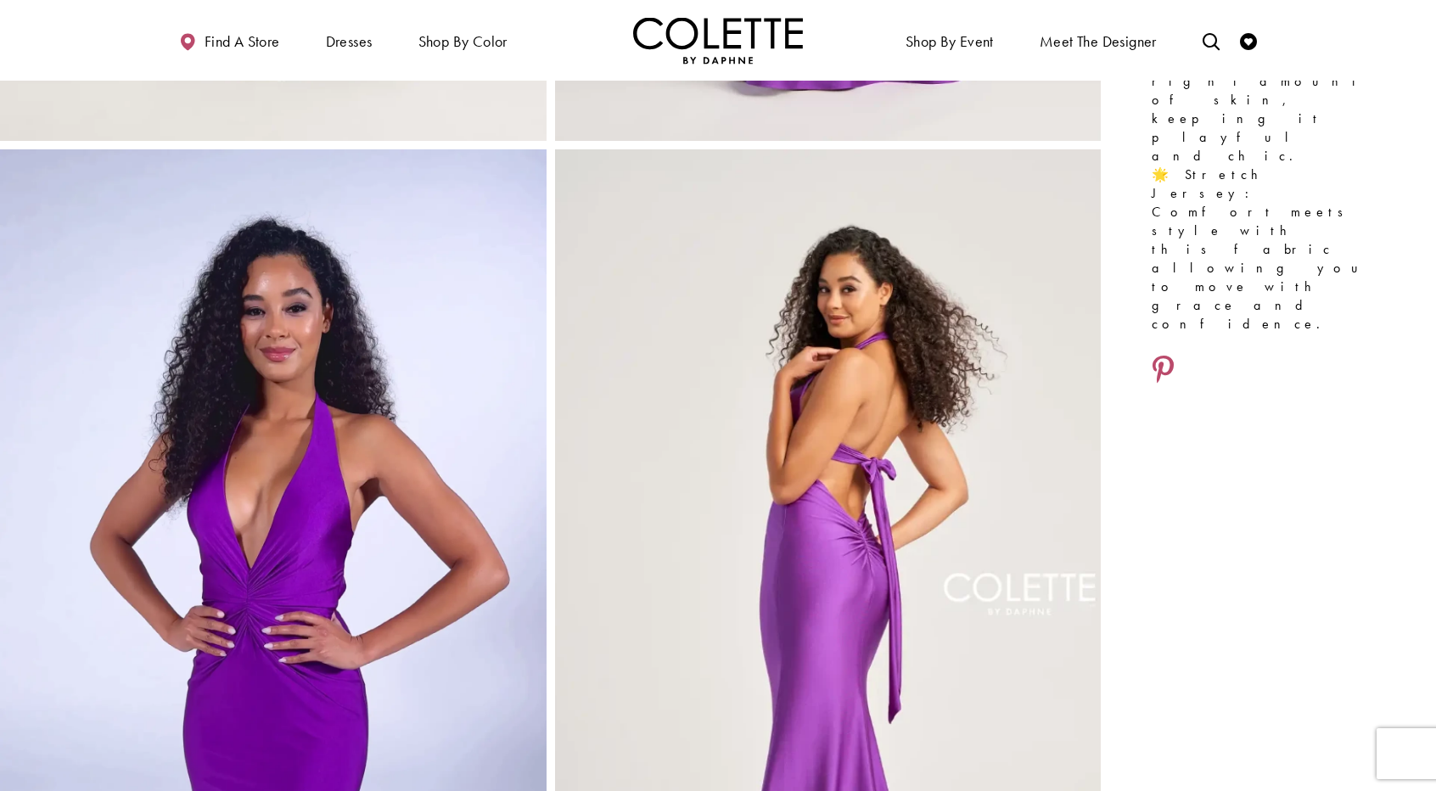
scroll to position [849, 0]
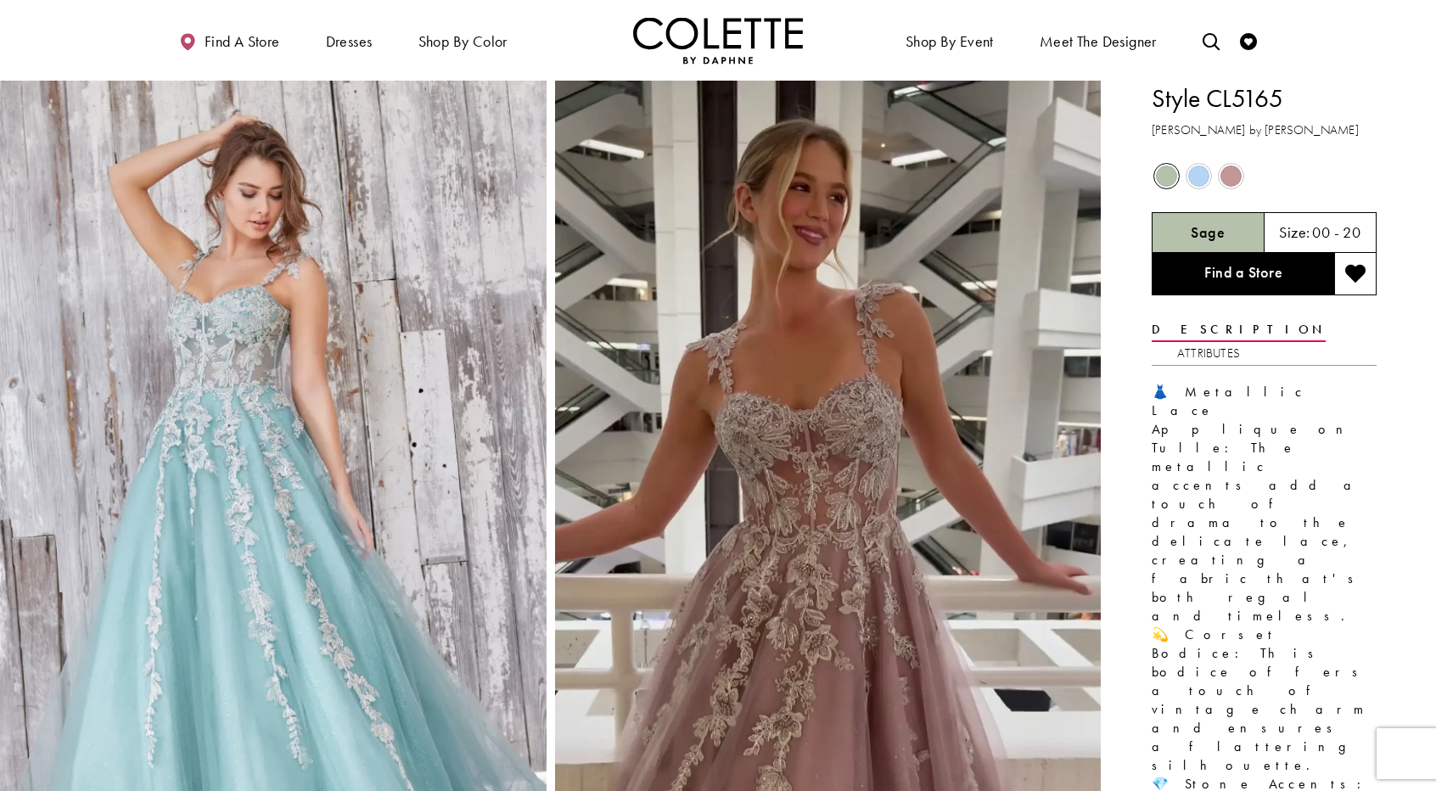
click at [1194, 176] on span "Product color controls state depends on size chosen" at bounding box center [1198, 175] width 21 height 21
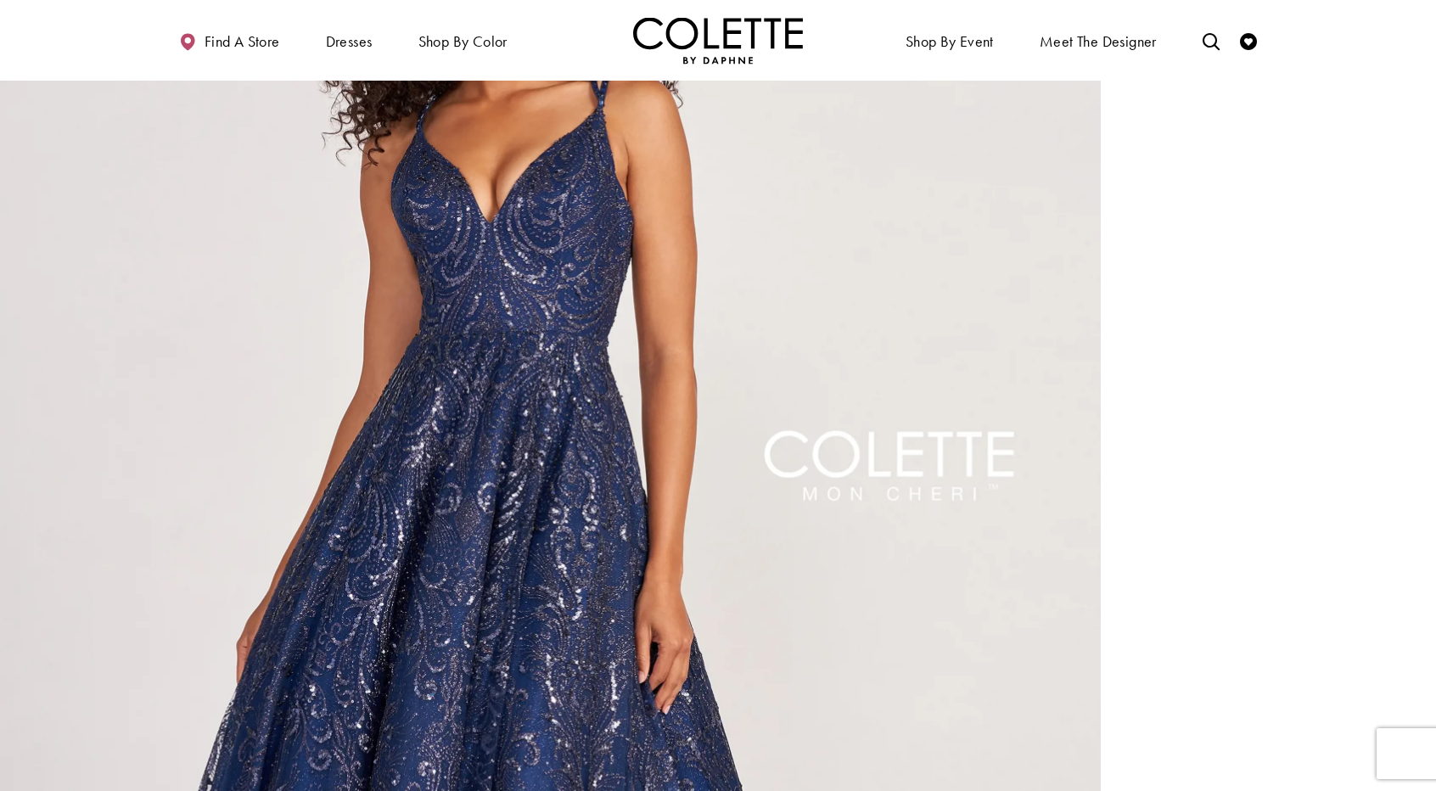
scroll to position [934, 0]
